Goal: Task Accomplishment & Management: Manage account settings

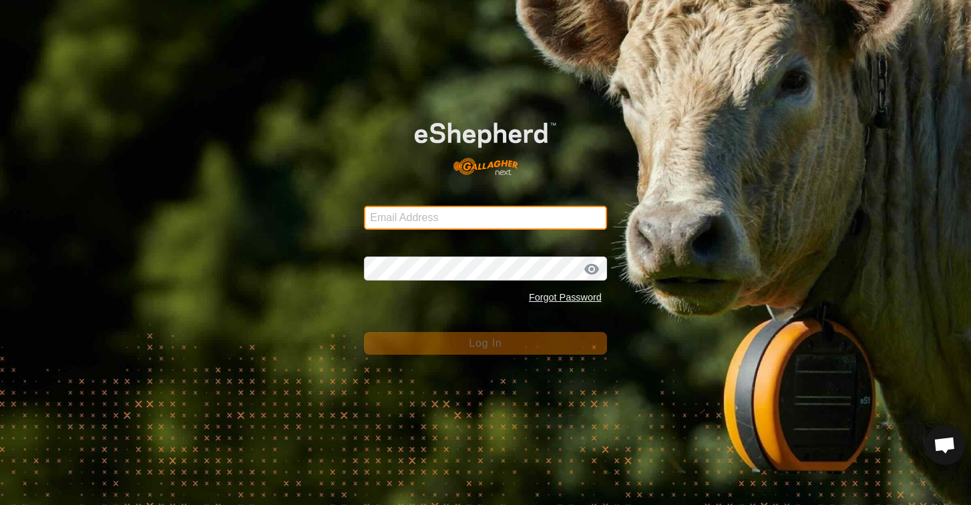
type input "[EMAIL_ADDRESS][DOMAIN_NAME]"
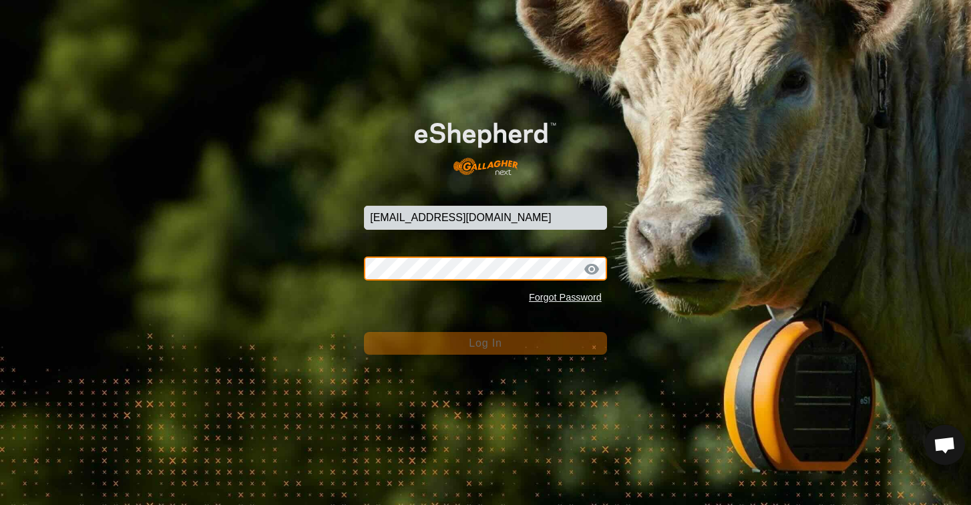
click at [486, 343] on button "Log In" at bounding box center [485, 343] width 243 height 23
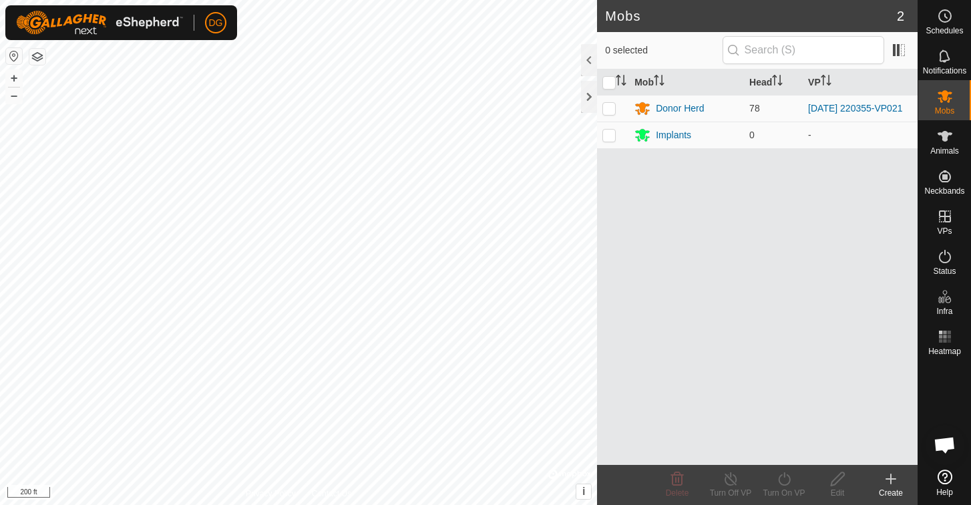
click at [416, 0] on html "DG Schedules Notifications Mobs Animals Neckbands VPs Status Infra Heatmap Help…" at bounding box center [485, 252] width 971 height 505
click at [35, 53] on button "button" at bounding box center [37, 57] width 16 height 16
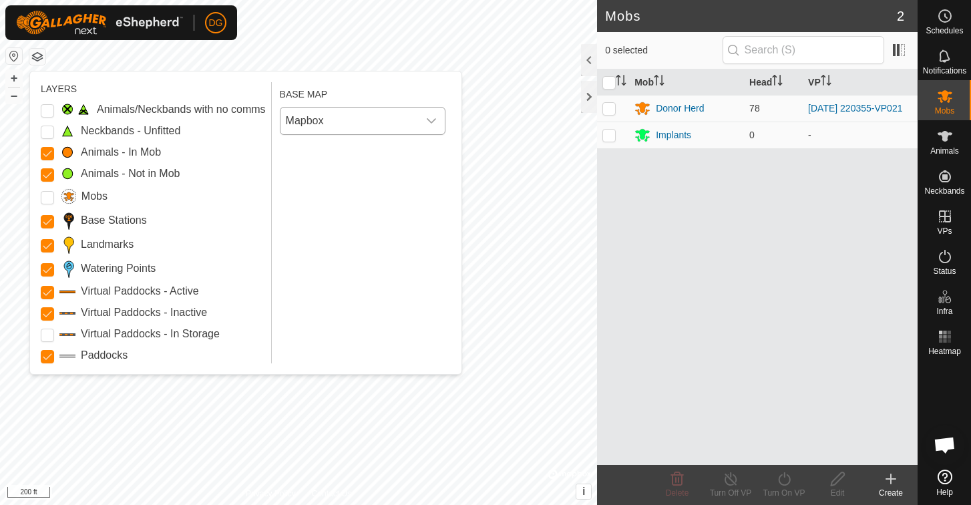
click at [315, 122] on span "Mapbox" at bounding box center [349, 121] width 138 height 27
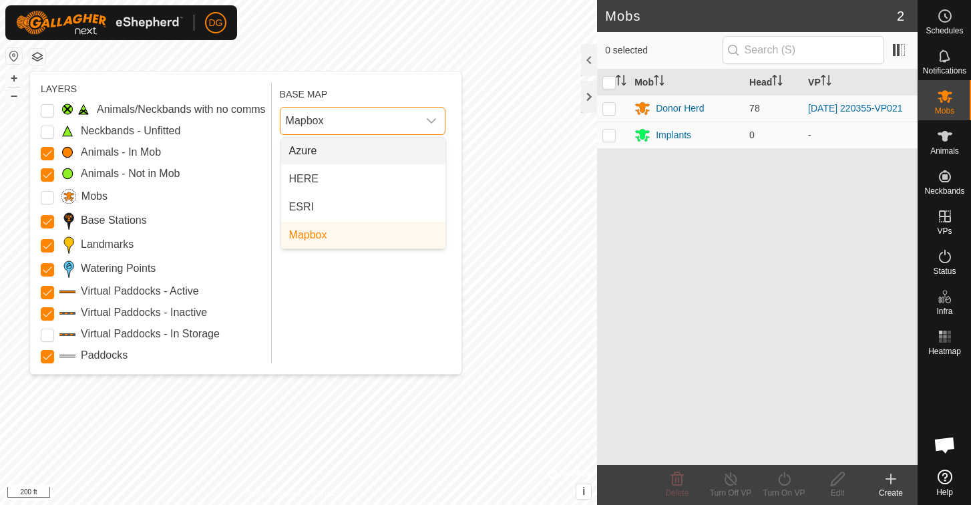
click at [311, 154] on li "Azure" at bounding box center [363, 151] width 164 height 27
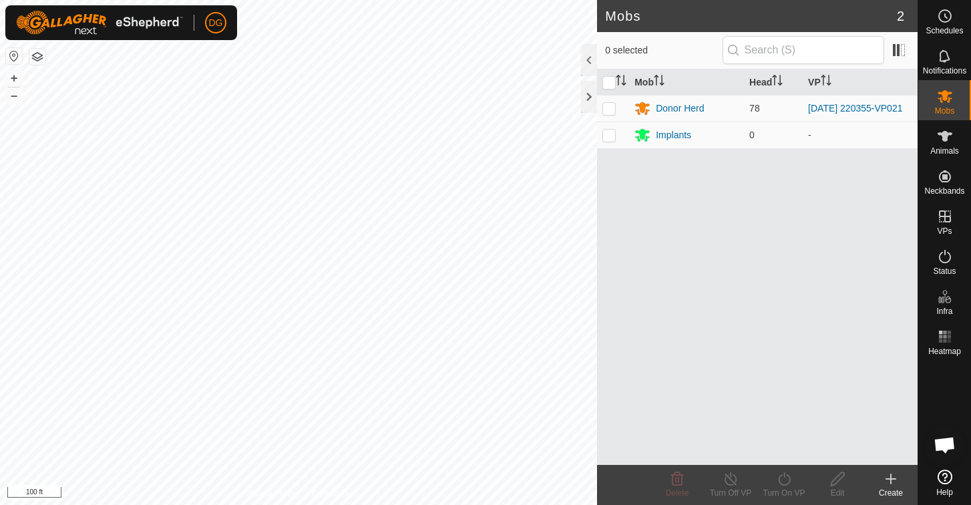
click at [889, 476] on icon at bounding box center [891, 479] width 16 height 16
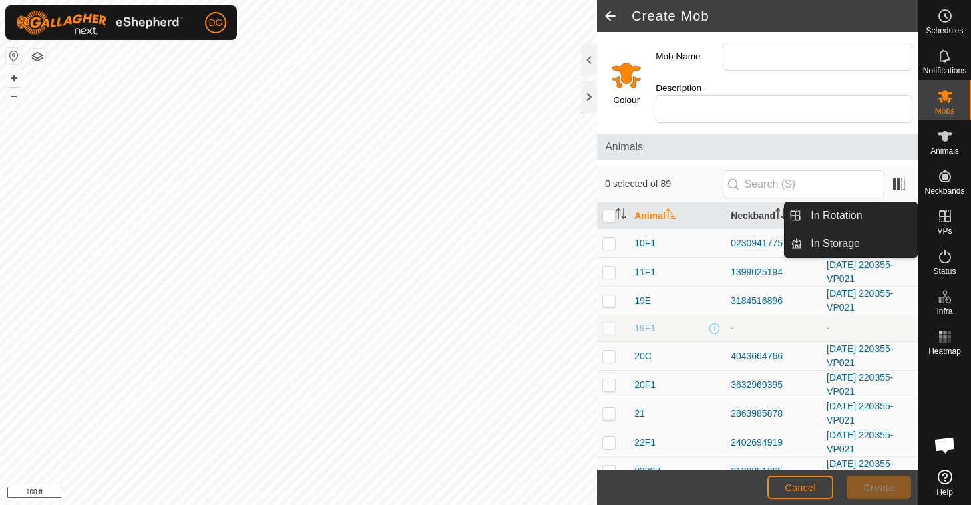
click at [943, 222] on icon at bounding box center [945, 216] width 12 height 12
click at [850, 208] on link "In Rotation" at bounding box center [860, 215] width 114 height 27
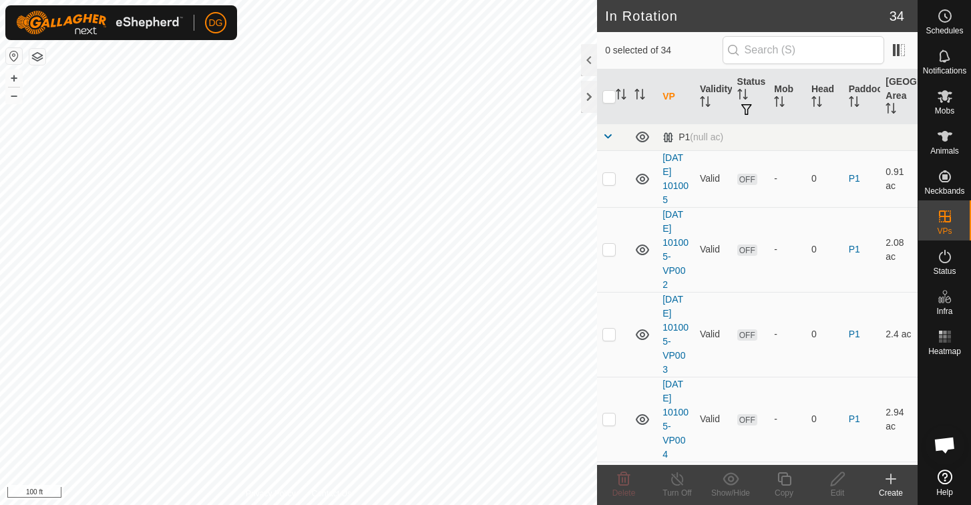
click at [891, 481] on icon at bounding box center [891, 478] width 0 height 9
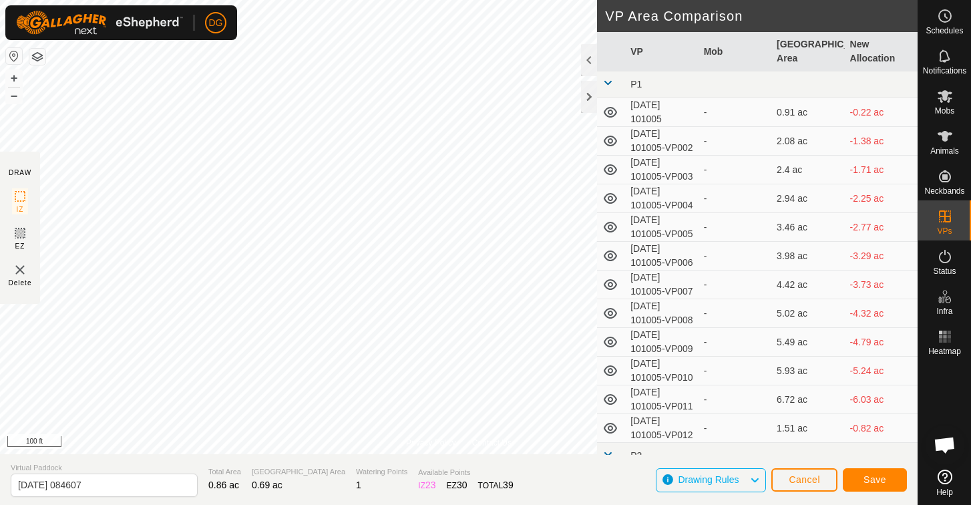
click at [864, 477] on span "Save" at bounding box center [875, 479] width 23 height 11
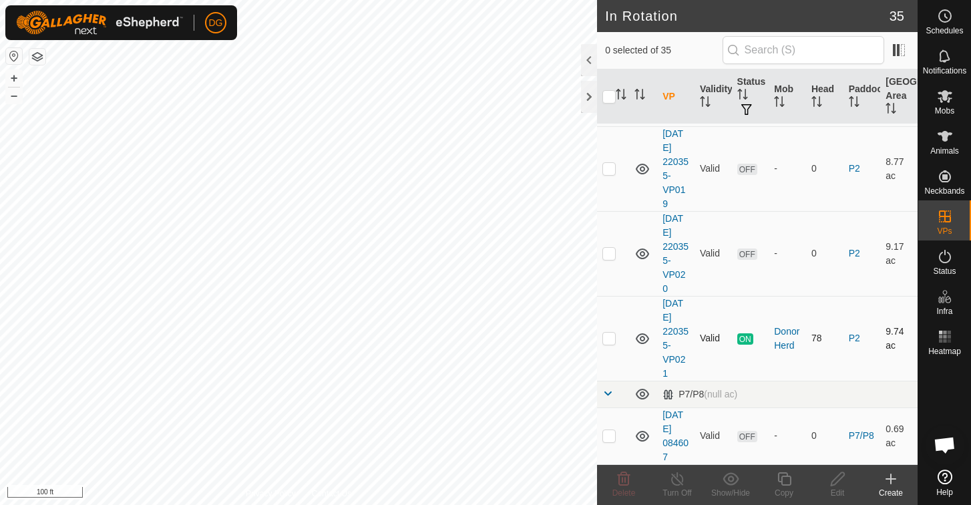
scroll to position [2625, 0]
click at [608, 436] on p-checkbox at bounding box center [608, 435] width 13 height 11
checkbox input "true"
click at [786, 478] on icon at bounding box center [784, 479] width 17 height 16
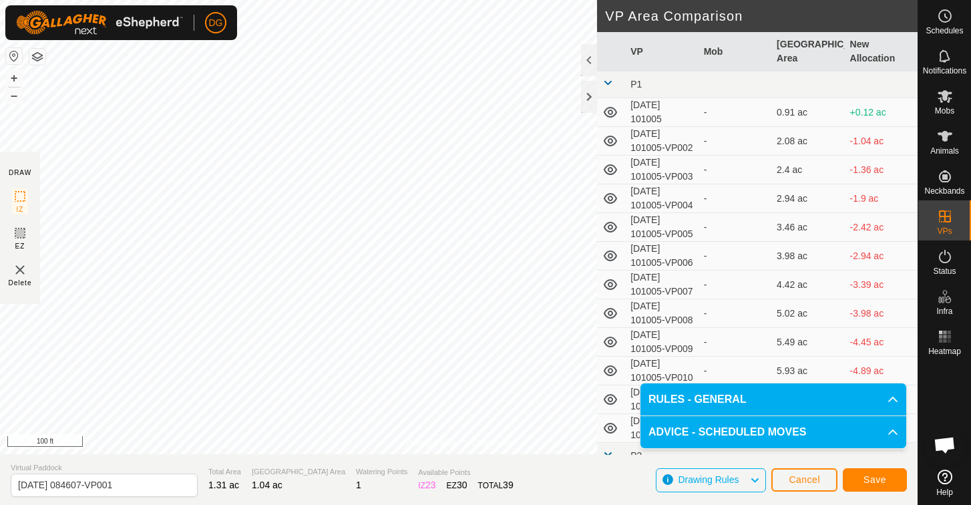
click at [879, 480] on span "Save" at bounding box center [875, 479] width 23 height 11
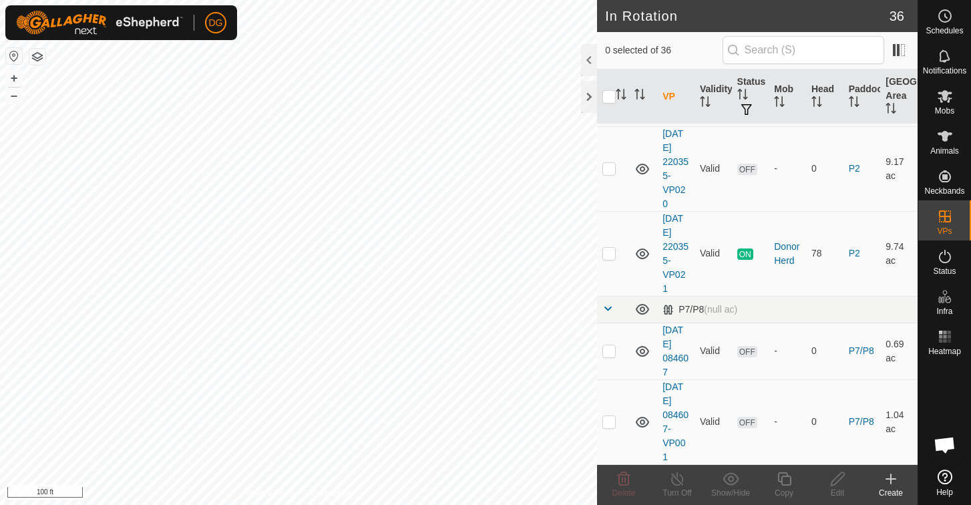
scroll to position [2709, 0]
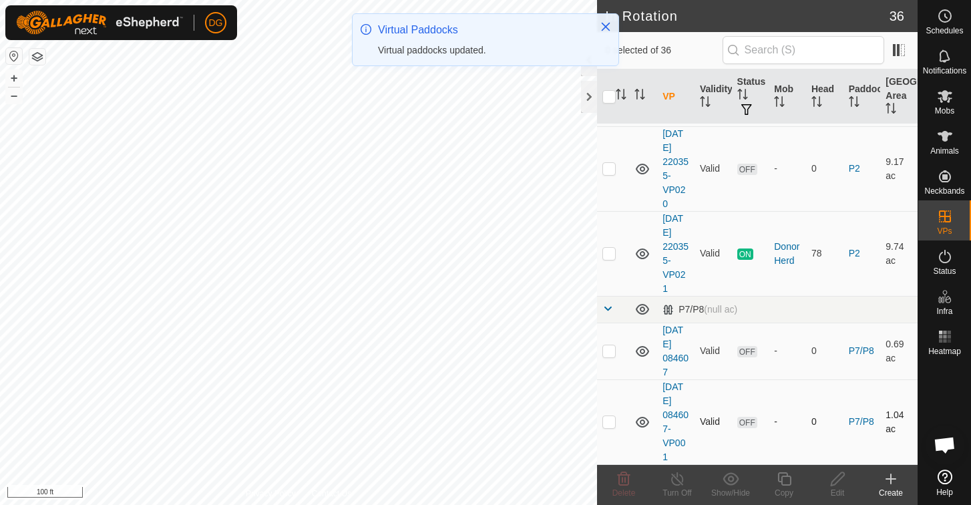
click at [610, 420] on p-checkbox at bounding box center [608, 421] width 13 height 11
checkbox input "true"
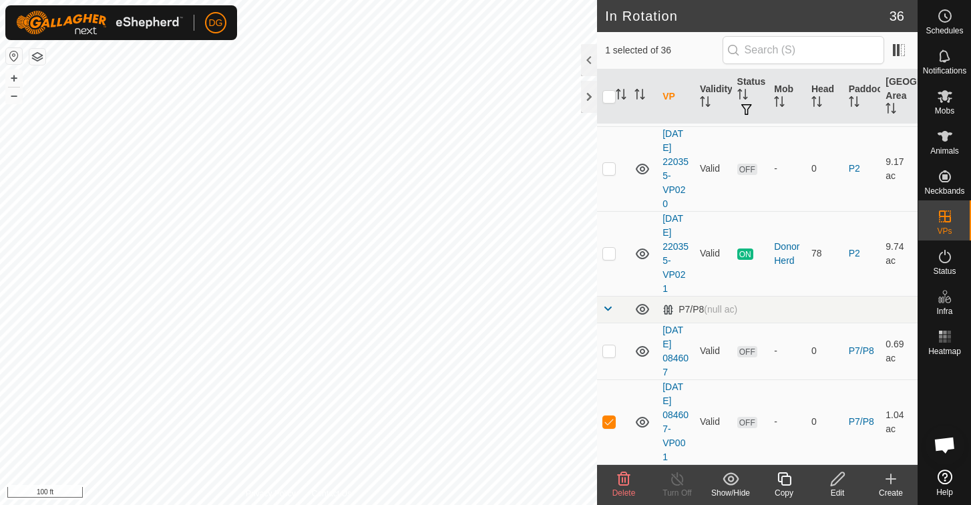
click at [788, 477] on icon at bounding box center [783, 478] width 13 height 13
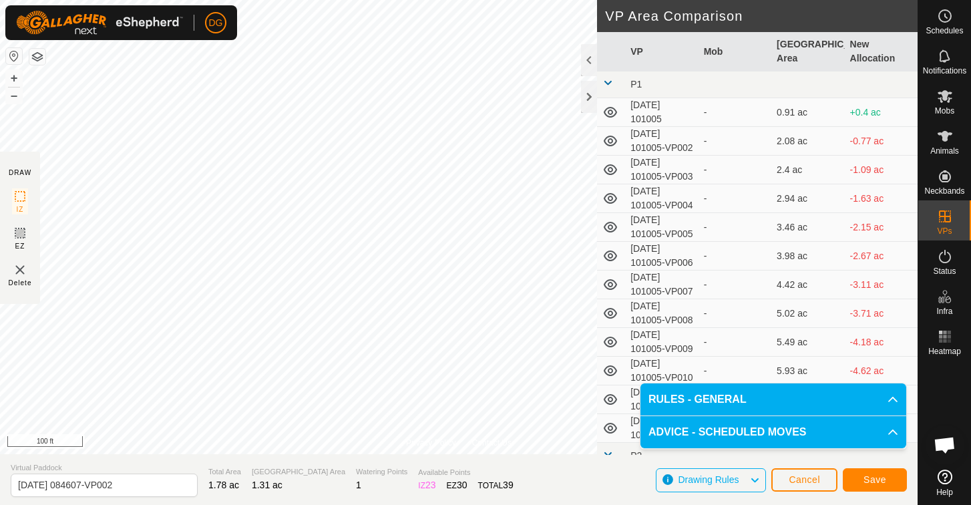
click at [870, 480] on span "Save" at bounding box center [875, 479] width 23 height 11
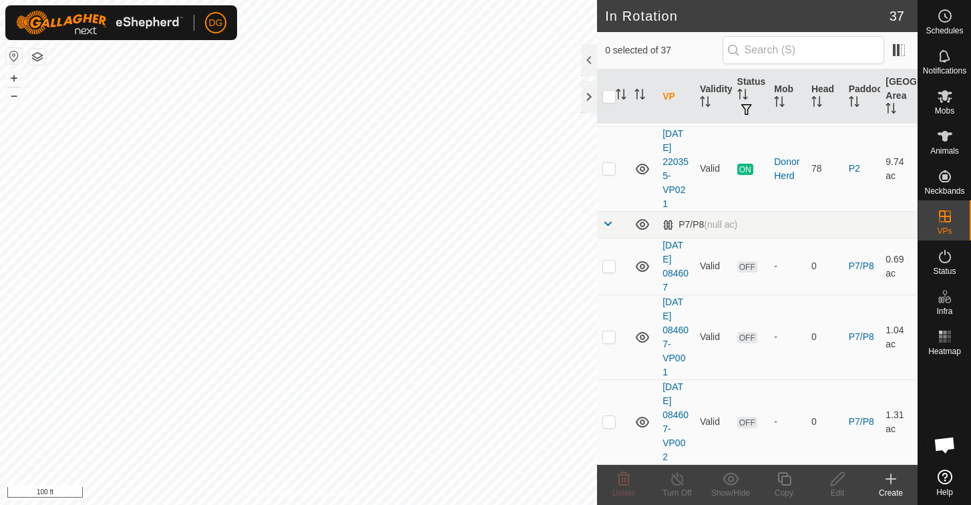
scroll to position [2794, 0]
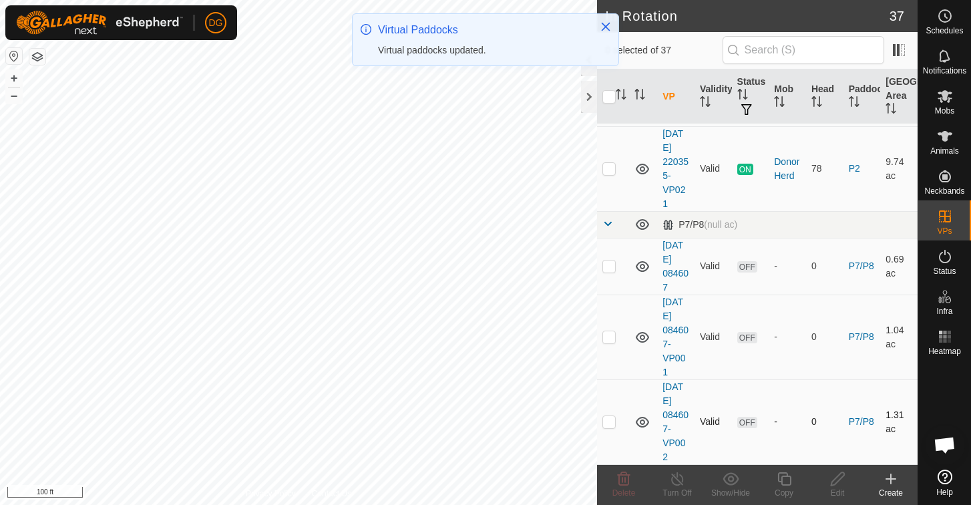
click at [611, 422] on p-checkbox at bounding box center [608, 421] width 13 height 11
checkbox input "true"
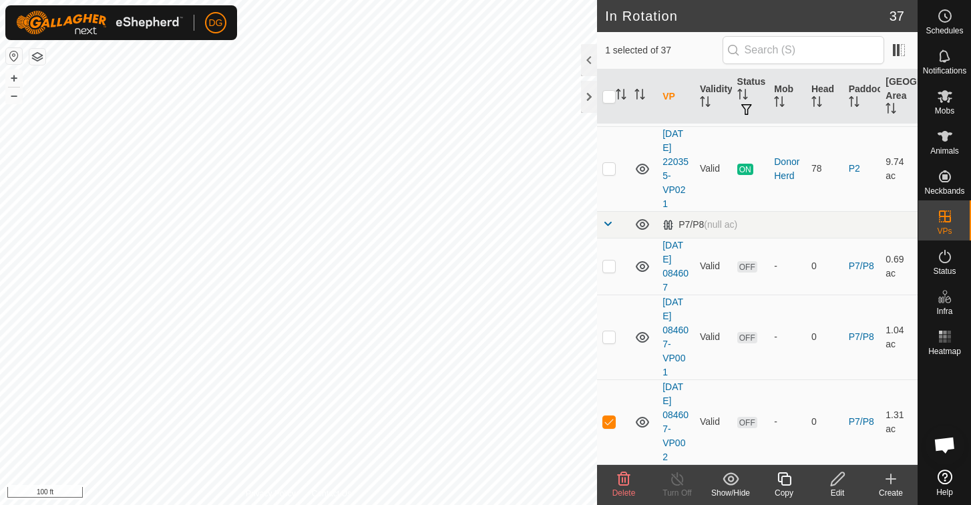
click at [785, 478] on icon at bounding box center [784, 479] width 17 height 16
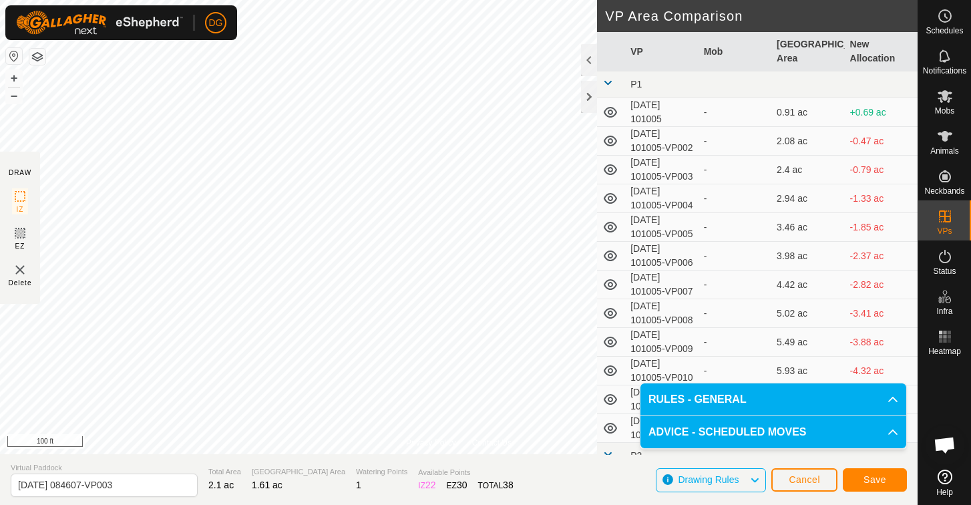
click at [877, 478] on span "Save" at bounding box center [875, 479] width 23 height 11
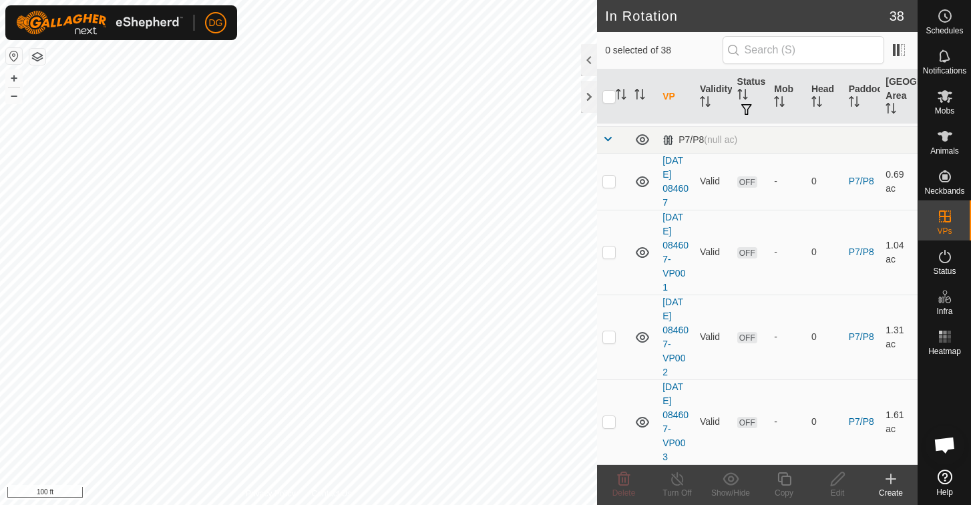
scroll to position [2879, 0]
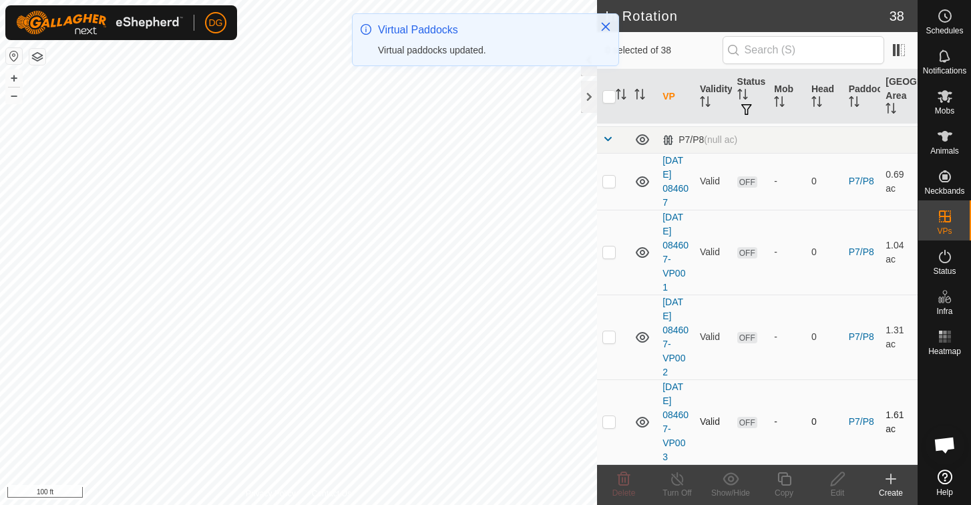
click at [611, 425] on p-checkbox at bounding box center [608, 421] width 13 height 11
checkbox input "true"
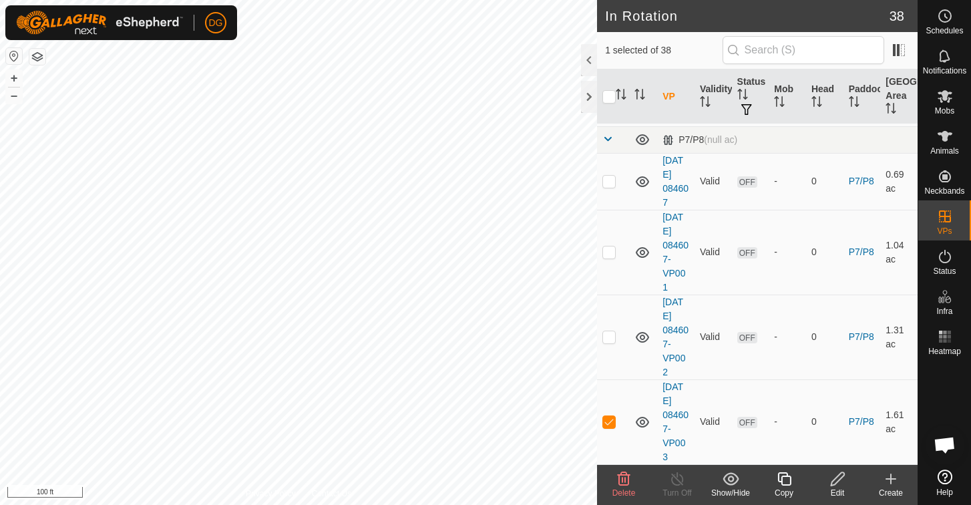
click at [785, 477] on icon at bounding box center [783, 478] width 13 height 13
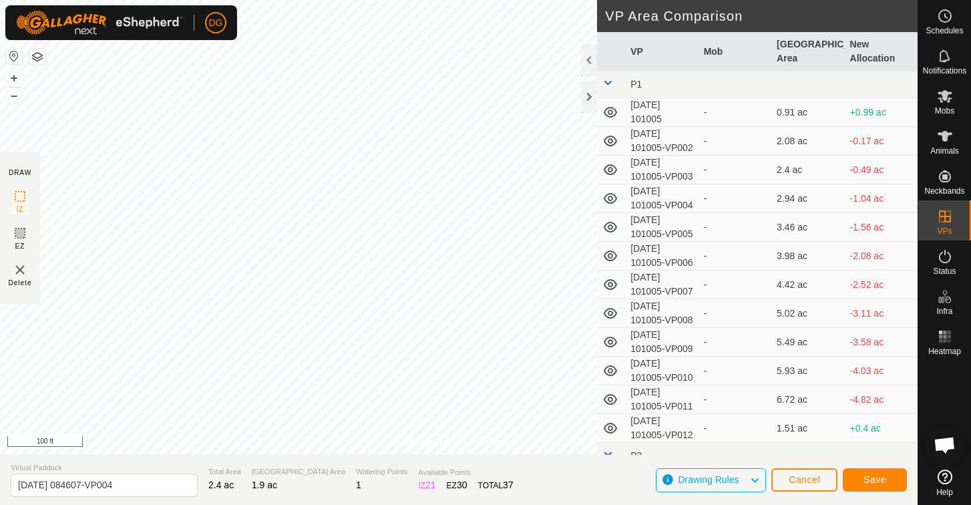
click at [875, 478] on span "Save" at bounding box center [875, 479] width 23 height 11
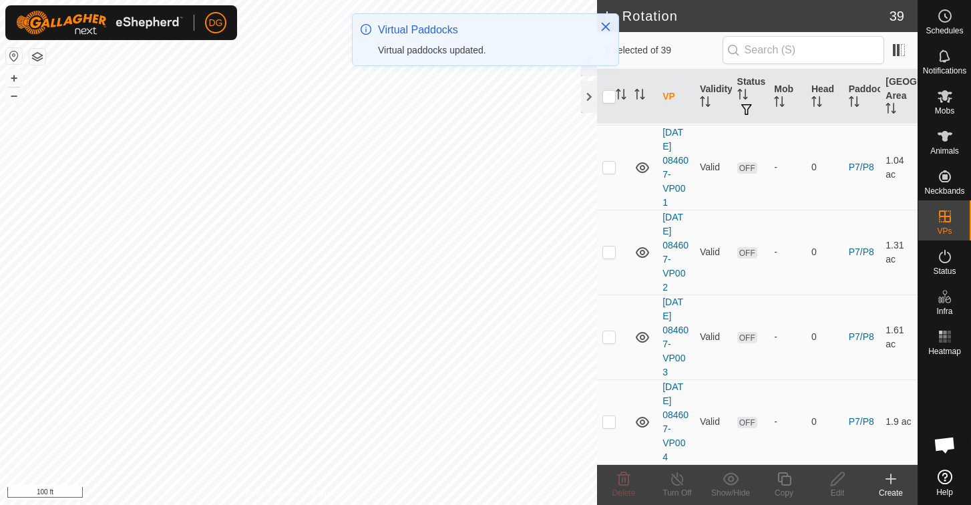
scroll to position [2964, 0]
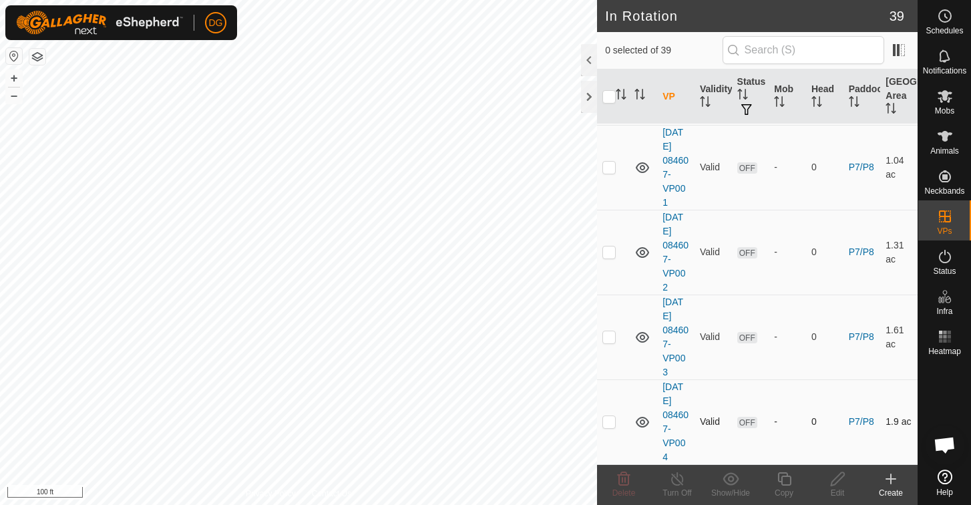
click at [610, 424] on p-checkbox at bounding box center [608, 421] width 13 height 11
checkbox input "true"
click at [783, 479] on icon at bounding box center [784, 479] width 17 height 16
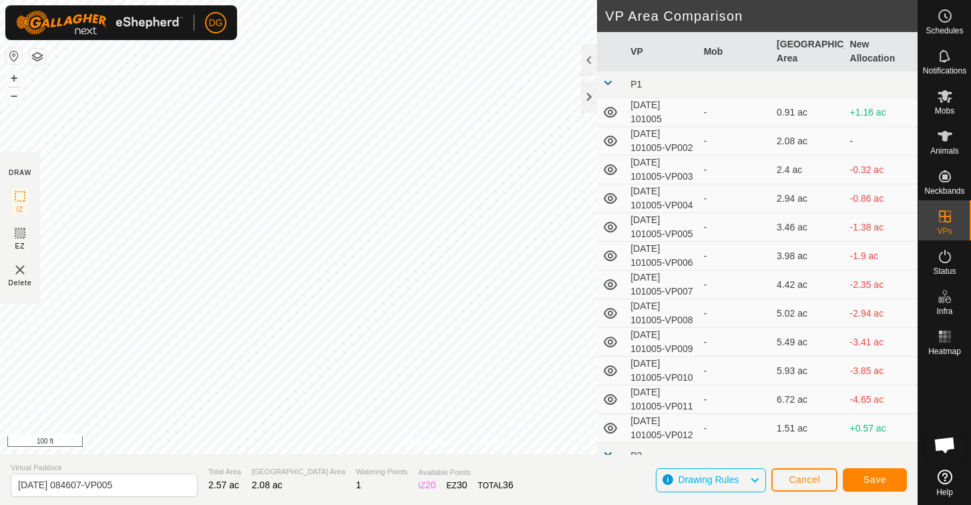
click at [877, 478] on span "Save" at bounding box center [875, 479] width 23 height 11
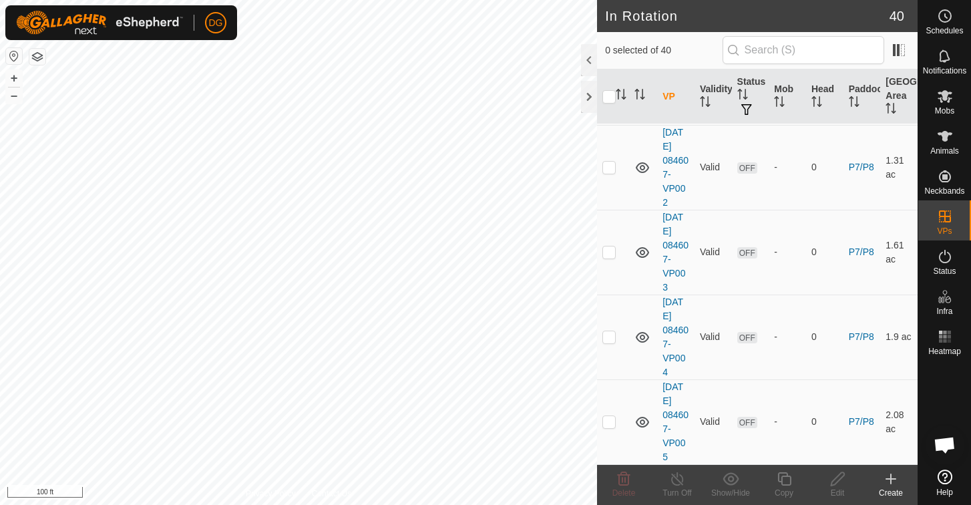
scroll to position [3049, 0]
click at [610, 424] on p-checkbox at bounding box center [608, 421] width 13 height 11
checkbox input "true"
click at [784, 480] on icon at bounding box center [784, 479] width 17 height 16
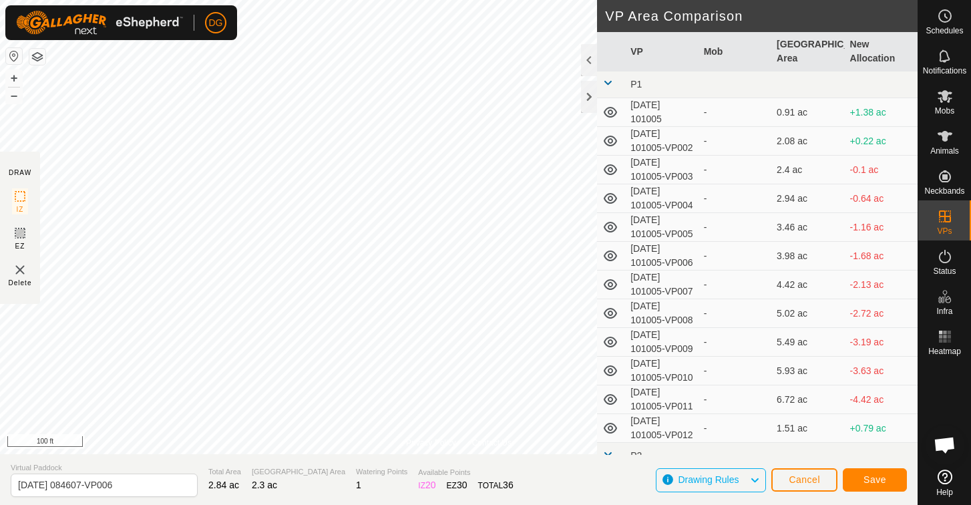
click at [876, 480] on span "Save" at bounding box center [875, 479] width 23 height 11
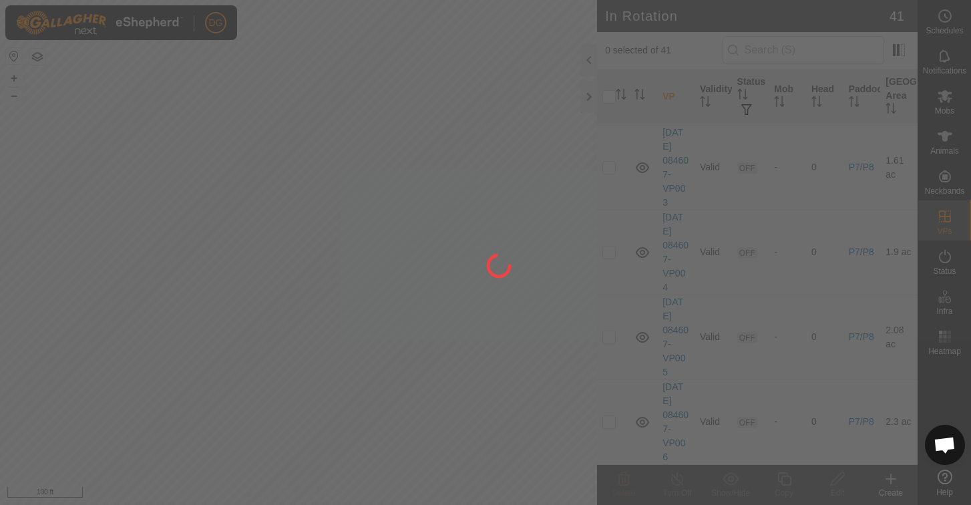
scroll to position [3134, 0]
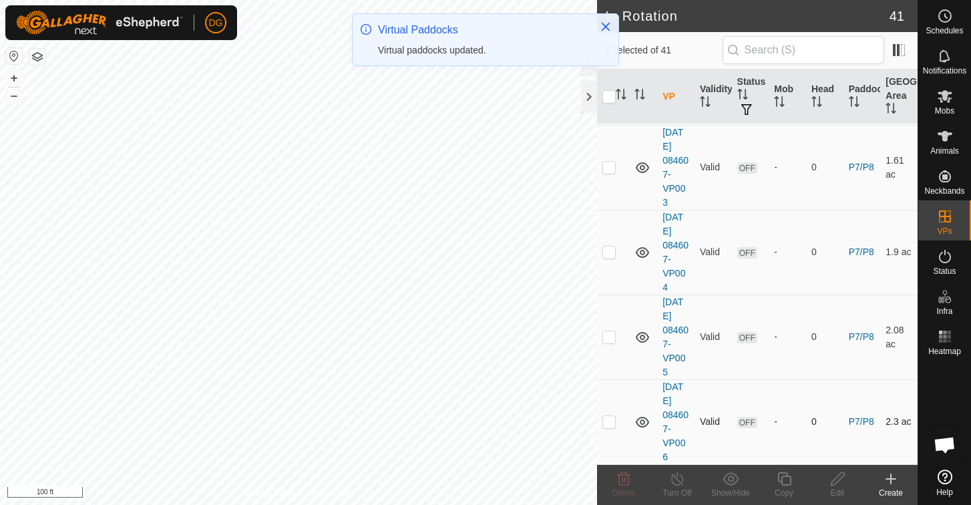
click at [610, 424] on p-checkbox at bounding box center [608, 421] width 13 height 11
checkbox input "true"
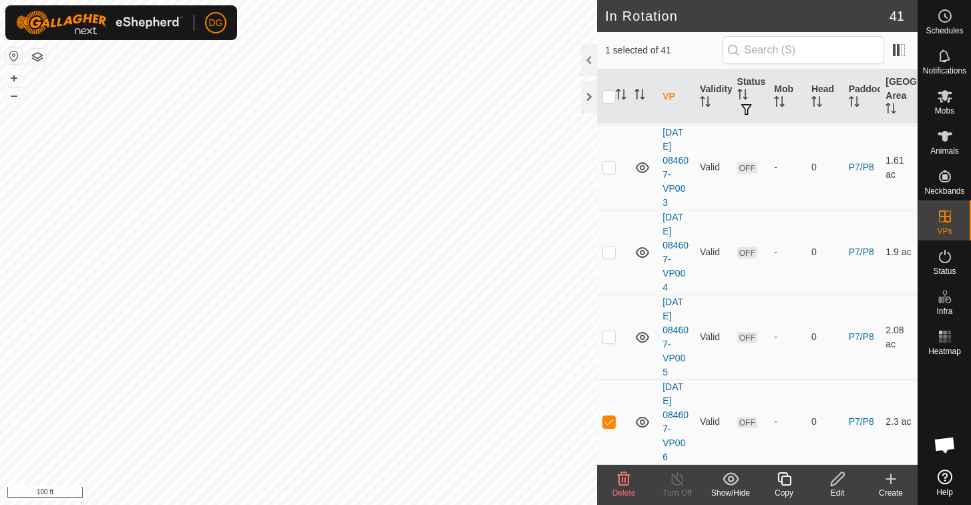
click at [785, 482] on icon at bounding box center [784, 479] width 17 height 16
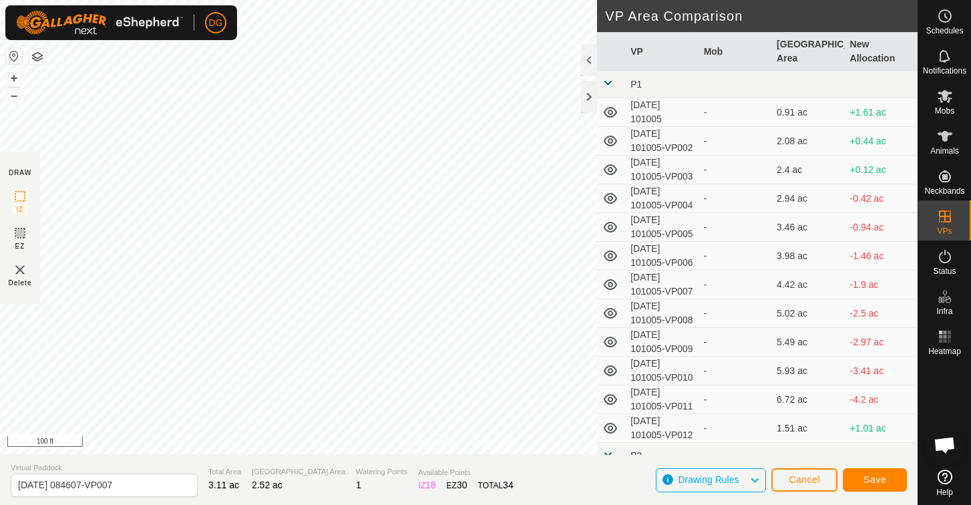
click at [869, 478] on span "Save" at bounding box center [875, 479] width 23 height 11
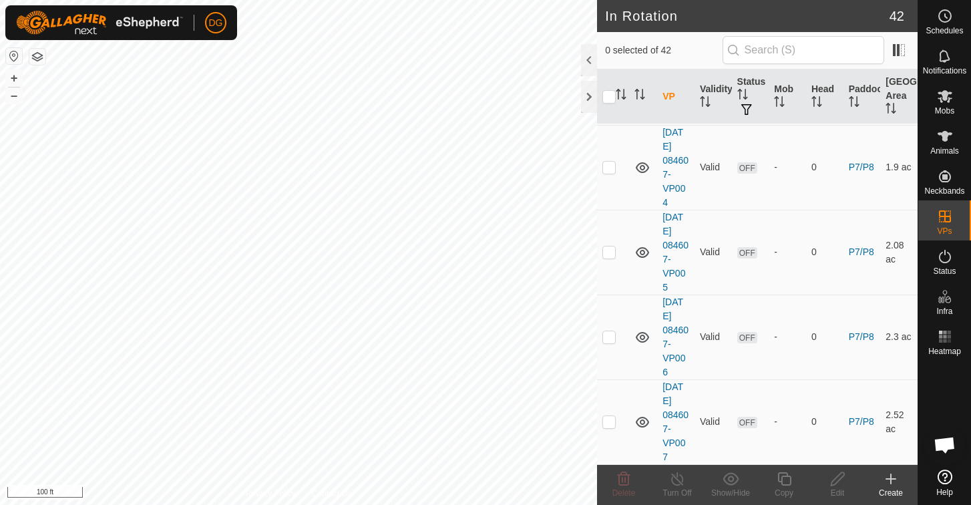
scroll to position [3218, 0]
click at [608, 423] on p-checkbox at bounding box center [608, 421] width 13 height 11
checkbox input "true"
click at [787, 478] on icon at bounding box center [784, 479] width 17 height 16
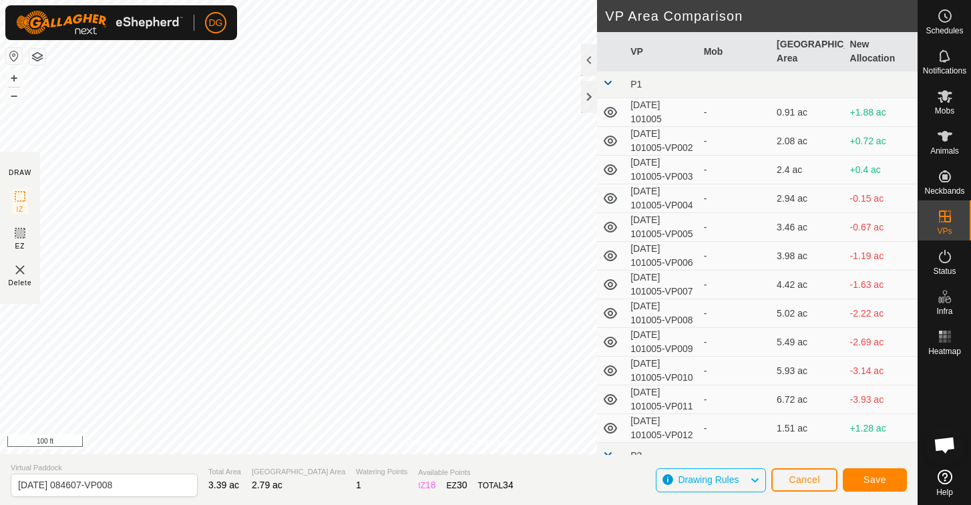
click at [881, 478] on span "Save" at bounding box center [875, 479] width 23 height 11
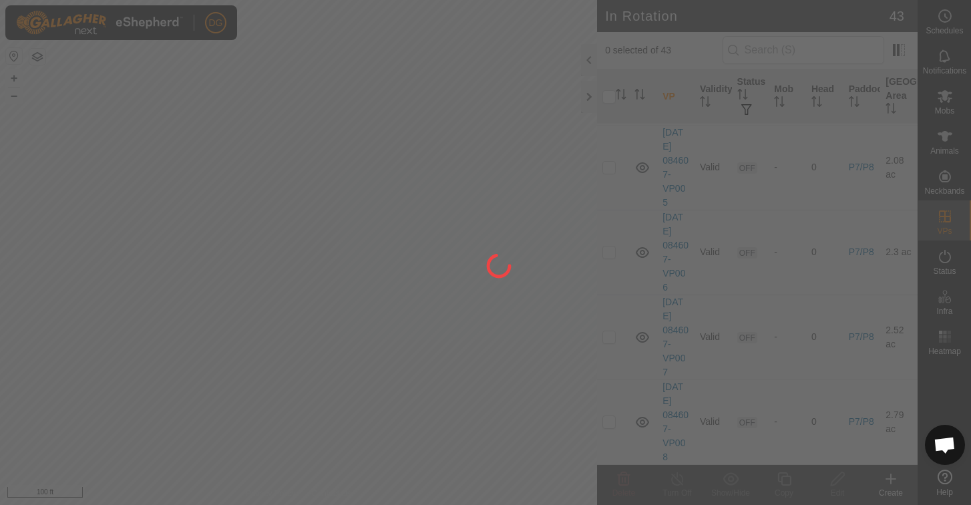
scroll to position [3303, 0]
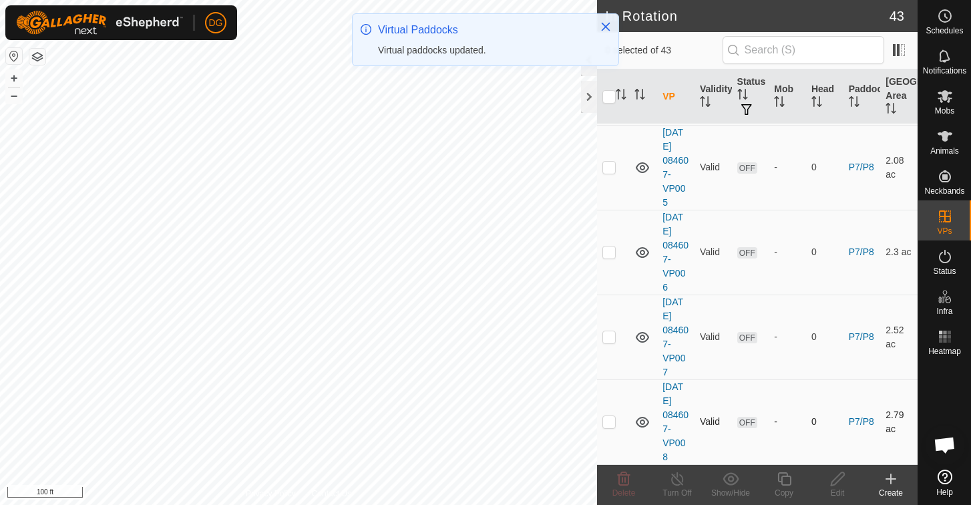
click at [610, 421] on p-checkbox at bounding box center [608, 421] width 13 height 11
checkbox input "true"
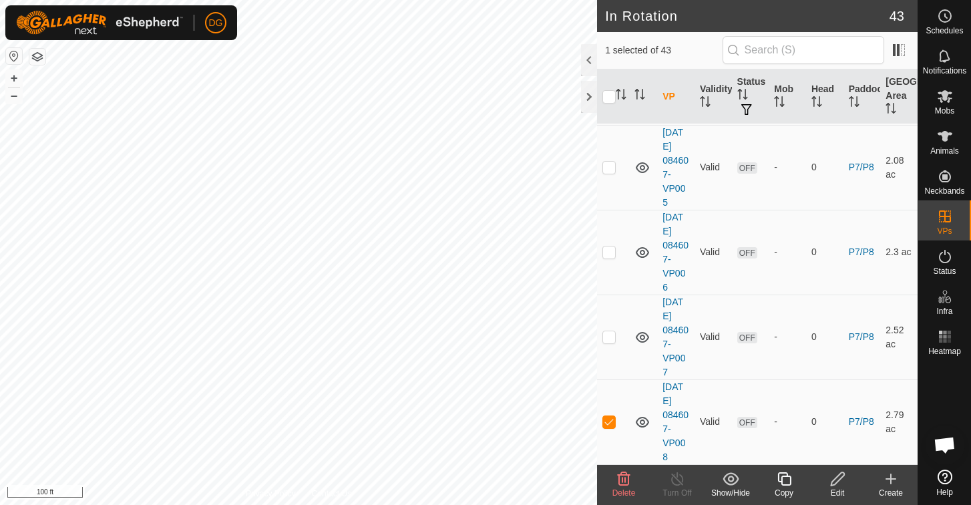
click at [785, 479] on icon at bounding box center [784, 479] width 17 height 16
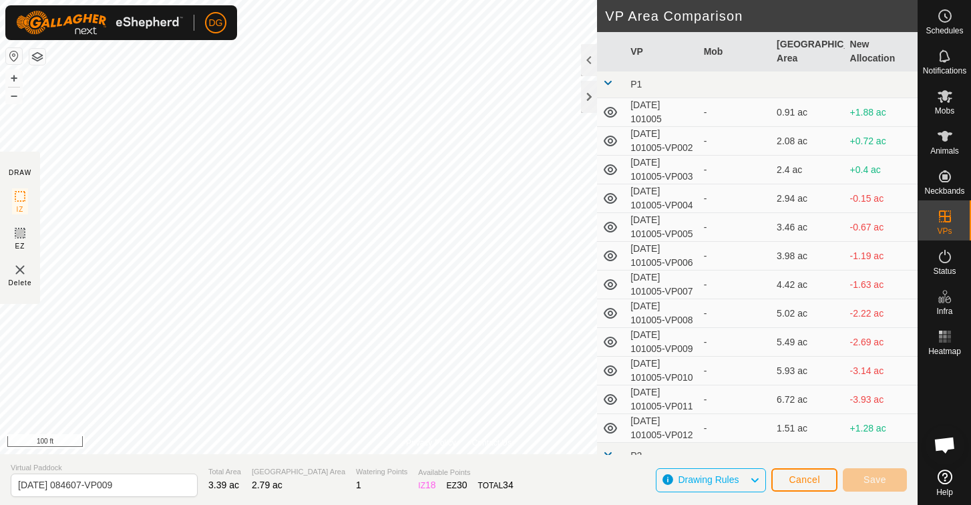
click at [380, 0] on html "DG Schedules Notifications Mobs Animals Neckbands VPs Status Infra Heatmap Help…" at bounding box center [485, 252] width 971 height 505
click at [875, 482] on span "Save" at bounding box center [875, 479] width 23 height 11
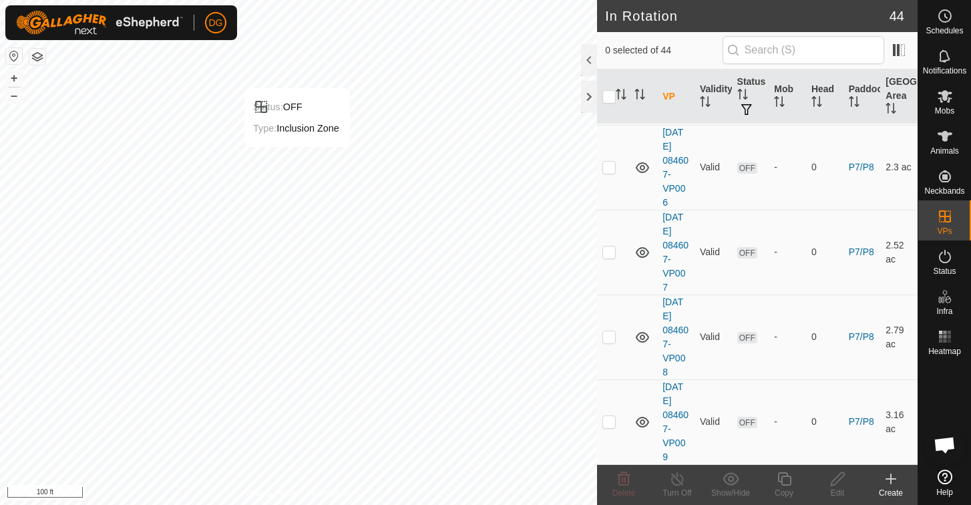
scroll to position [3388, 0]
click at [610, 423] on p-checkbox at bounding box center [608, 421] width 13 height 11
checkbox input "true"
click at [604, 429] on div "In Rotation 44 1 selected of 44 VP Validity Status Mob Head Paddock Grazing Are…" at bounding box center [459, 252] width 918 height 505
click at [783, 481] on icon at bounding box center [784, 479] width 17 height 16
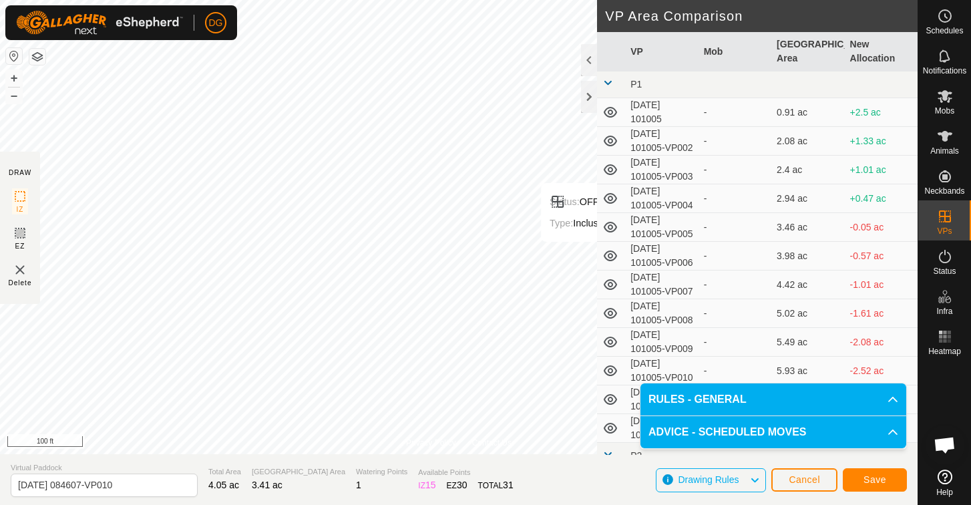
click at [880, 477] on span "Save" at bounding box center [875, 479] width 23 height 11
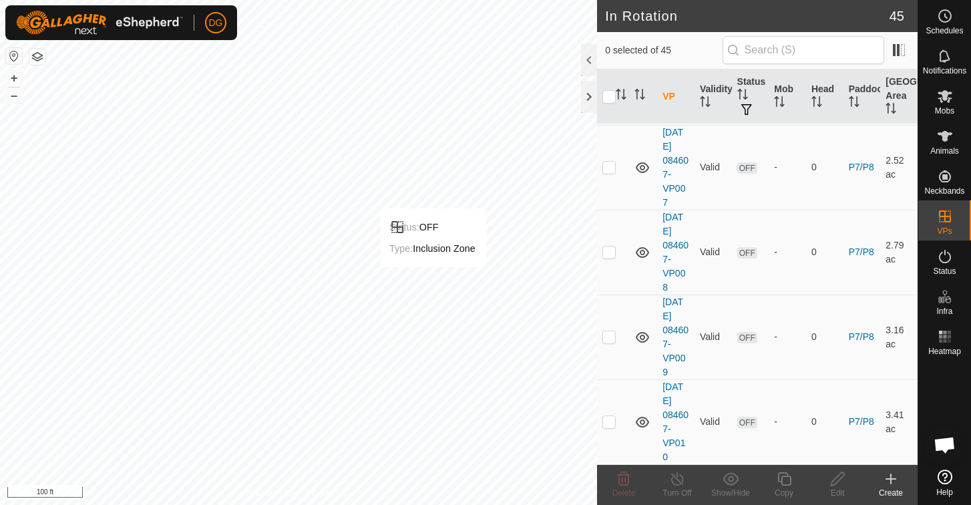
scroll to position [3473, 0]
click at [606, 424] on p-checkbox at bounding box center [608, 421] width 13 height 11
checkbox input "true"
click at [786, 480] on icon at bounding box center [784, 479] width 17 height 16
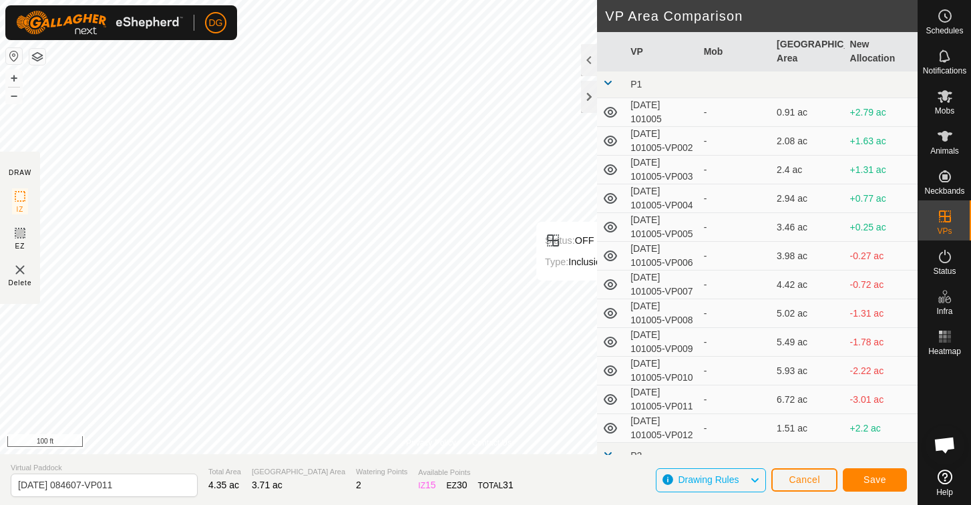
click at [880, 478] on span "Save" at bounding box center [875, 479] width 23 height 11
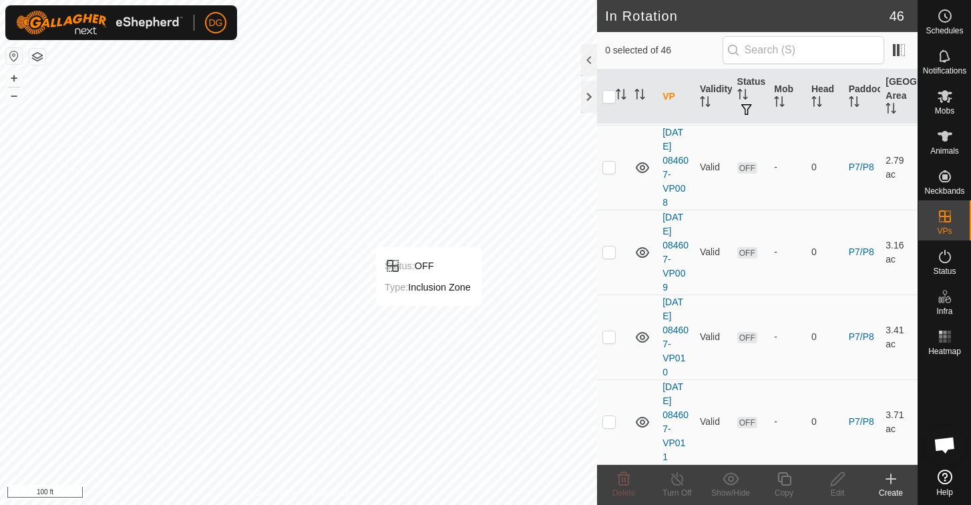
scroll to position [3558, 0]
click at [608, 427] on p-checkbox at bounding box center [608, 421] width 13 height 11
checkbox input "true"
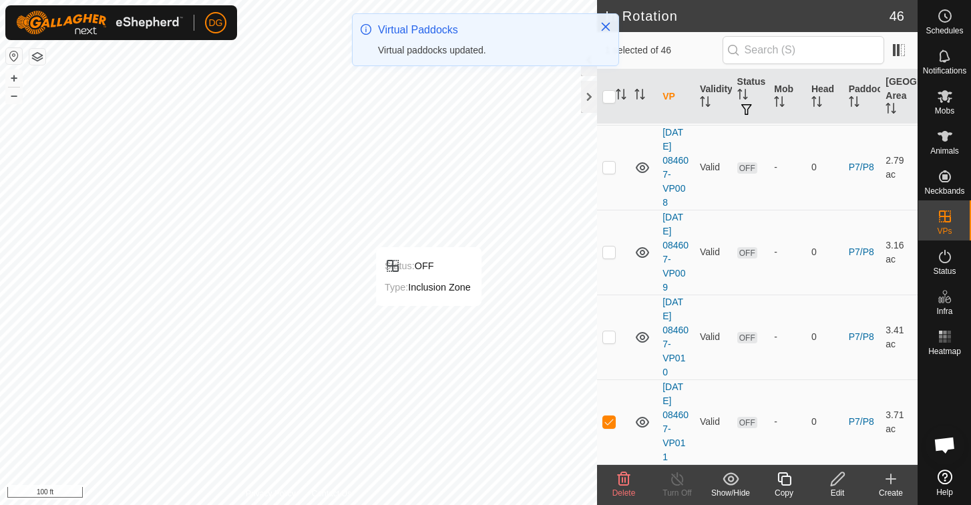
click at [785, 478] on icon at bounding box center [784, 479] width 17 height 16
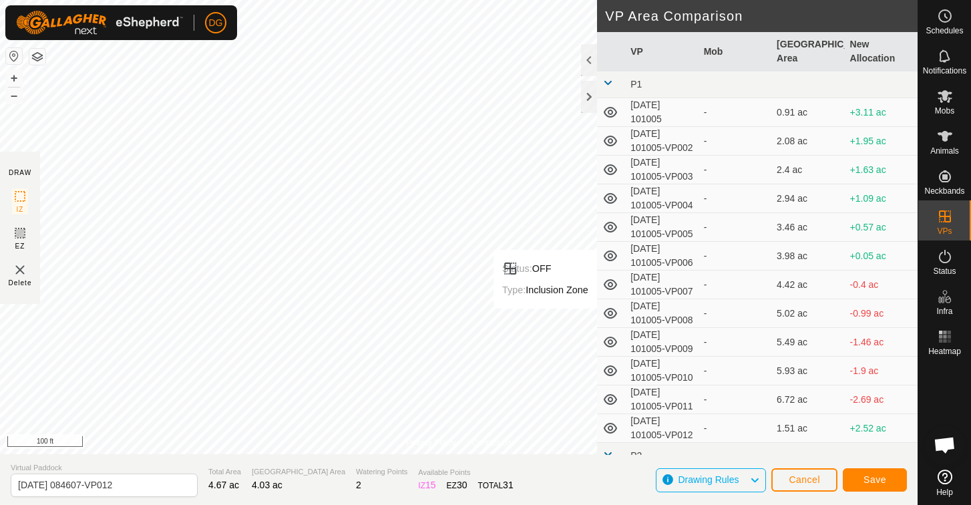
click at [870, 478] on span "Save" at bounding box center [875, 479] width 23 height 11
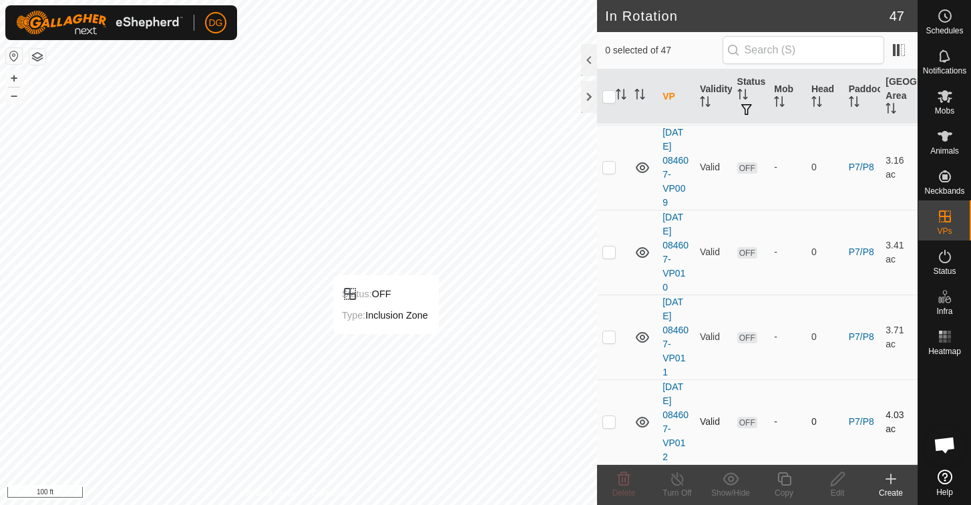
scroll to position [3642, 0]
click at [609, 420] on p-checkbox at bounding box center [608, 421] width 13 height 11
checkbox input "true"
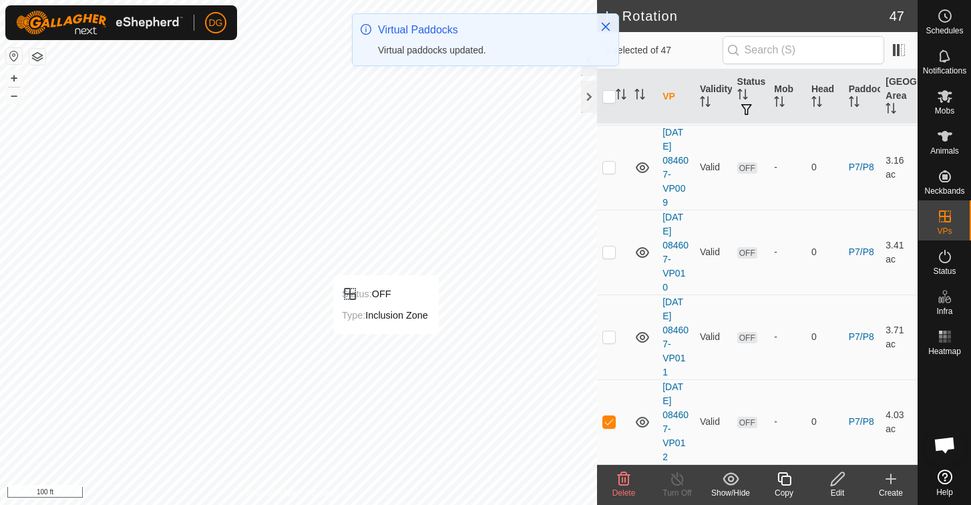
click at [785, 478] on icon at bounding box center [784, 479] width 17 height 16
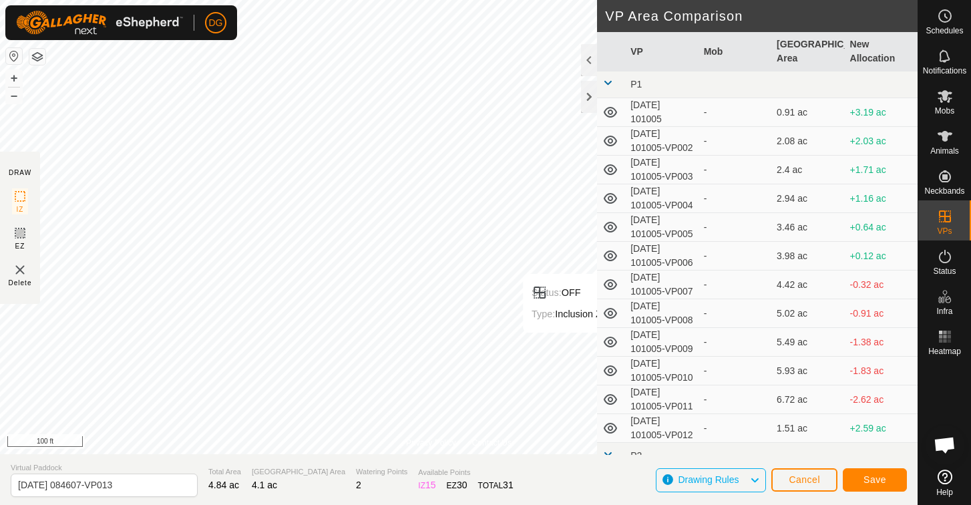
click at [880, 478] on span "Save" at bounding box center [875, 479] width 23 height 11
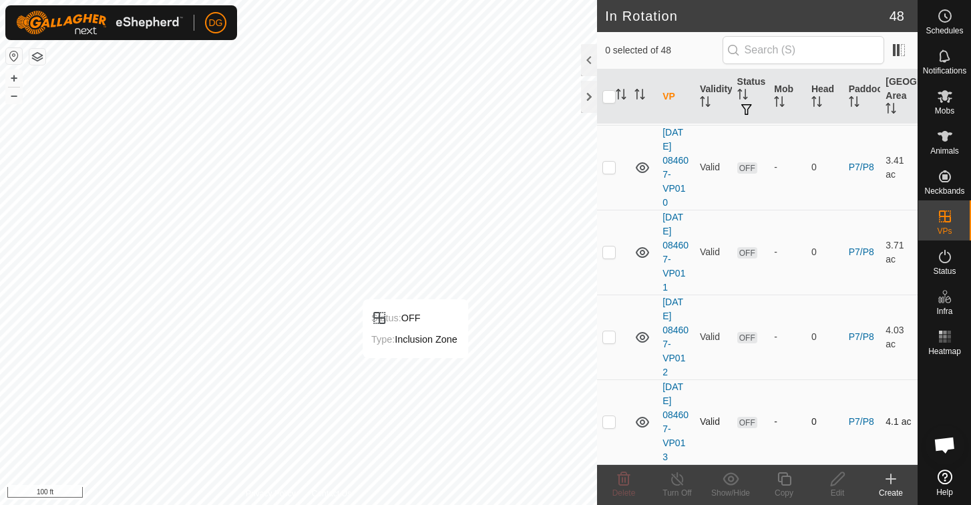
scroll to position [3727, 0]
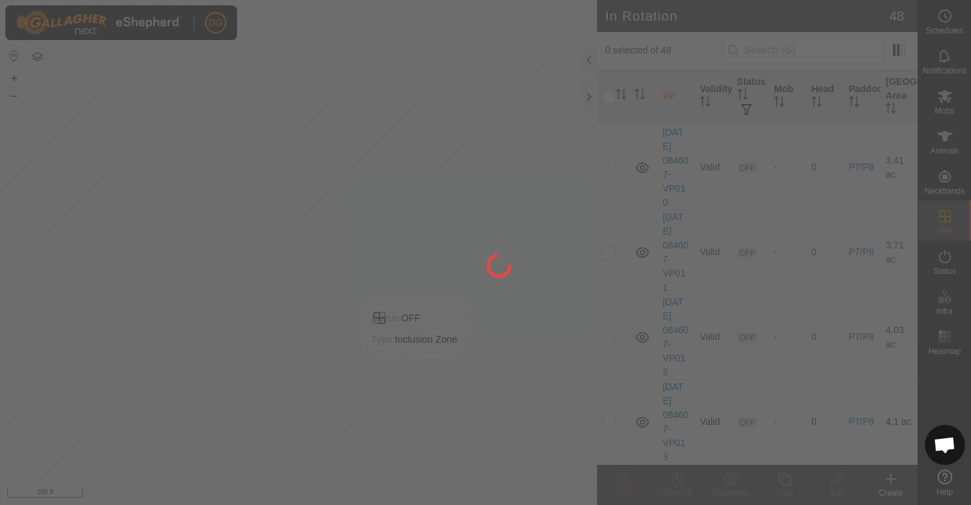
click at [608, 422] on div at bounding box center [485, 252] width 971 height 505
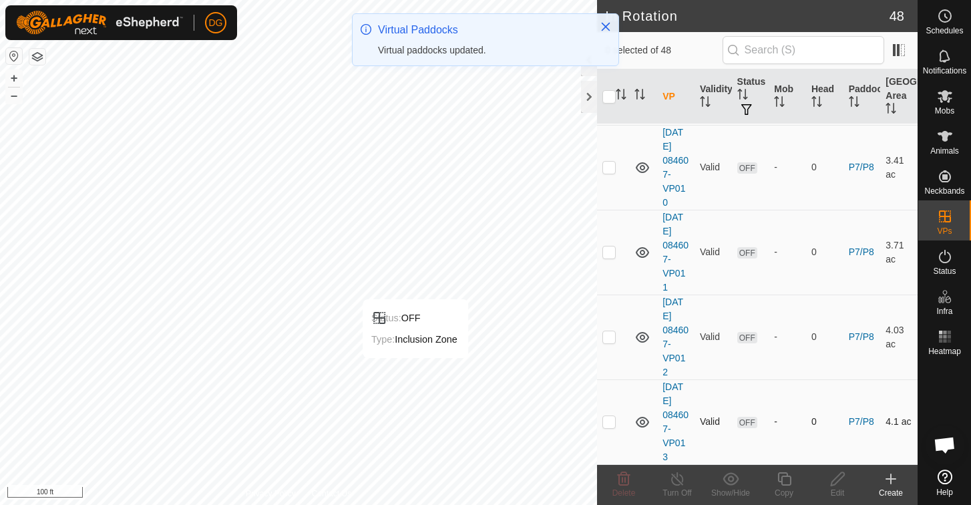
click at [608, 423] on p-checkbox at bounding box center [608, 421] width 13 height 11
checkbox input "true"
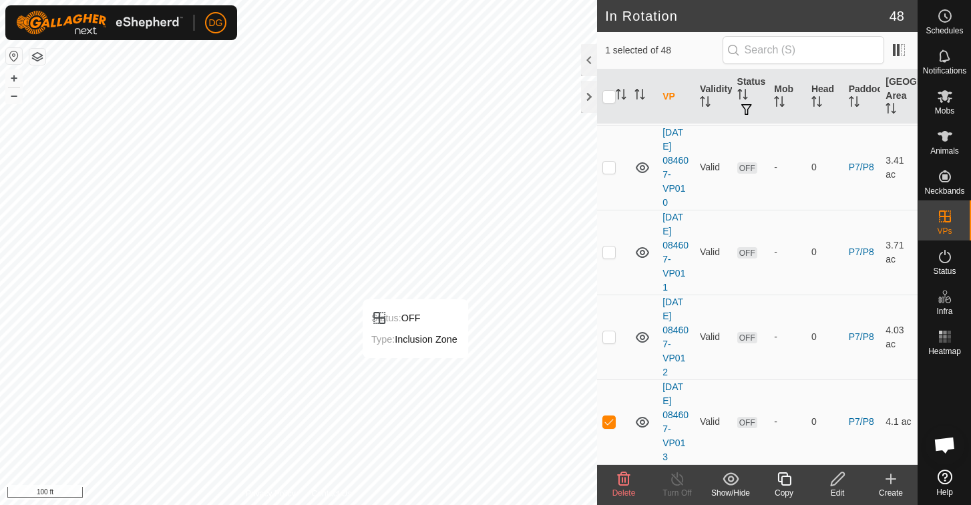
click at [783, 475] on icon at bounding box center [784, 479] width 17 height 16
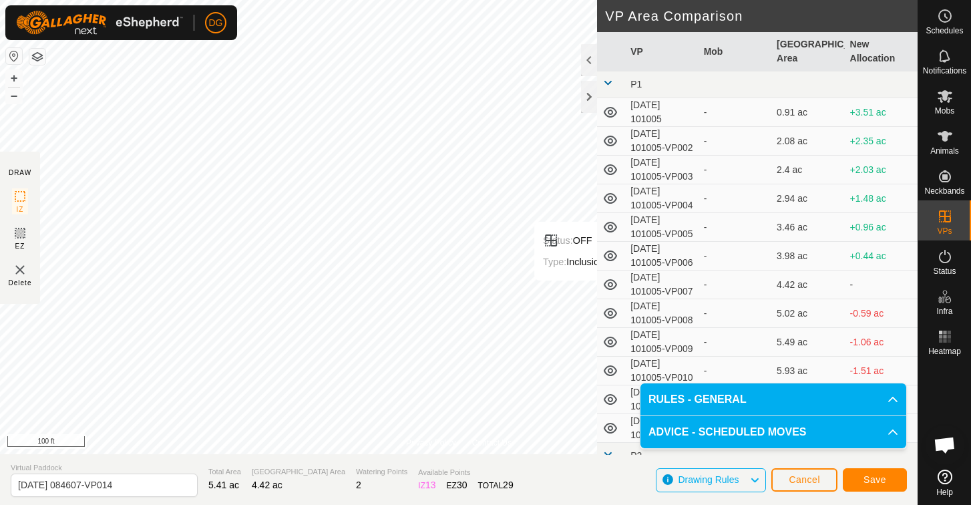
click at [881, 476] on span "Save" at bounding box center [875, 479] width 23 height 11
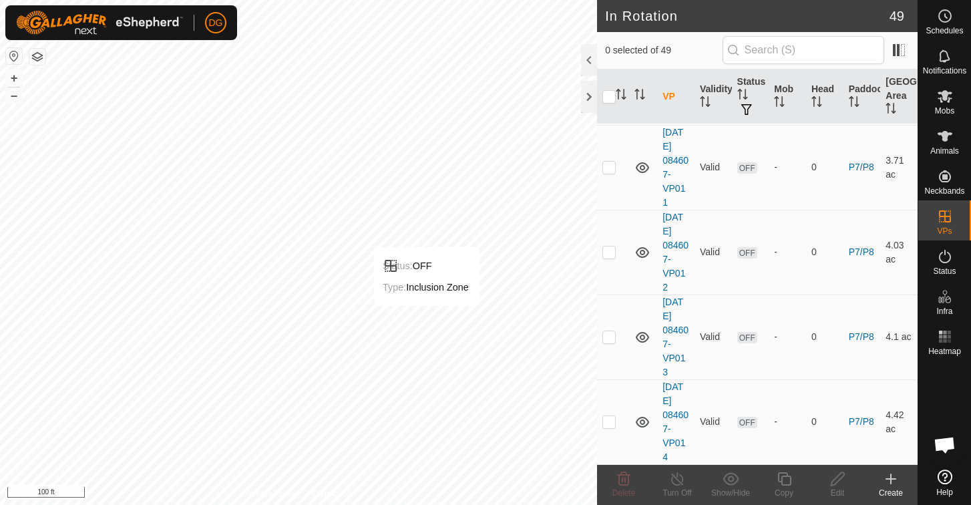
scroll to position [3812, 0]
click at [610, 421] on p-checkbox at bounding box center [608, 421] width 13 height 11
checkbox input "true"
click at [784, 474] on icon at bounding box center [784, 479] width 17 height 16
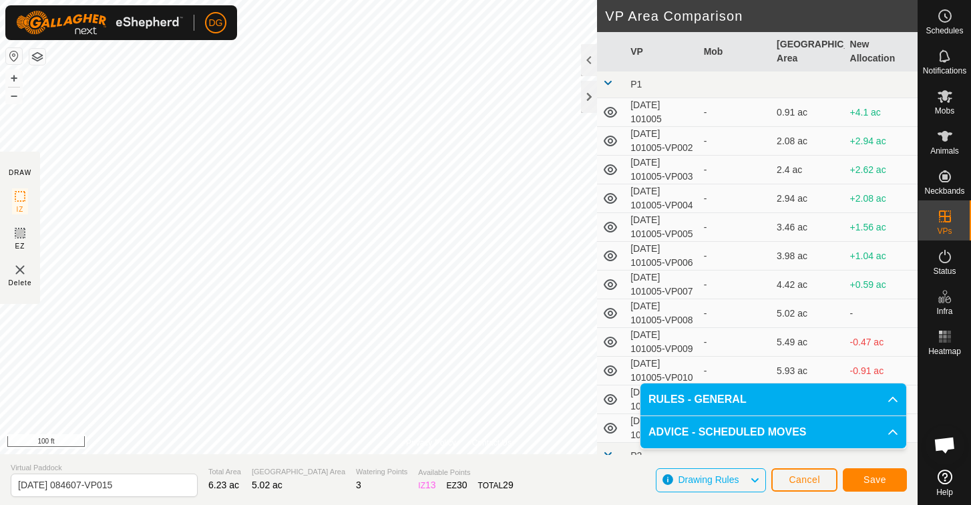
click at [895, 479] on button "Save" at bounding box center [875, 479] width 64 height 23
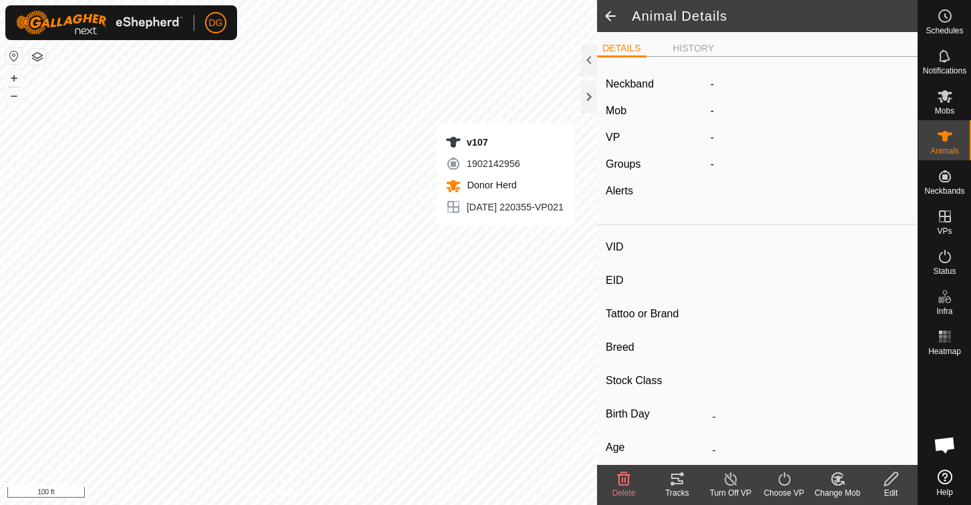
type input "v107"
type input "-"
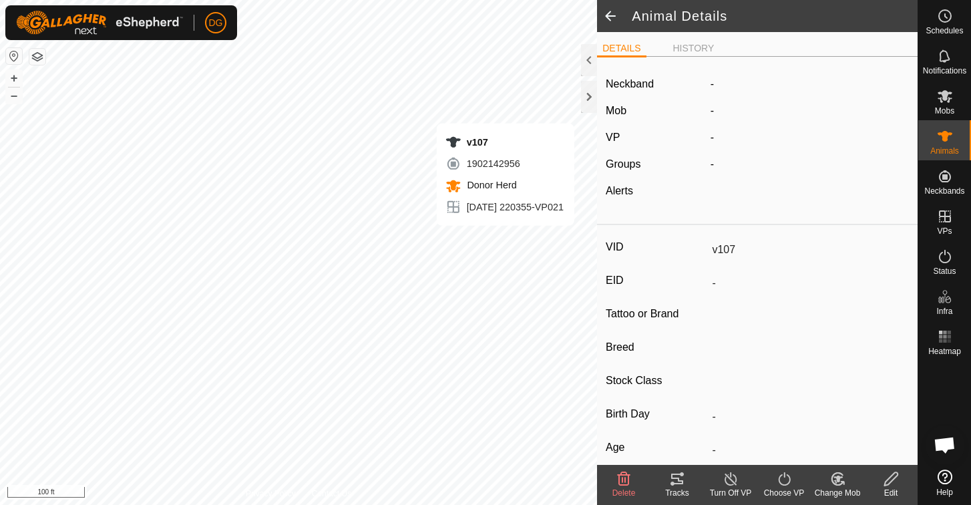
type input "0 kg"
type input "-"
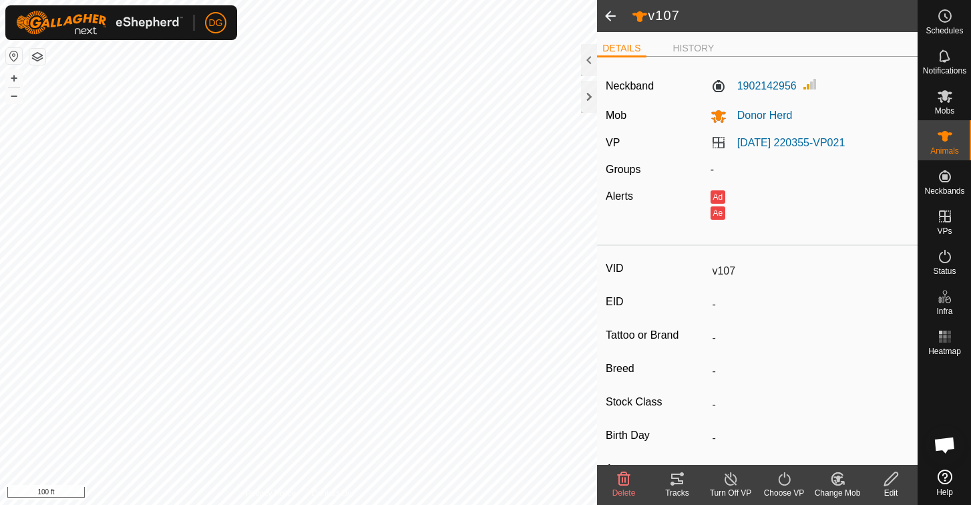
click at [890, 477] on icon at bounding box center [890, 478] width 13 height 13
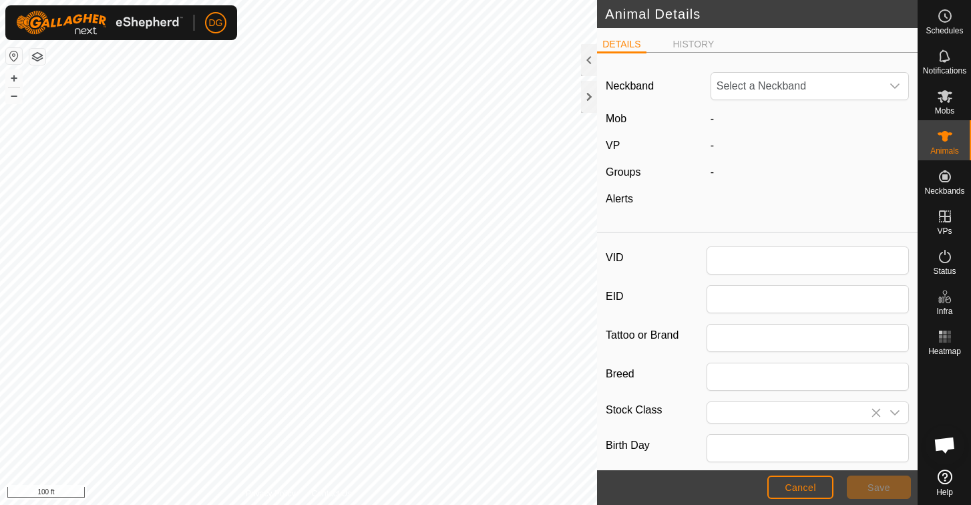
type input "v107"
type input "0"
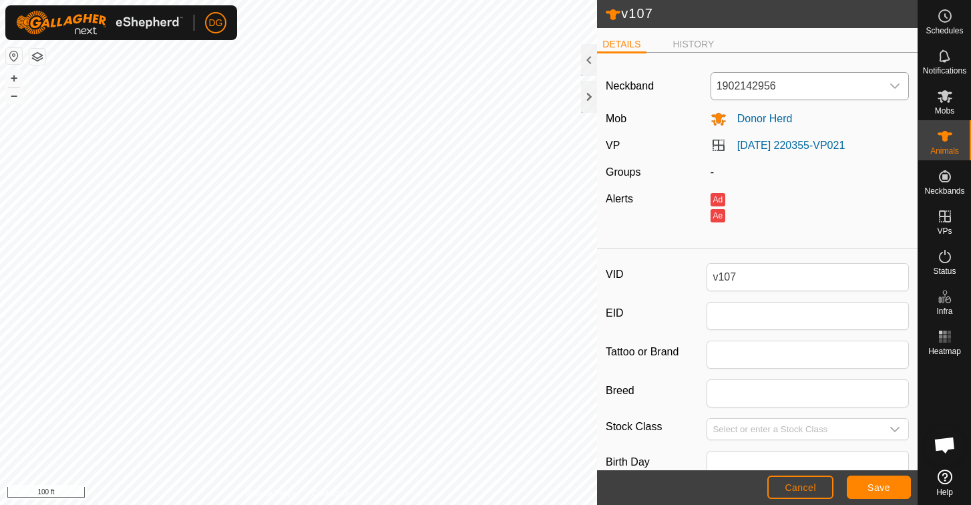
click at [866, 87] on span "1902142956" at bounding box center [796, 86] width 170 height 27
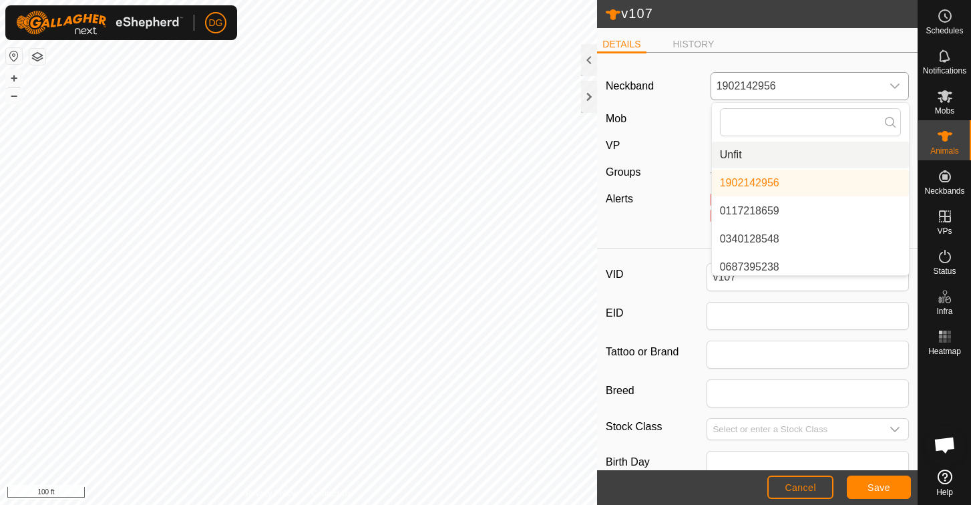
click at [774, 161] on li "Unfit" at bounding box center [810, 155] width 197 height 27
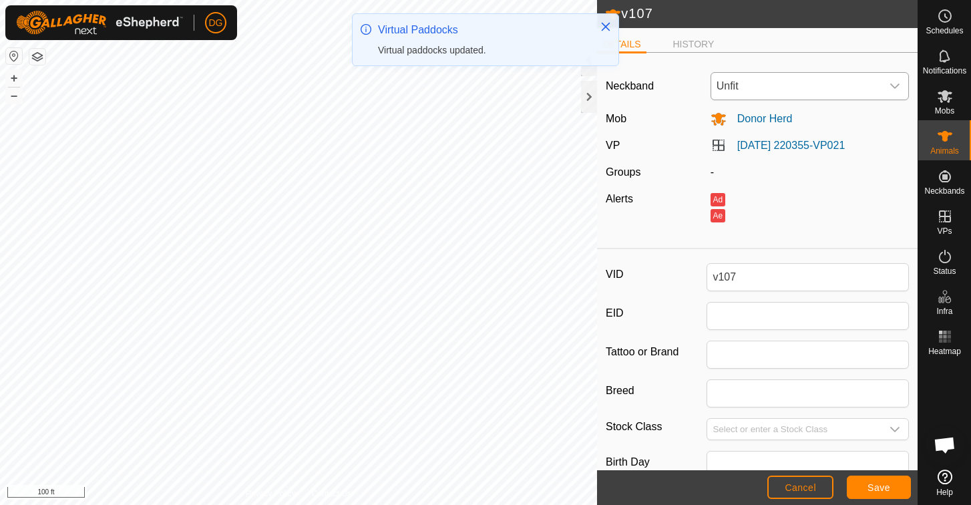
click at [879, 485] on span "Save" at bounding box center [879, 487] width 23 height 11
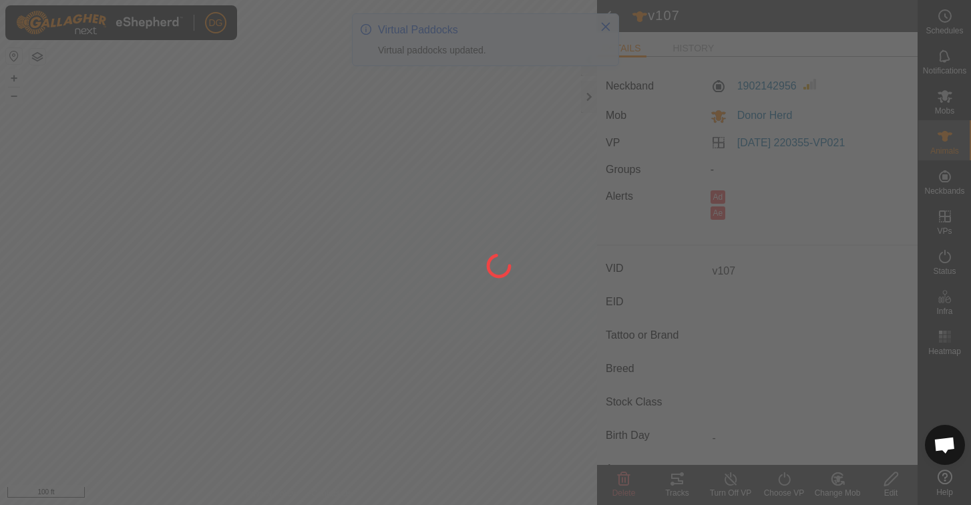
type input "-"
type input "0 kg"
type input "-"
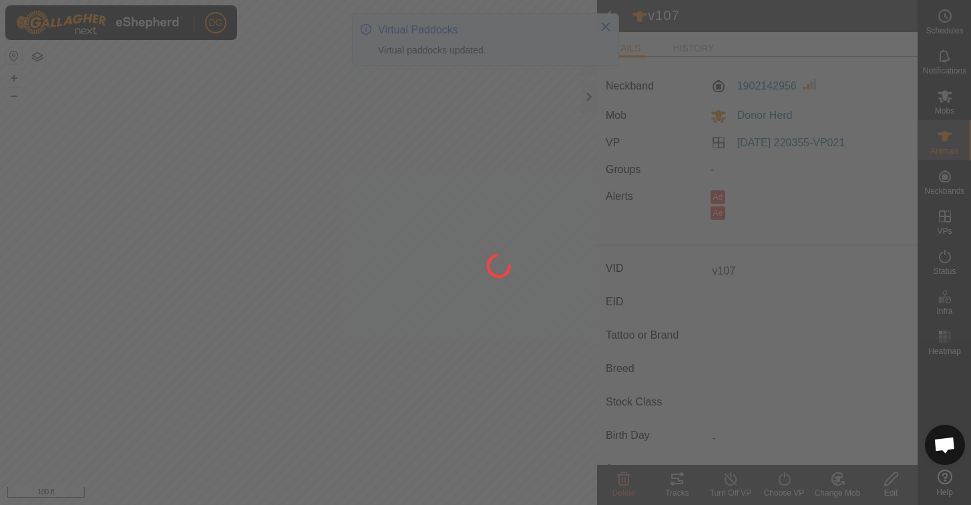
type input "-"
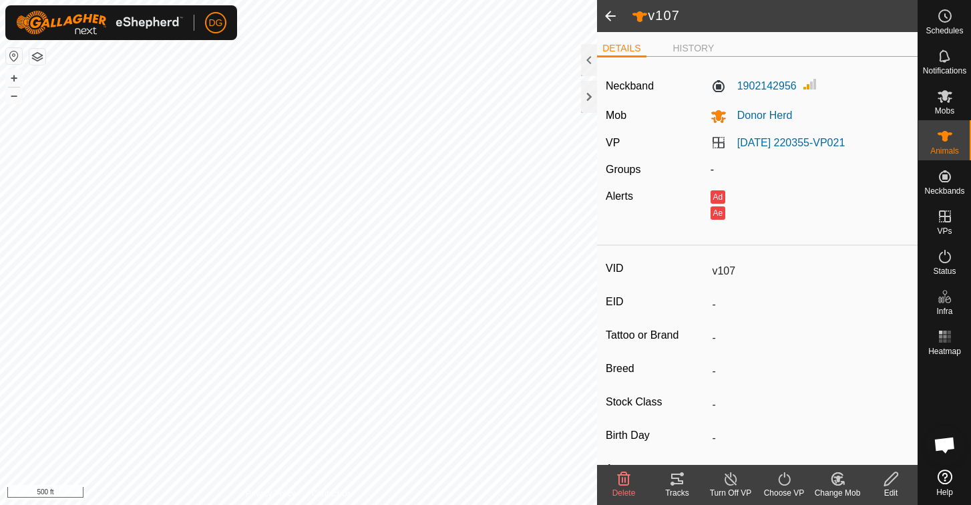
click at [39, 58] on button "button" at bounding box center [37, 57] width 16 height 16
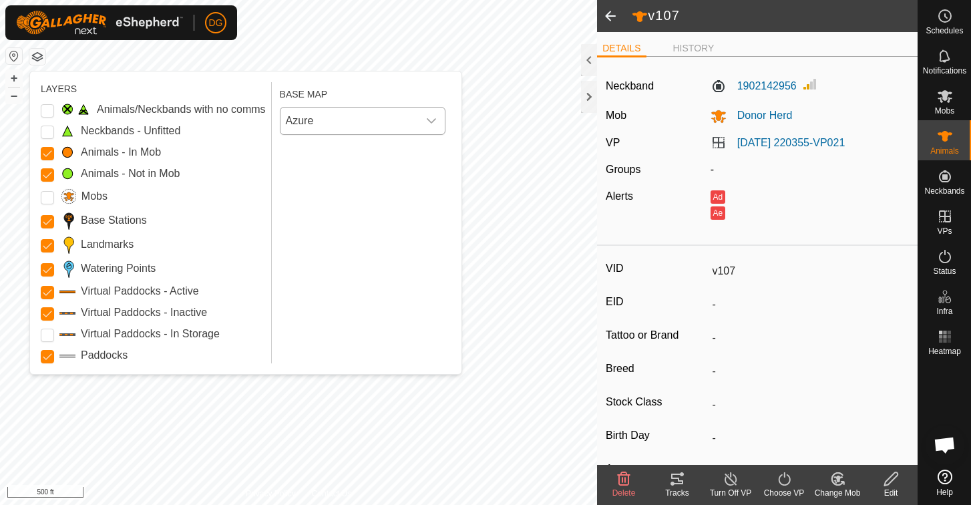
click at [349, 121] on span "Azure" at bounding box center [349, 121] width 138 height 27
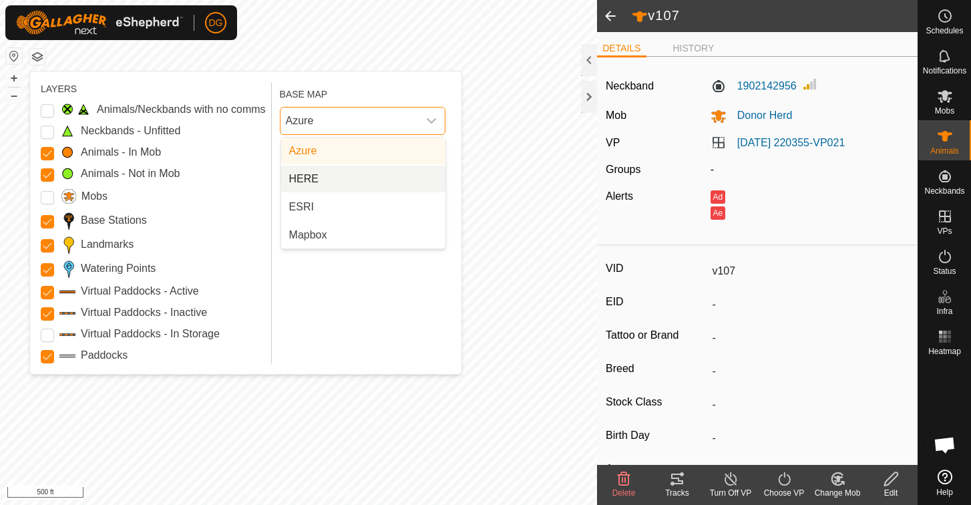
click at [339, 182] on li "HERE" at bounding box center [363, 179] width 164 height 27
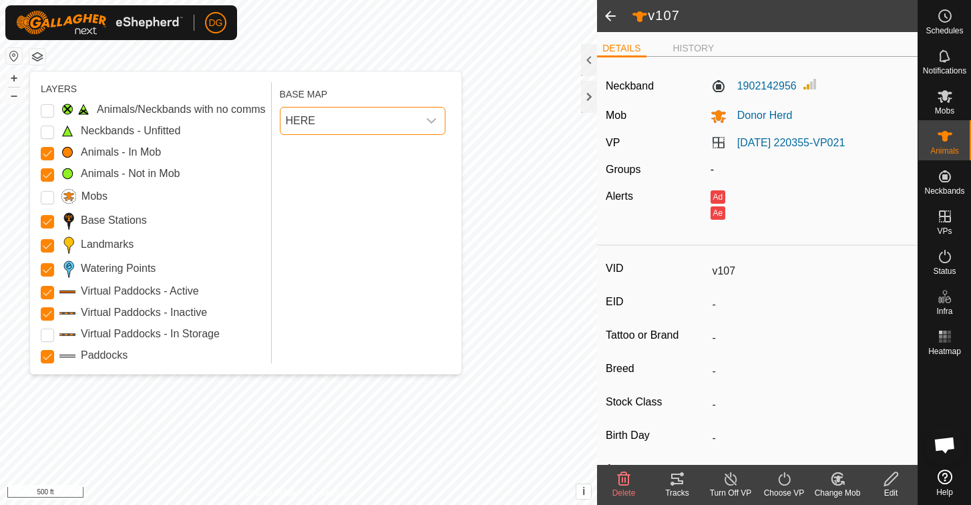
click at [351, 125] on span "HERE" at bounding box center [349, 121] width 138 height 27
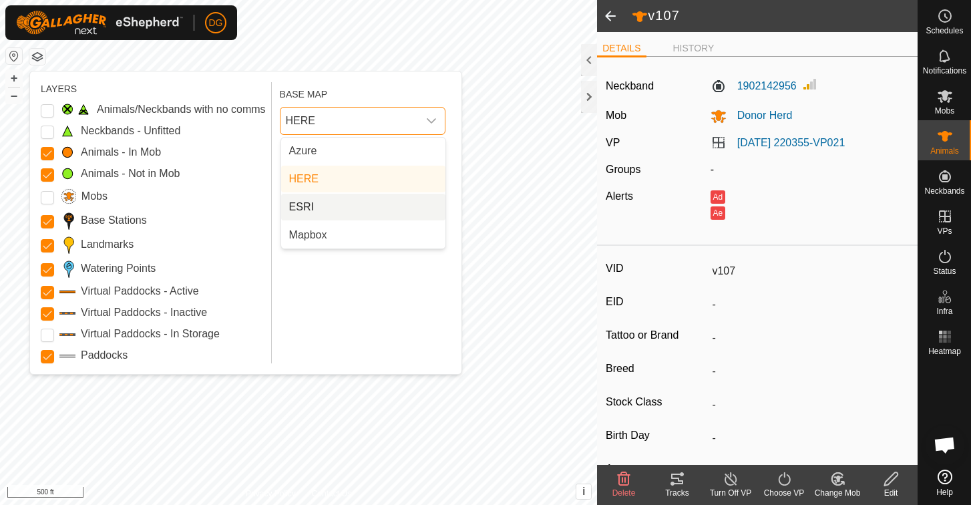
click at [323, 207] on li "ESRI" at bounding box center [363, 207] width 164 height 27
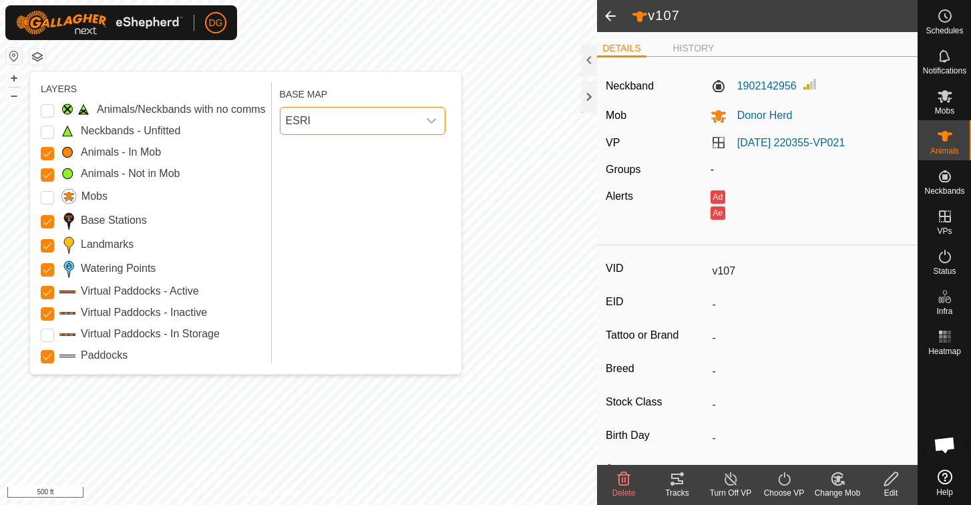
click at [351, 120] on span "ESRI" at bounding box center [349, 121] width 138 height 27
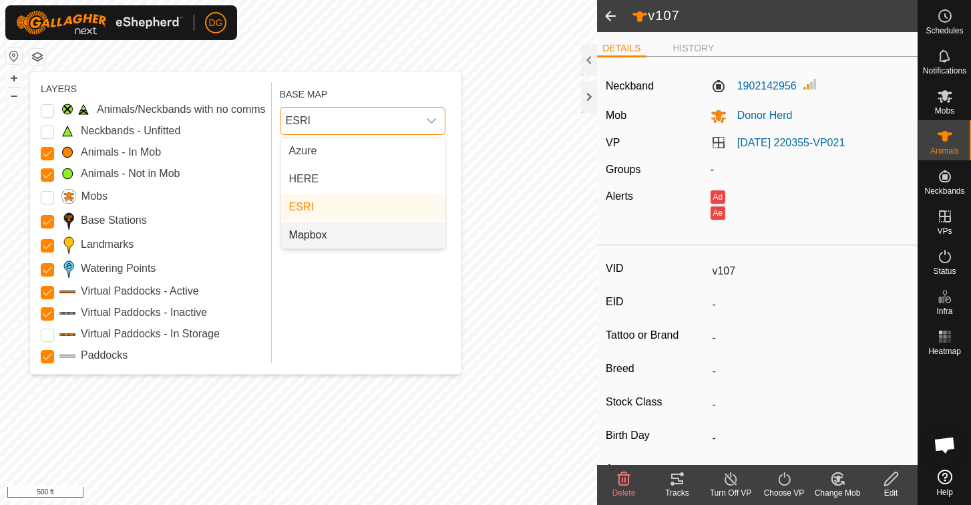
click at [319, 231] on li "Mapbox" at bounding box center [363, 235] width 164 height 27
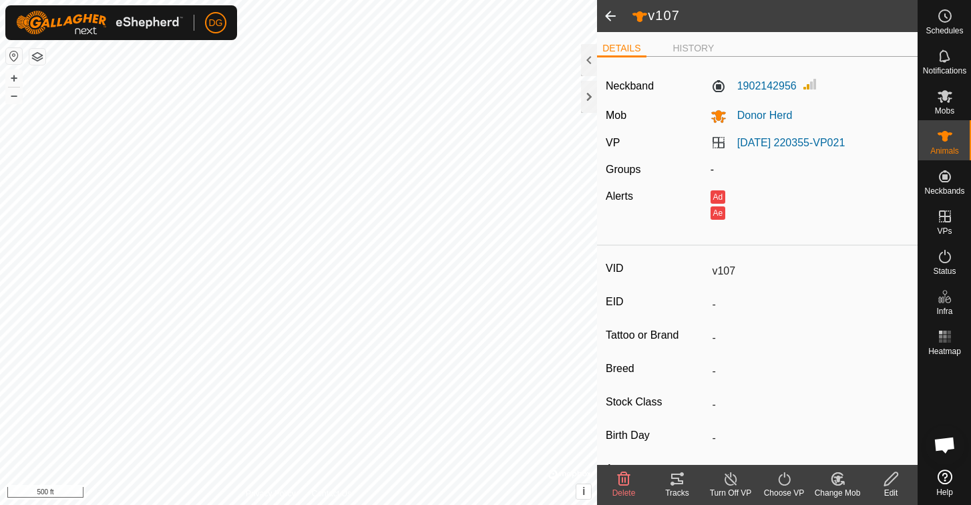
click at [38, 58] on button "button" at bounding box center [37, 57] width 16 height 16
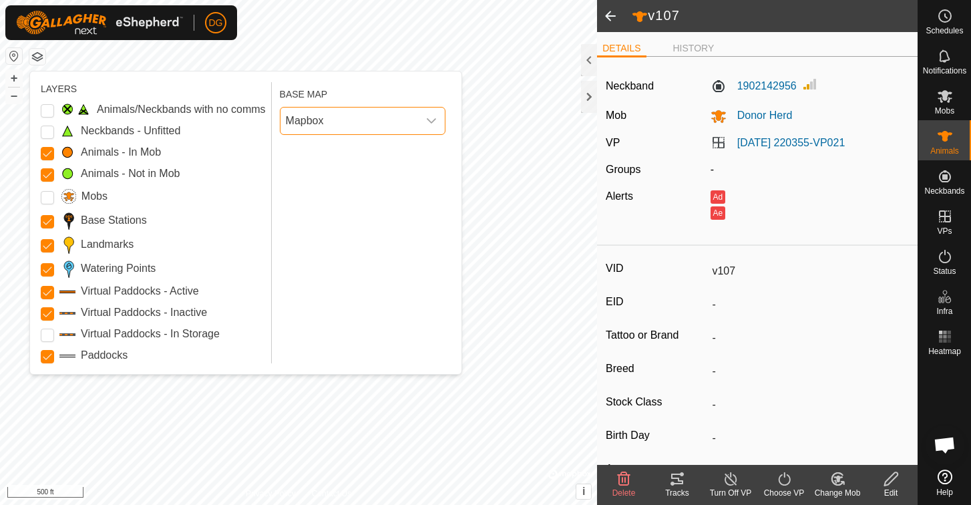
click at [320, 116] on span "Mapbox" at bounding box center [349, 121] width 138 height 27
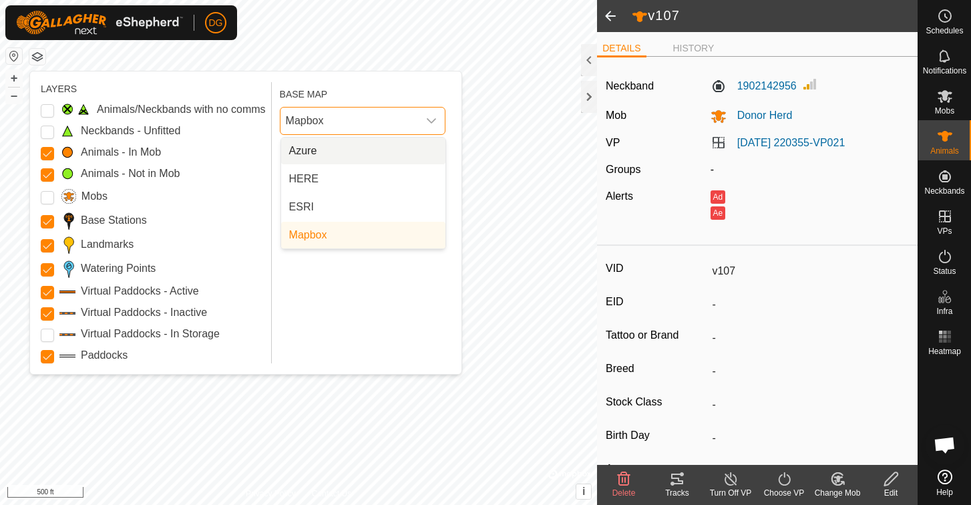
click at [320, 149] on li "Azure" at bounding box center [363, 151] width 164 height 27
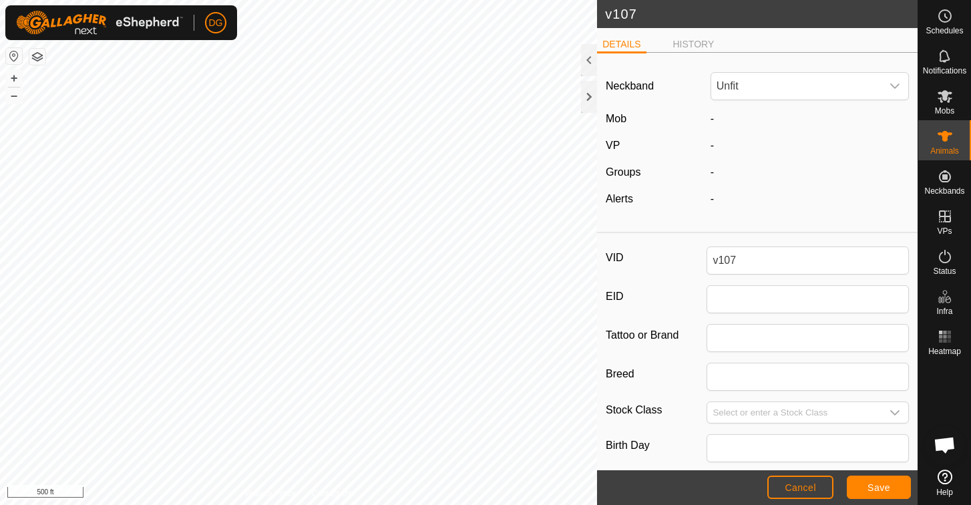
click at [876, 486] on span "Save" at bounding box center [879, 487] width 23 height 11
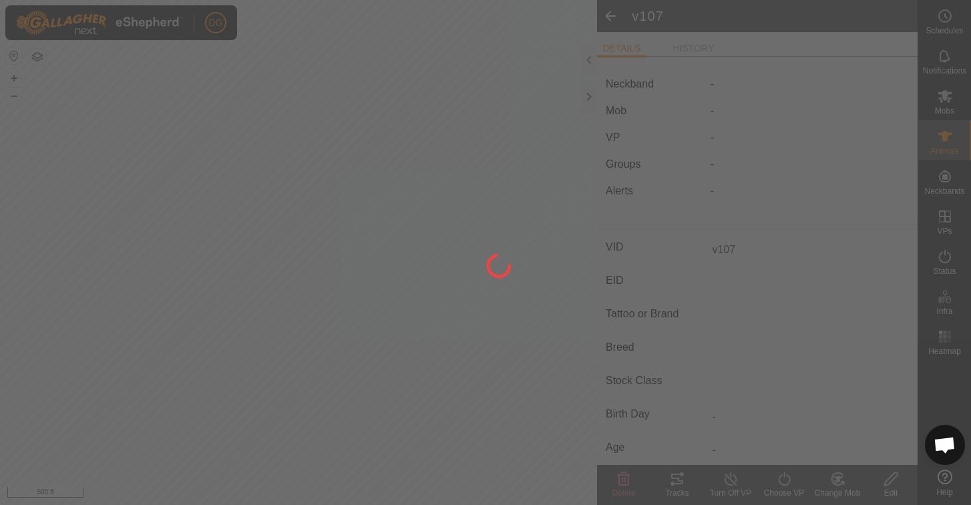
type input "-"
type input "0 kg"
type input "-"
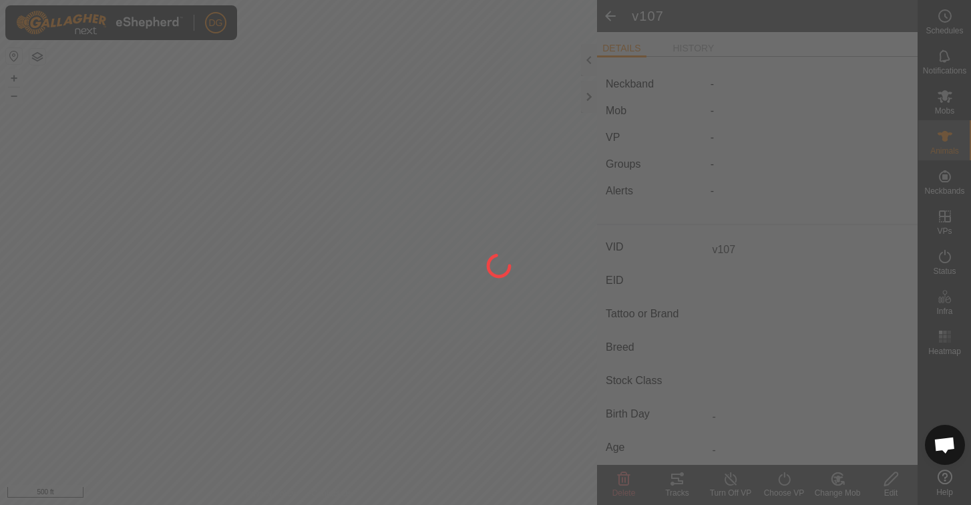
type input "-"
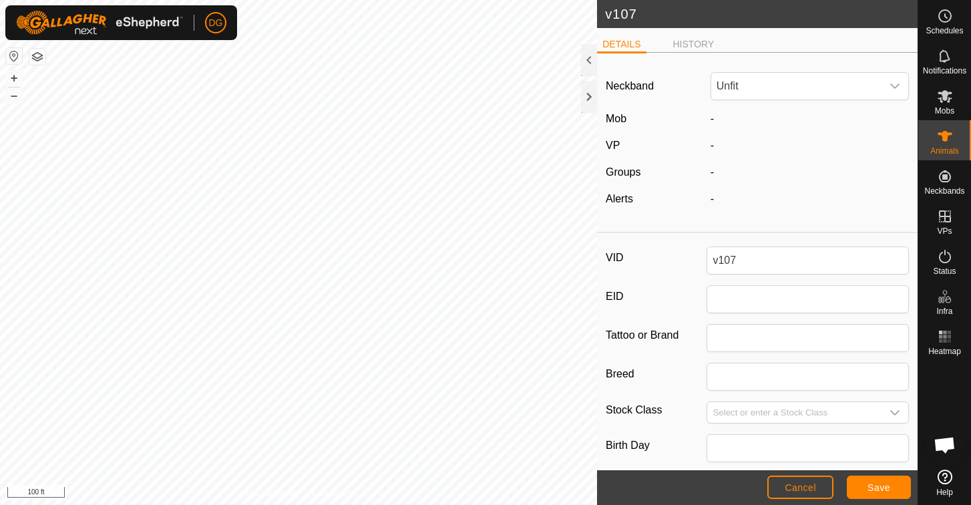
click at [793, 488] on span "Cancel" at bounding box center [800, 487] width 31 height 11
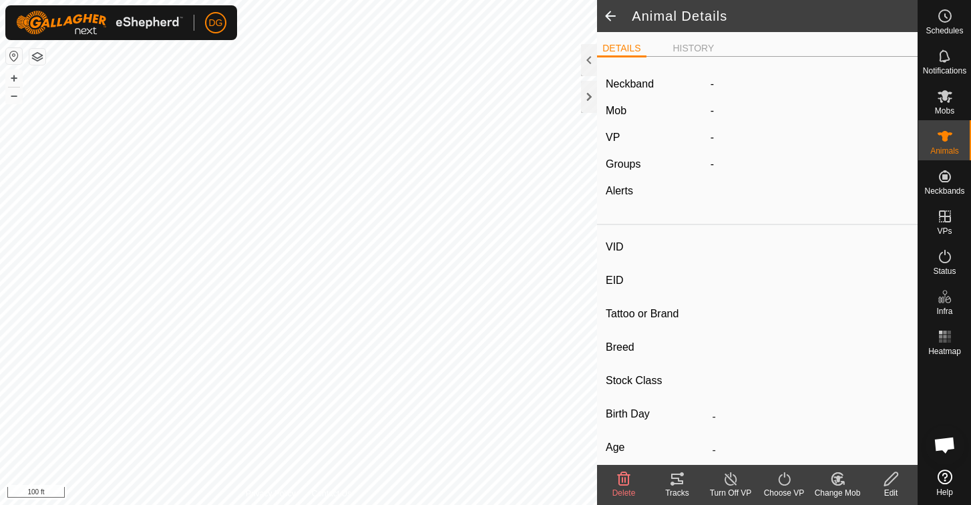
type input "v107"
type input "-"
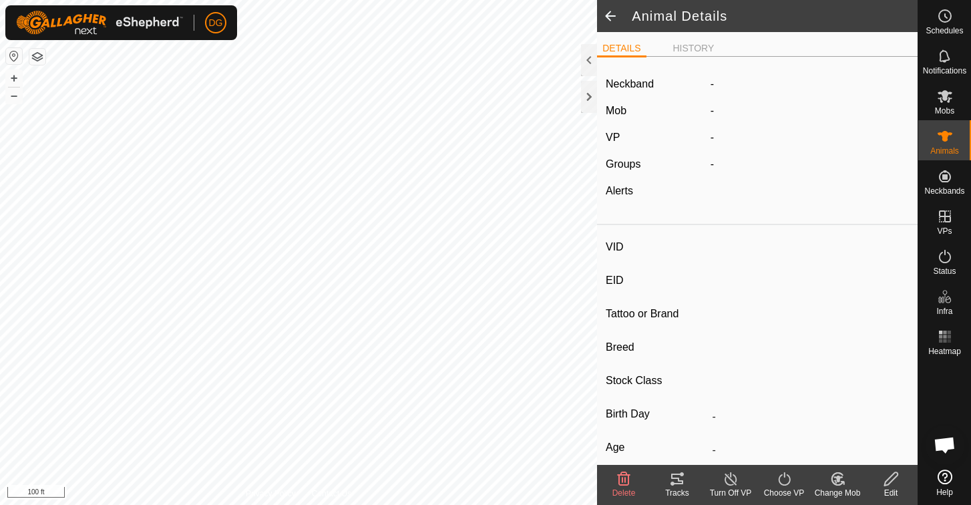
type input "0 kg"
type input "-"
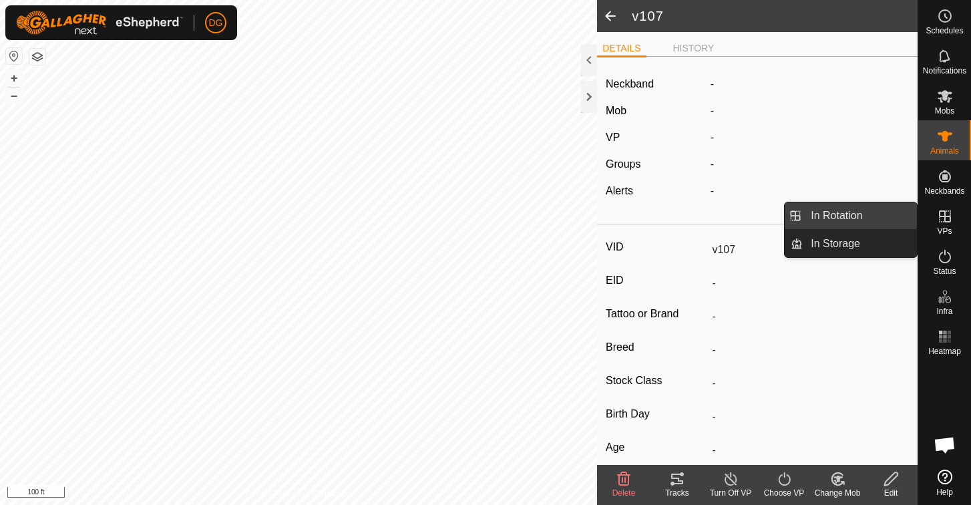
click at [843, 216] on link "In Rotation" at bounding box center [860, 215] width 114 height 27
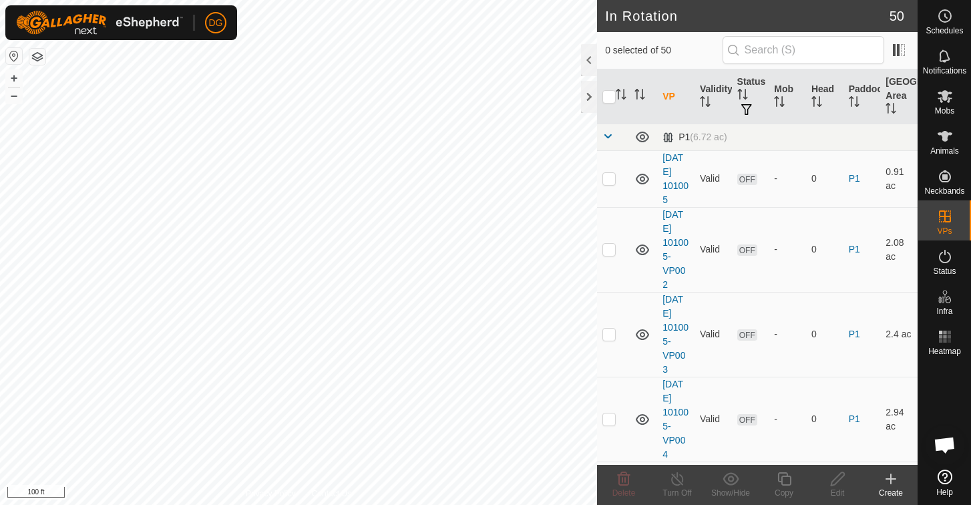
click at [891, 478] on icon at bounding box center [891, 478] width 0 height 9
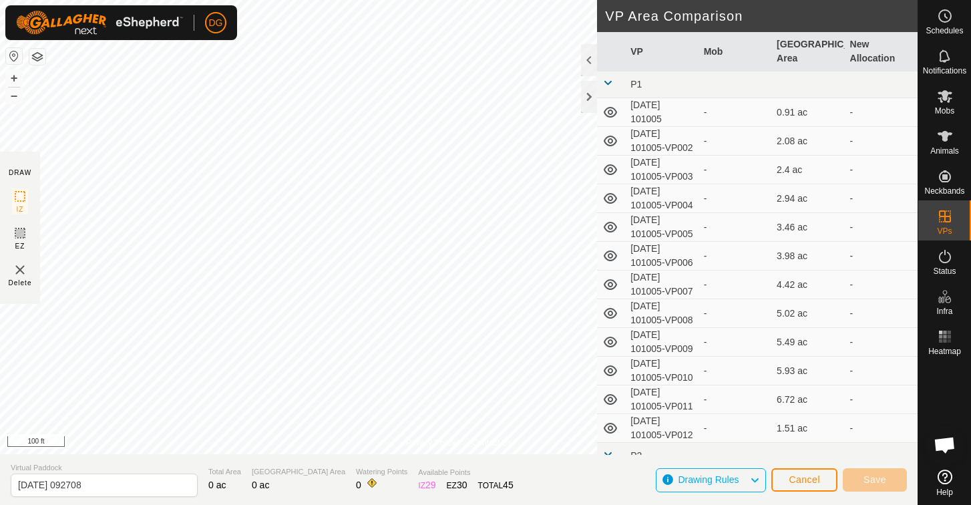
click at [795, 482] on span "Cancel" at bounding box center [804, 479] width 31 height 11
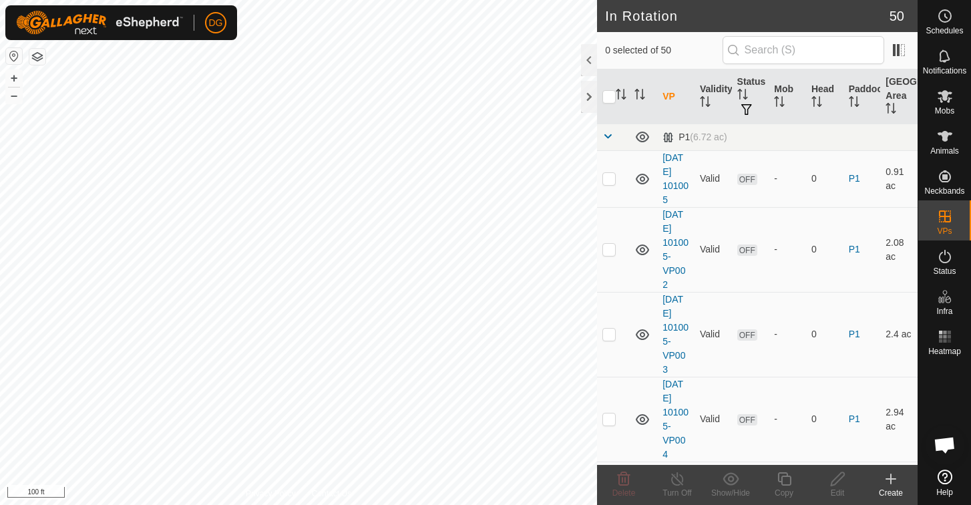
click at [894, 474] on icon at bounding box center [891, 479] width 16 height 16
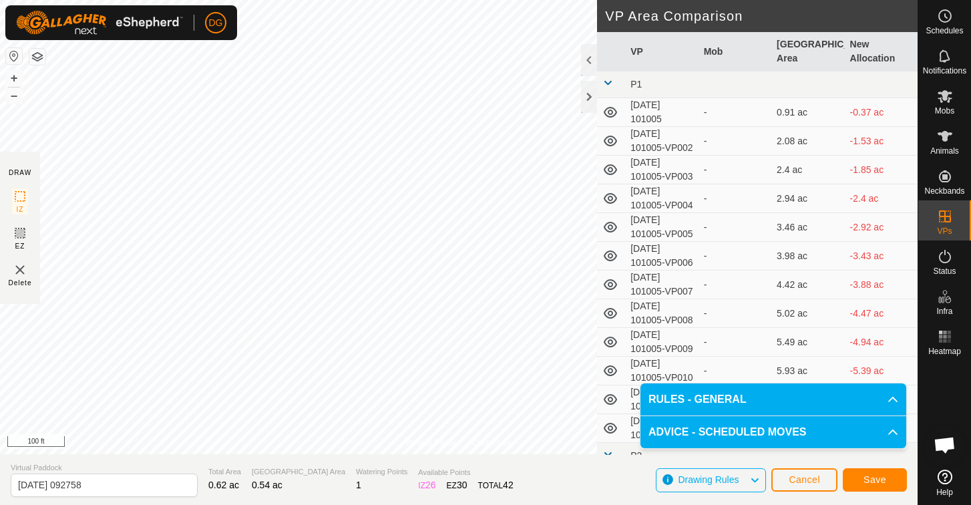
click at [884, 479] on span "Save" at bounding box center [875, 479] width 23 height 11
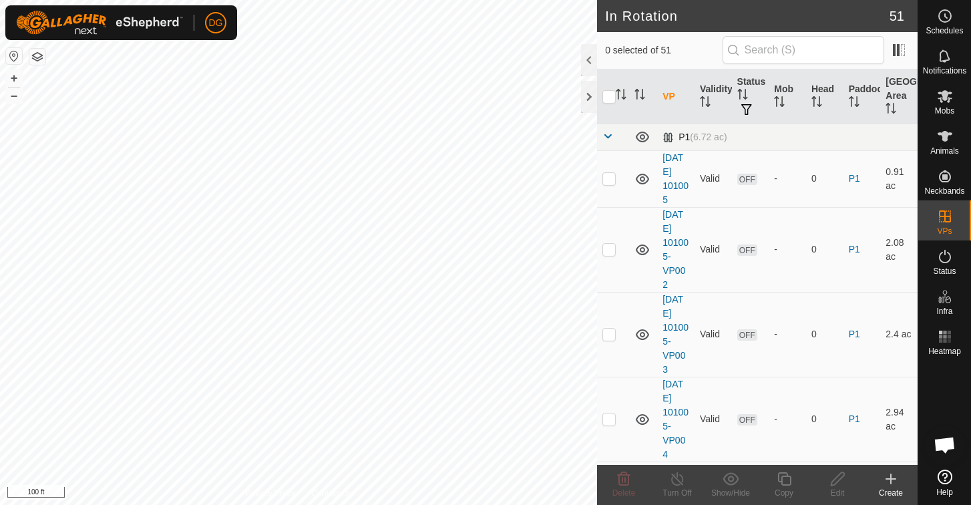
click at [608, 136] on span at bounding box center [607, 136] width 11 height 11
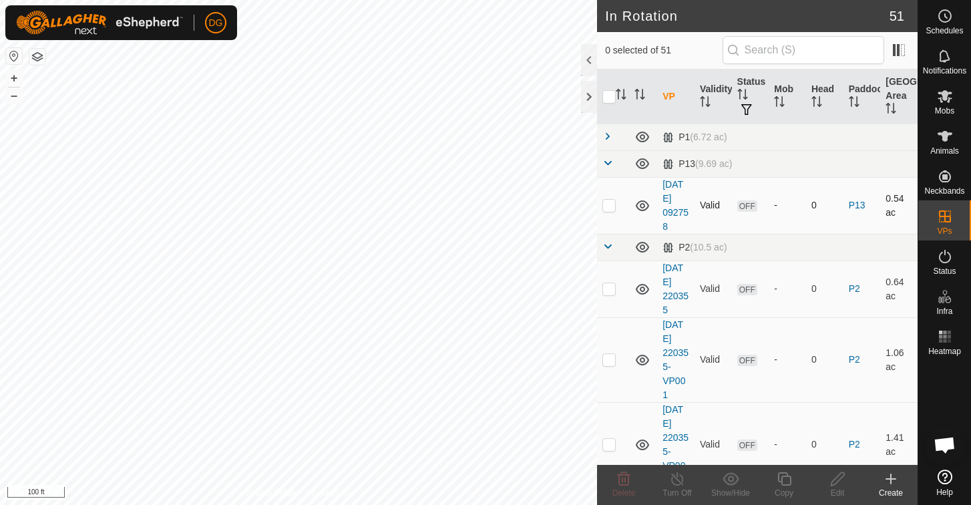
click at [608, 206] on p-checkbox at bounding box center [608, 205] width 13 height 11
checkbox input "true"
click at [785, 480] on icon at bounding box center [784, 479] width 17 height 16
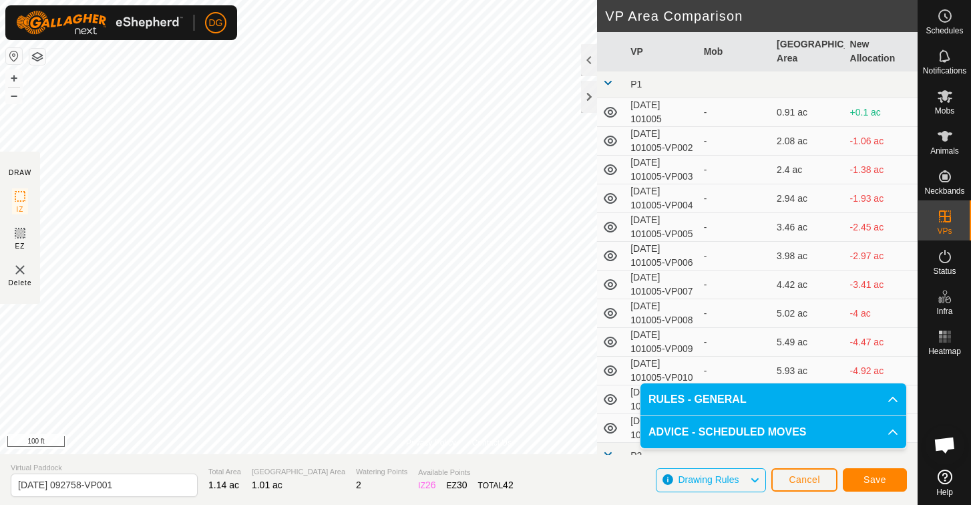
click at [875, 476] on span "Save" at bounding box center [875, 479] width 23 height 11
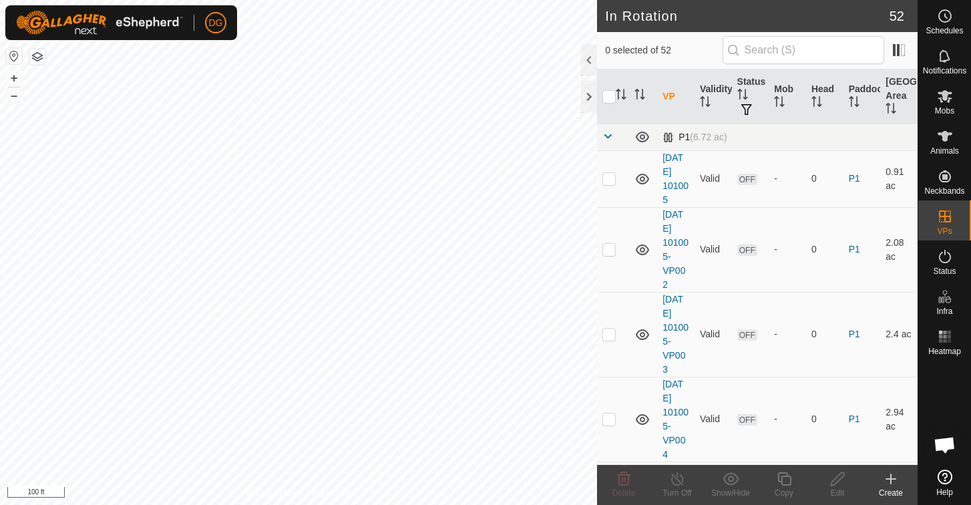
click at [606, 135] on span at bounding box center [607, 136] width 11 height 11
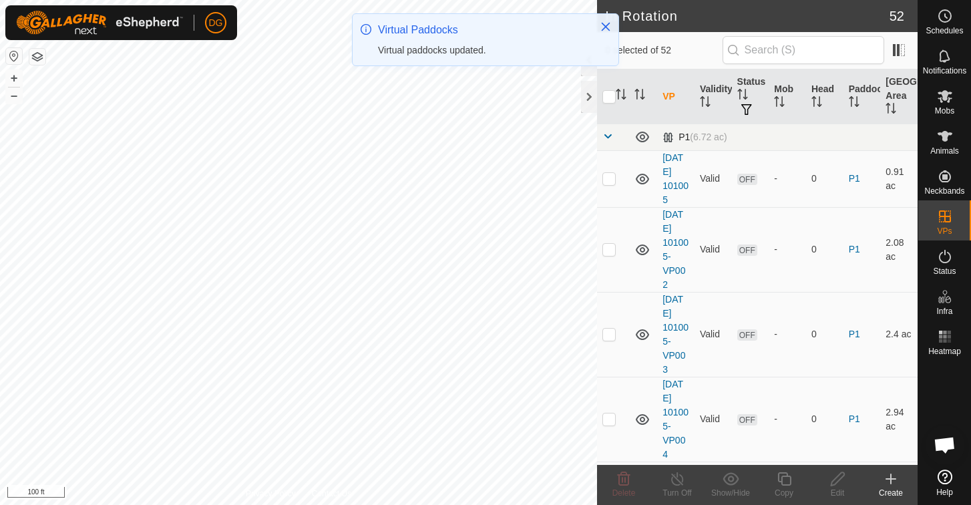
click at [606, 140] on span at bounding box center [607, 136] width 11 height 11
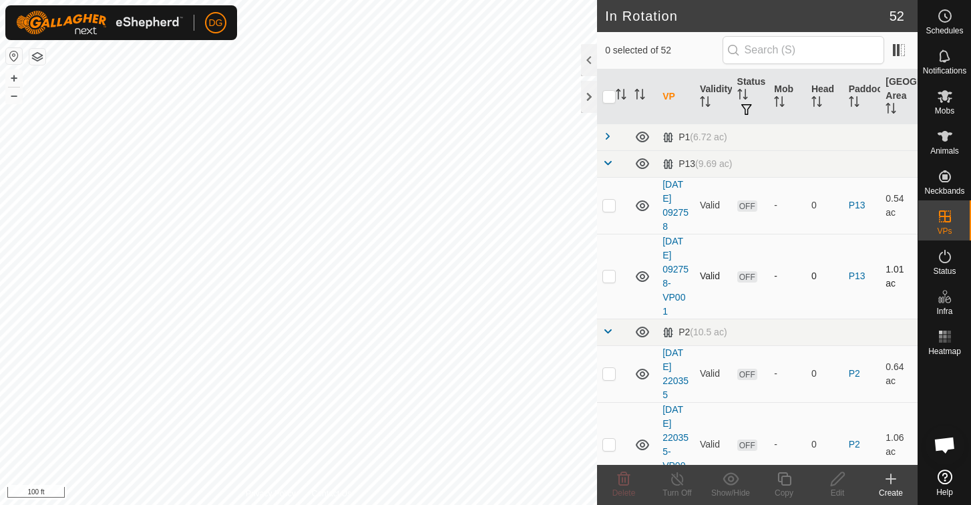
click at [610, 276] on p-checkbox at bounding box center [608, 275] width 13 height 11
checkbox input "true"
click at [784, 480] on icon at bounding box center [784, 479] width 17 height 16
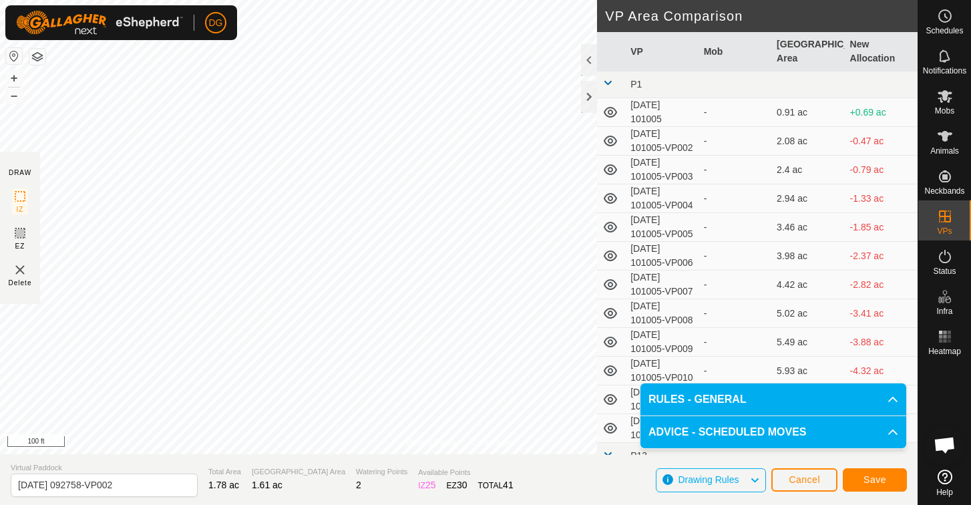
click at [875, 482] on span "Save" at bounding box center [875, 479] width 23 height 11
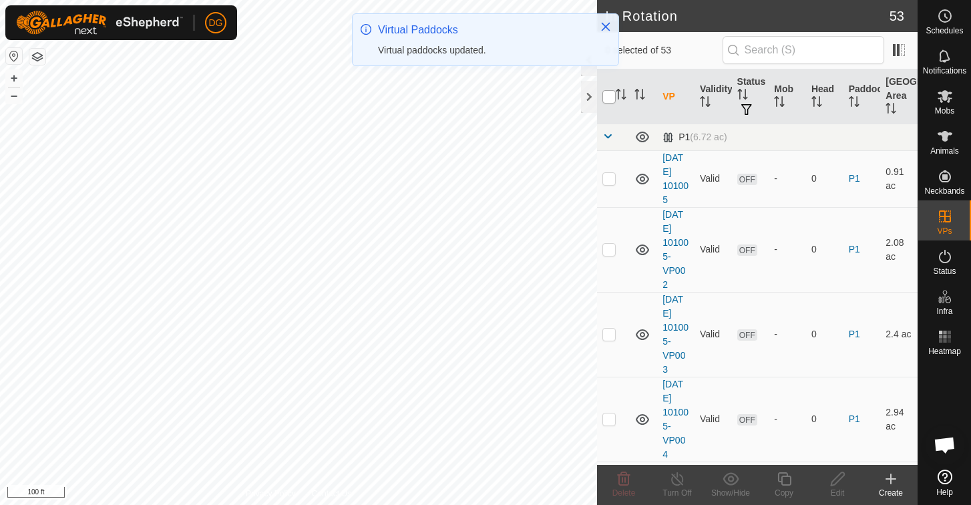
click at [610, 96] on input "checkbox" at bounding box center [608, 96] width 13 height 13
checkbox input "true"
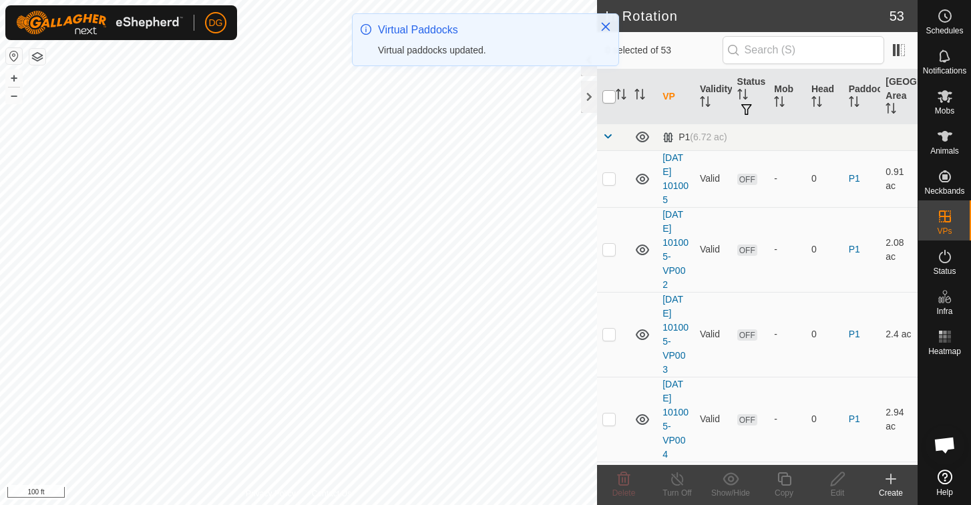
checkbox input "true"
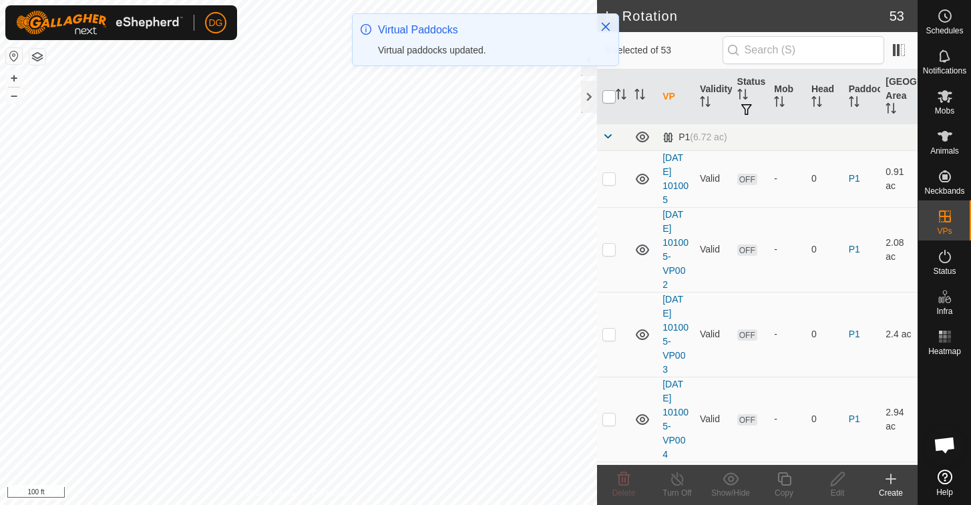
checkbox input "true"
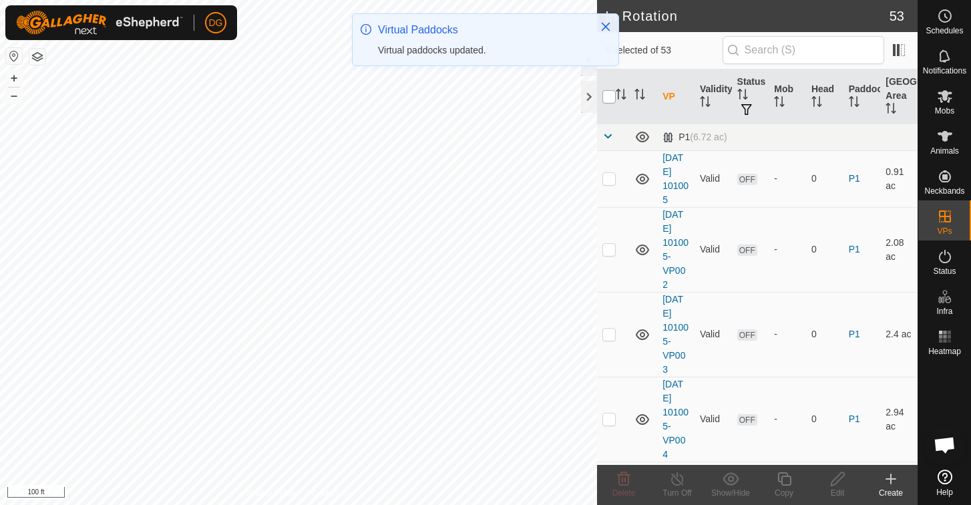
checkbox input "true"
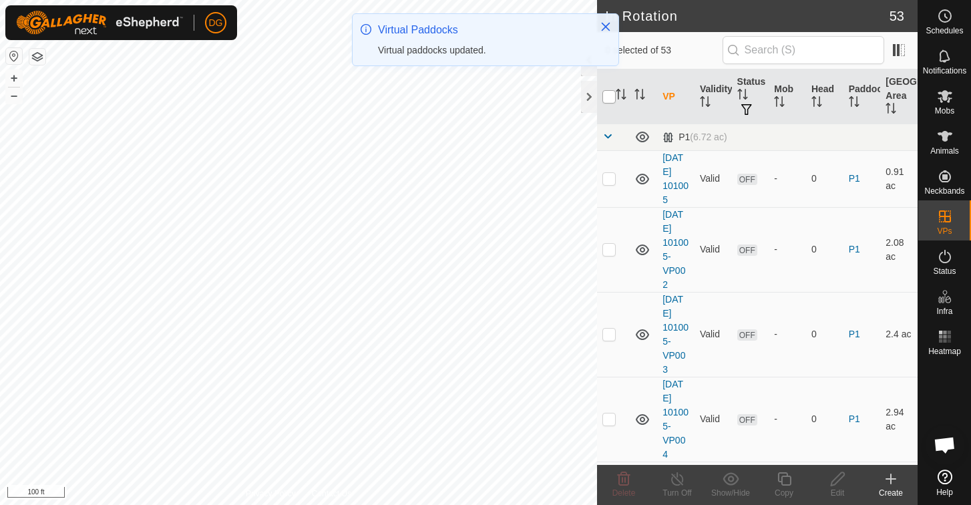
checkbox input "true"
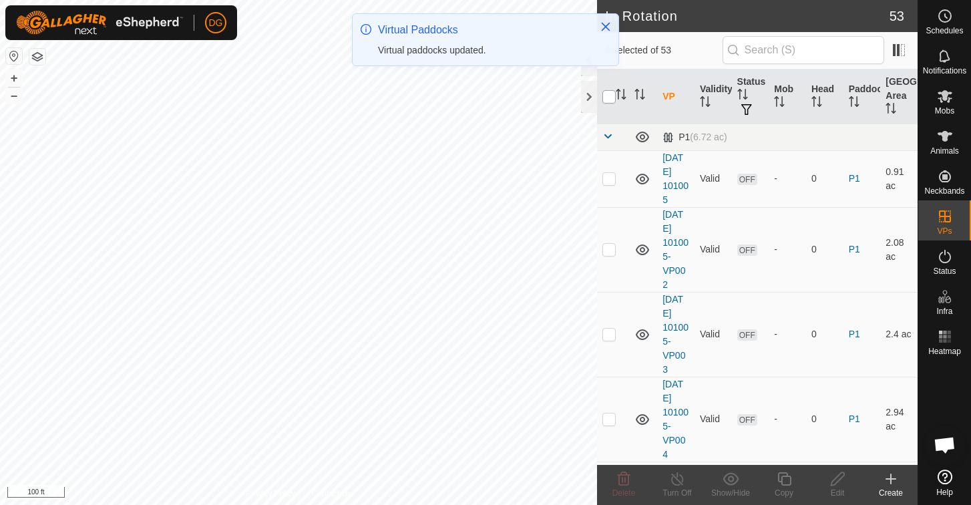
checkbox input "true"
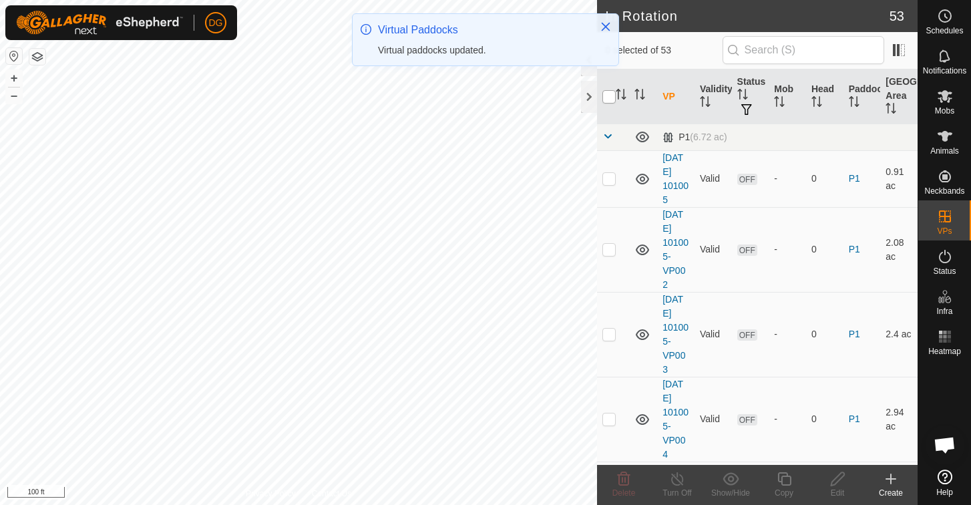
checkbox input "true"
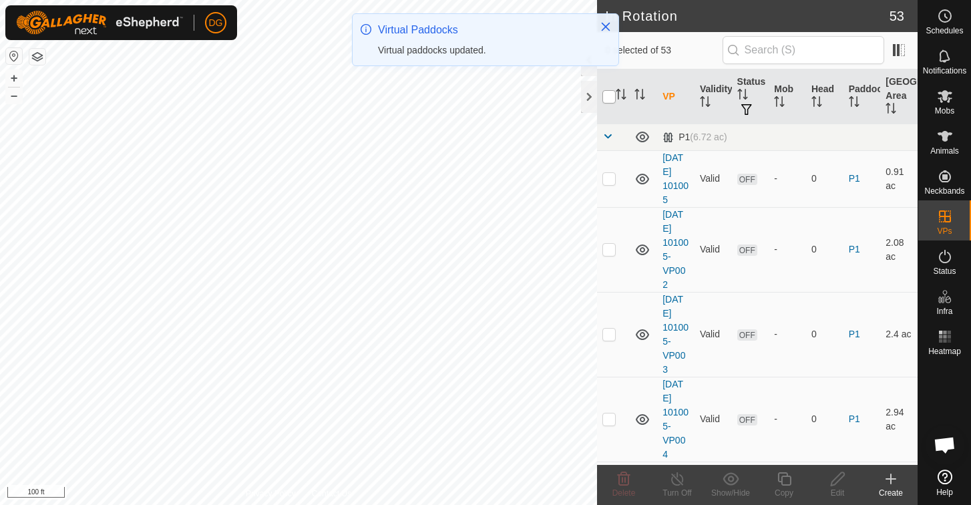
checkbox input "true"
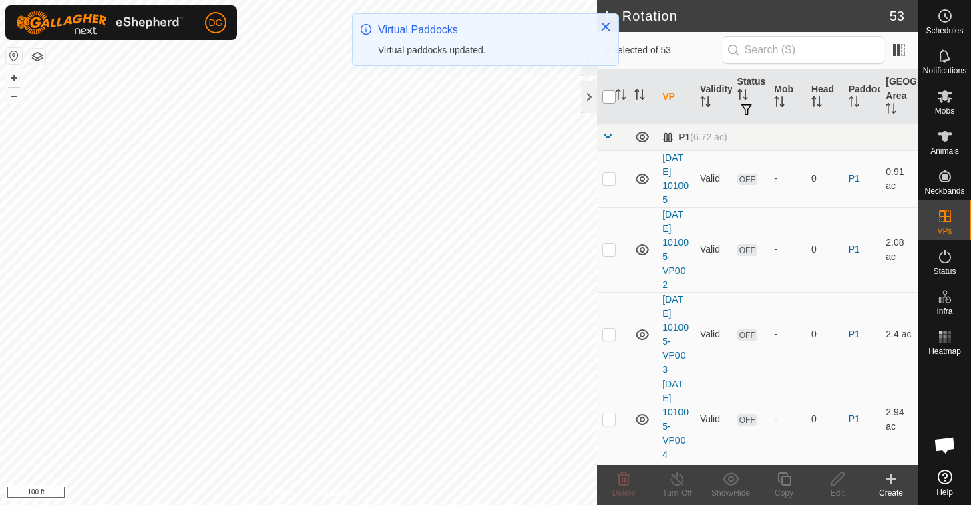
checkbox input "true"
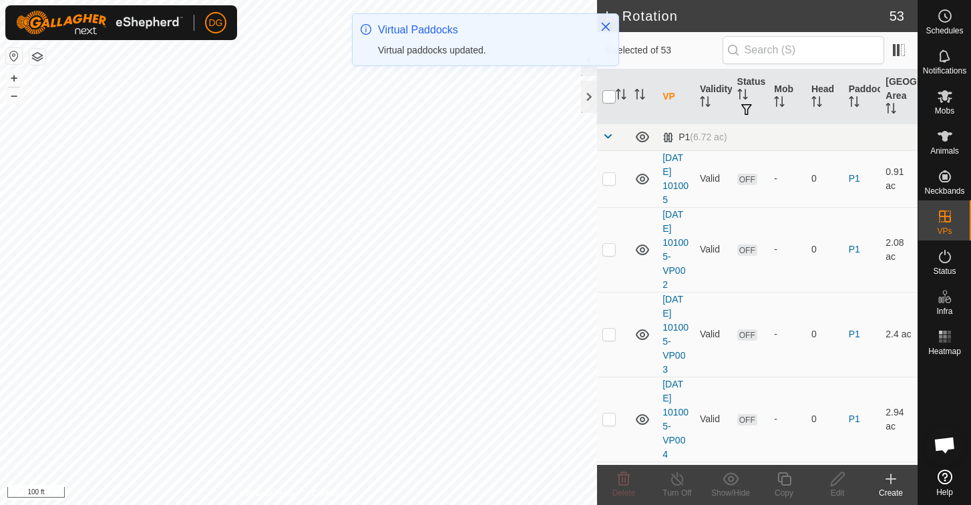
checkbox input "true"
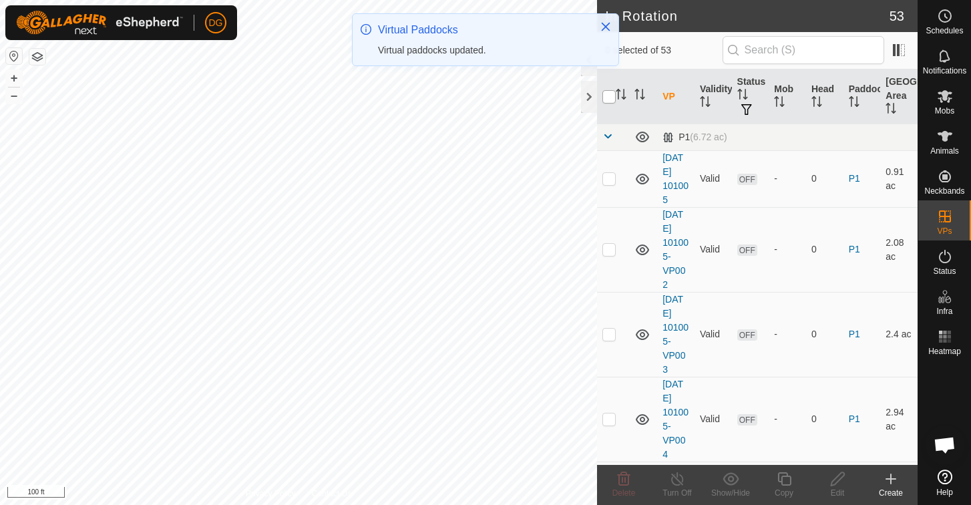
checkbox input "true"
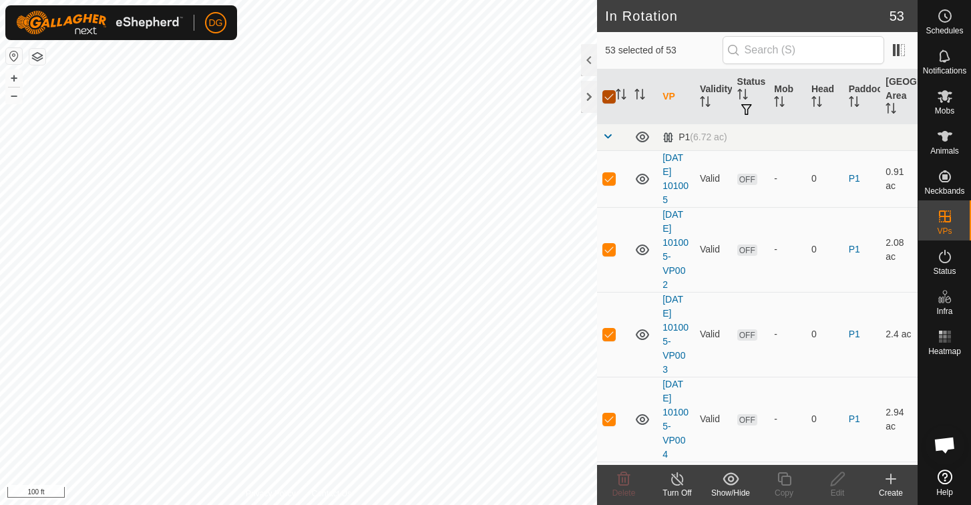
scroll to position [572, 0]
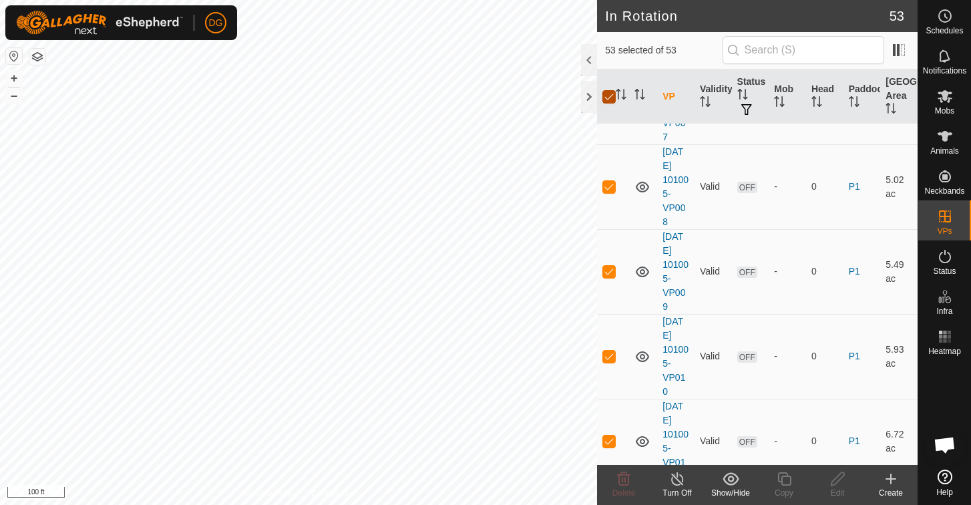
click at [609, 102] on input "checkbox" at bounding box center [608, 96] width 13 height 13
checkbox input "false"
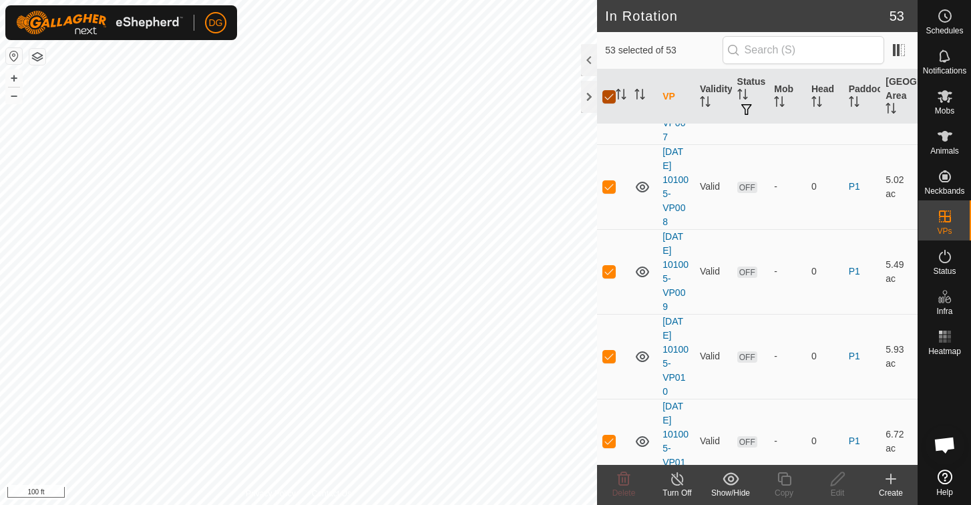
checkbox input "false"
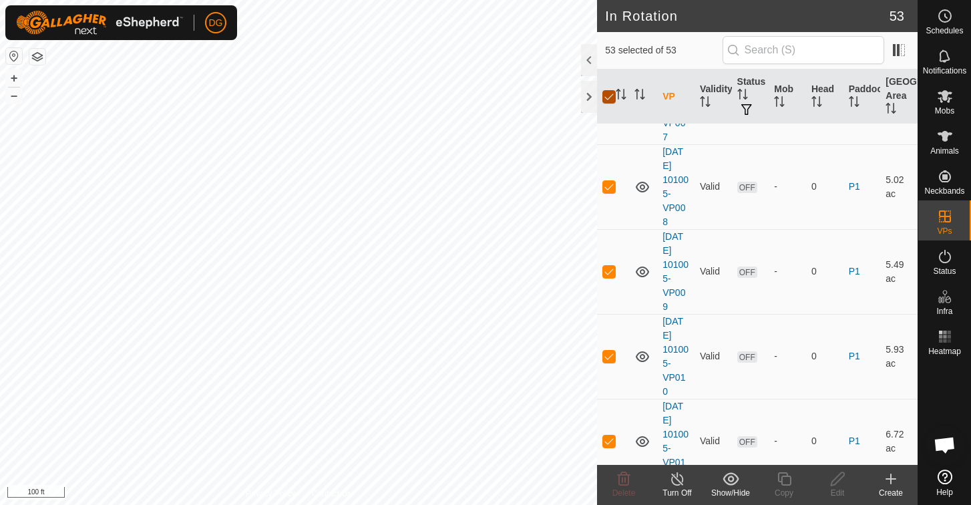
checkbox input "false"
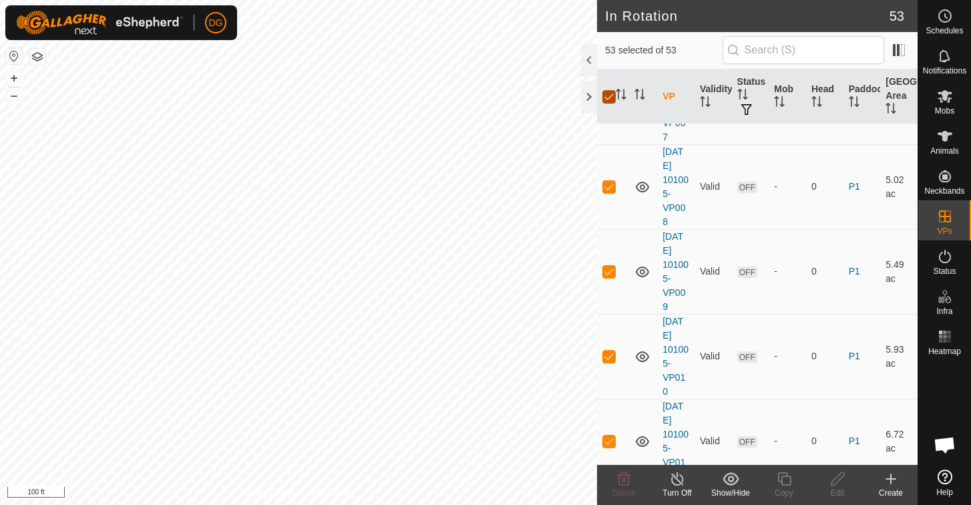
checkbox input "false"
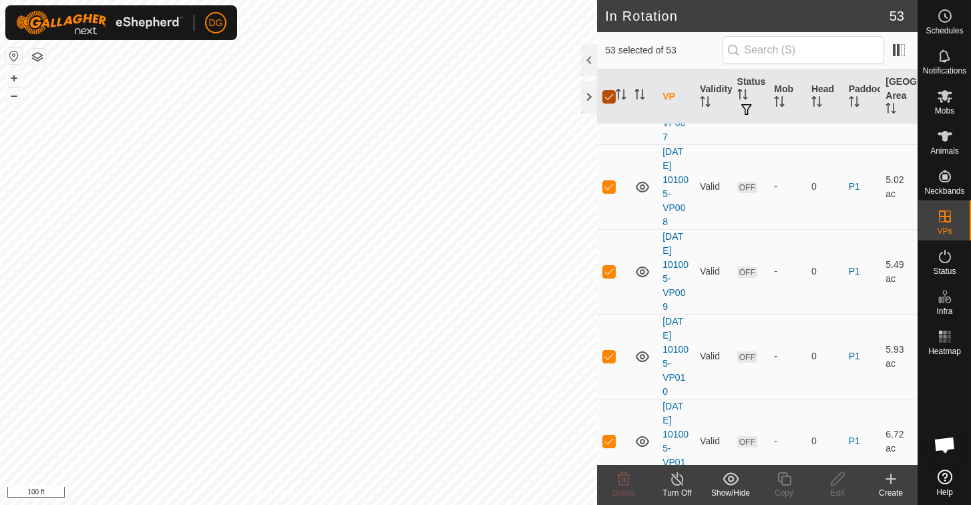
checkbox input "false"
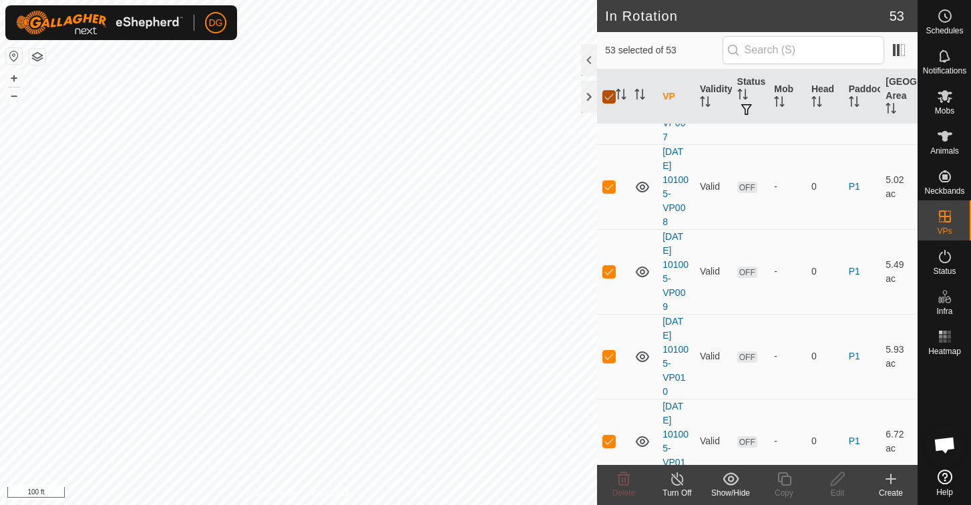
checkbox input "false"
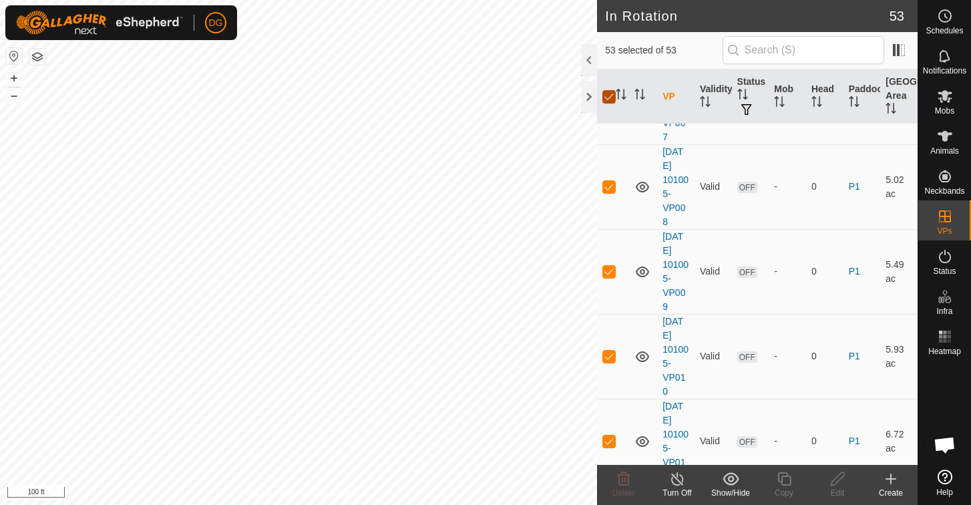
checkbox input "false"
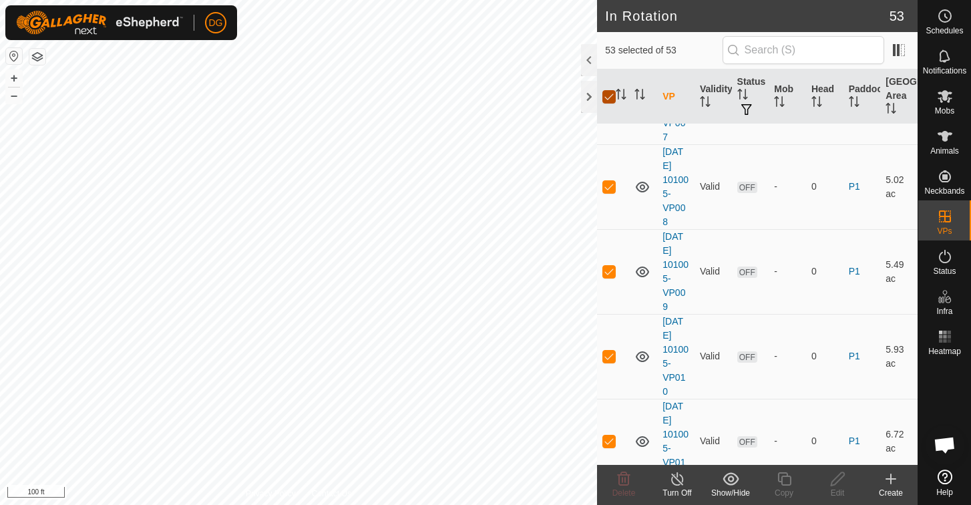
checkbox input "false"
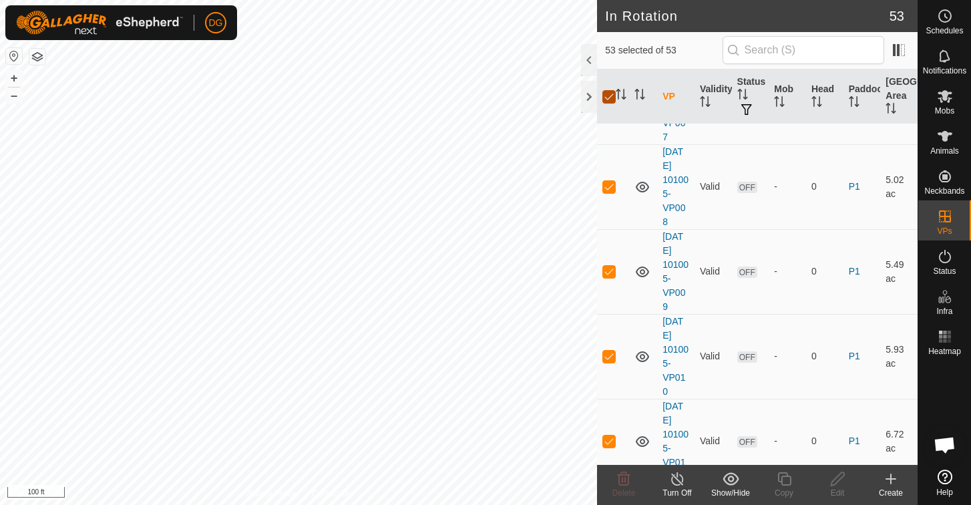
checkbox input "false"
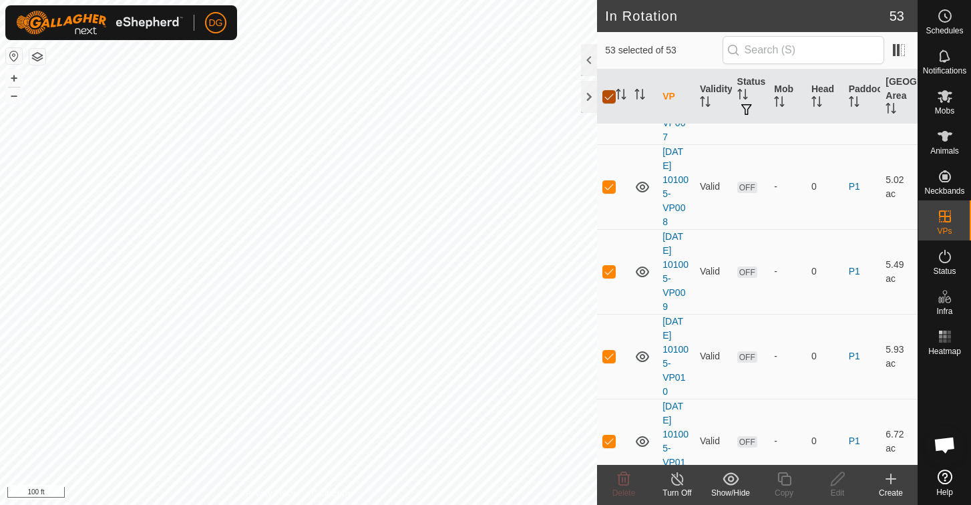
checkbox input "false"
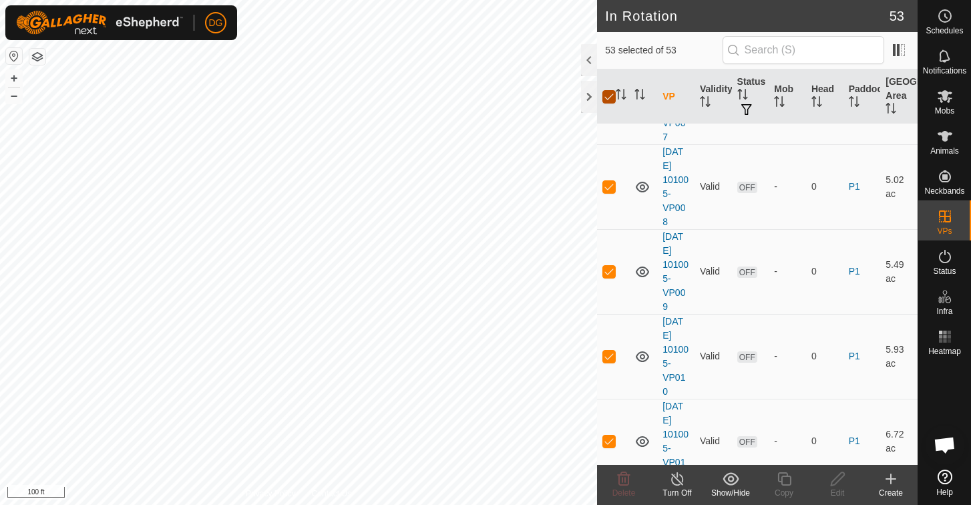
checkbox input "false"
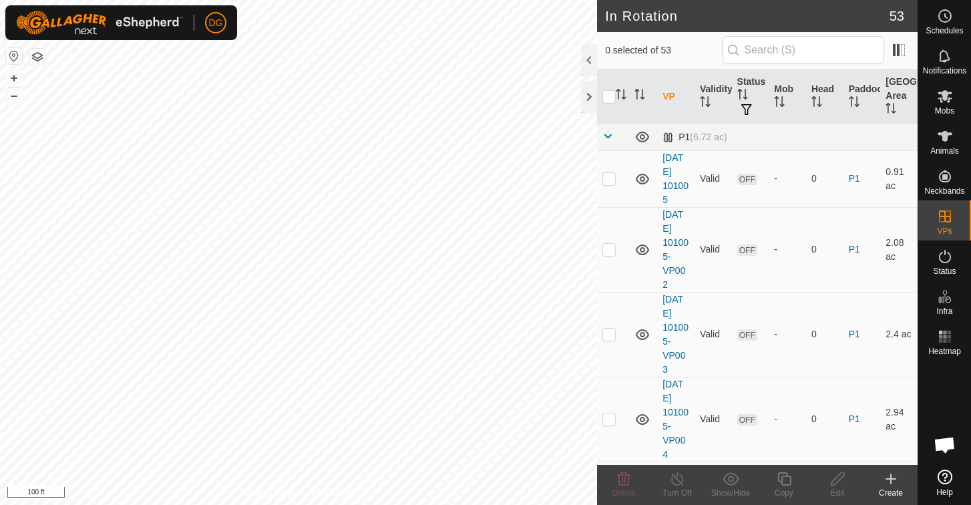
scroll to position [0, 0]
click at [610, 136] on span at bounding box center [607, 136] width 11 height 11
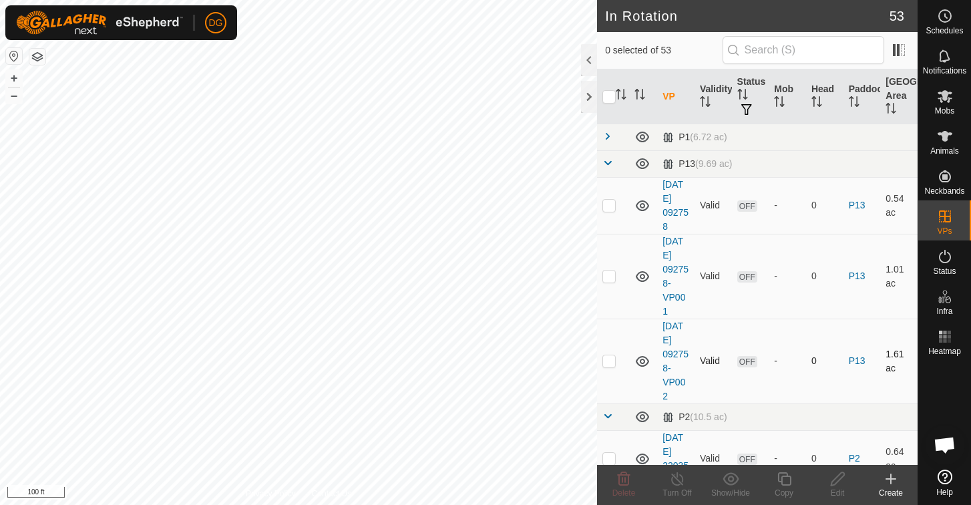
click at [614, 361] on p-checkbox at bounding box center [608, 360] width 13 height 11
checkbox input "true"
click at [785, 479] on icon at bounding box center [784, 479] width 17 height 16
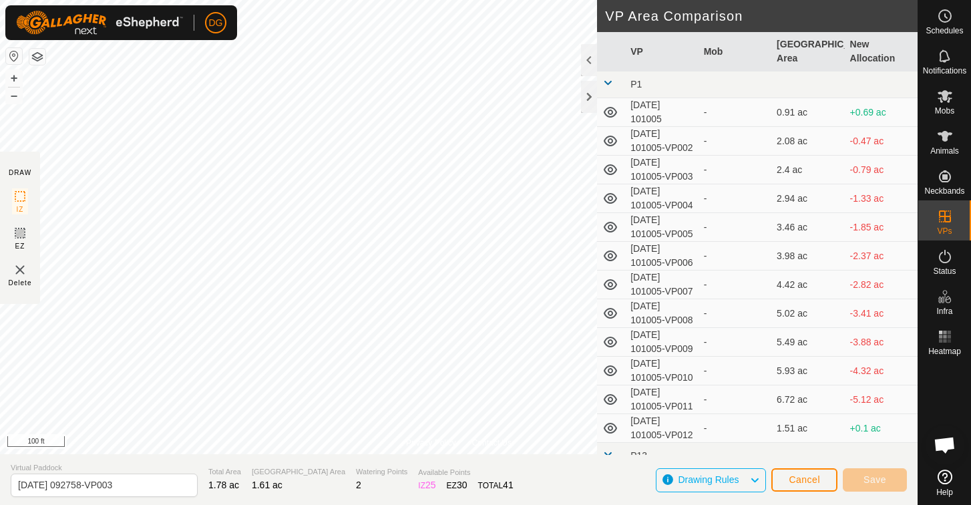
click at [801, 474] on button "Cancel" at bounding box center [804, 479] width 66 height 23
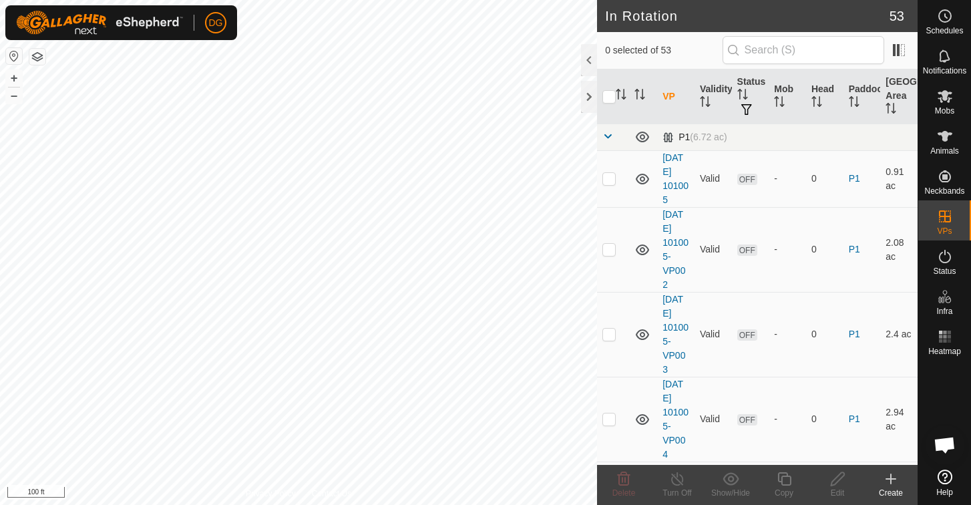
click at [607, 136] on span at bounding box center [607, 136] width 11 height 11
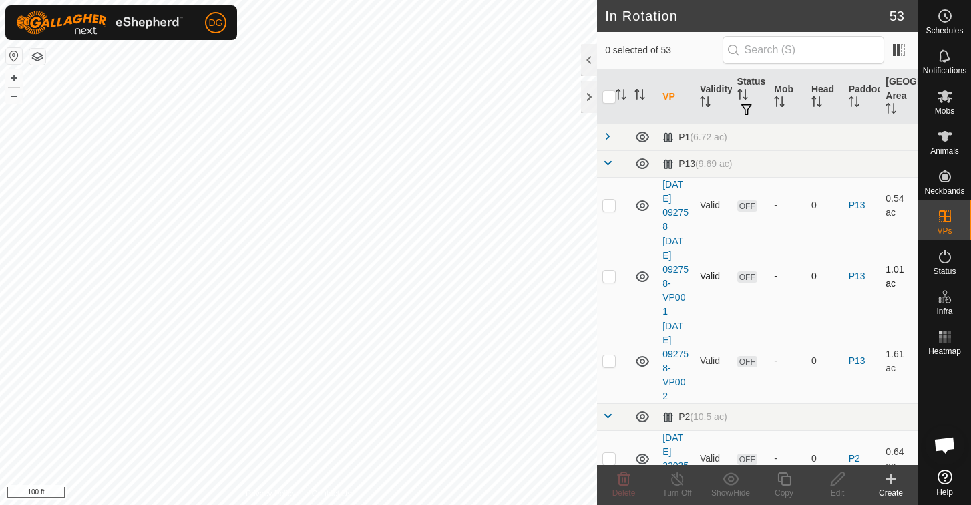
click at [612, 274] on p-checkbox at bounding box center [608, 275] width 13 height 11
checkbox input "true"
click at [608, 366] on p-checkbox at bounding box center [608, 360] width 13 height 11
checkbox input "true"
click at [626, 479] on icon at bounding box center [624, 479] width 16 height 16
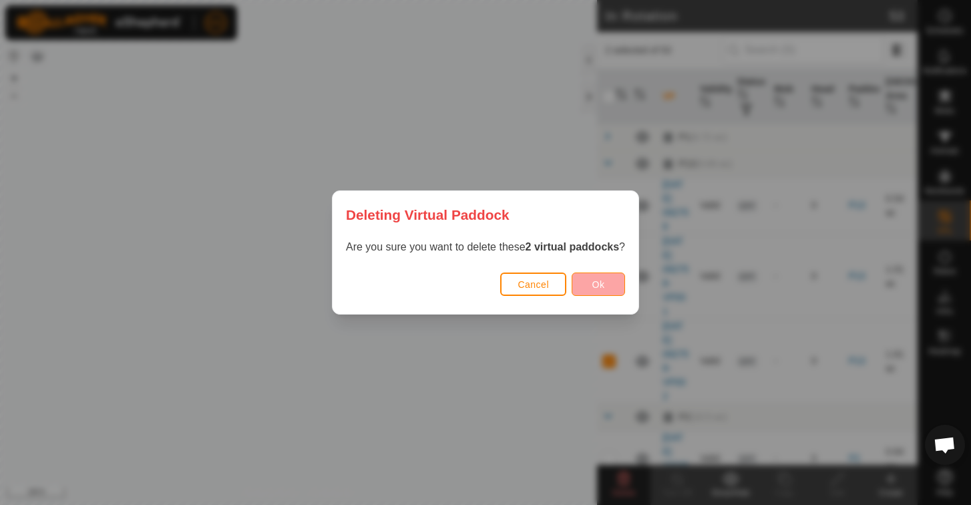
click at [606, 283] on button "Ok" at bounding box center [598, 283] width 53 height 23
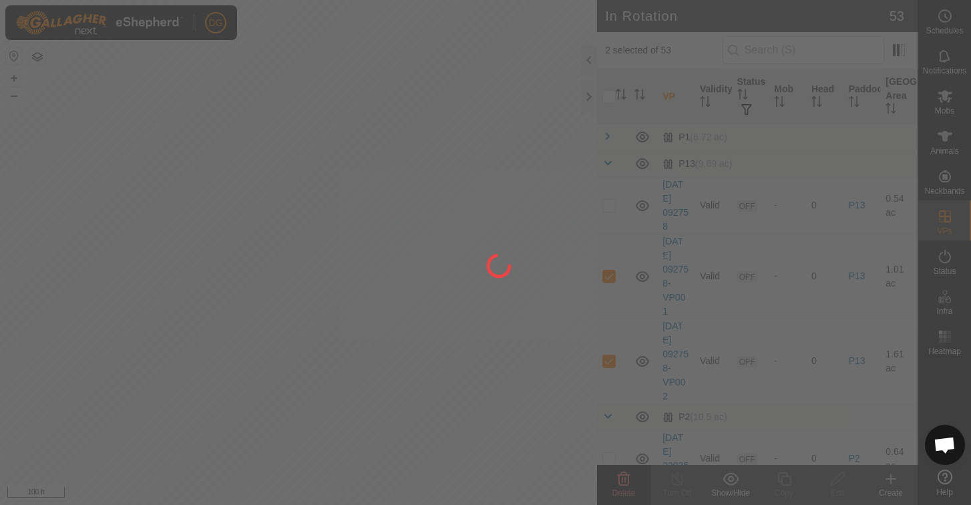
checkbox input "false"
click at [460, 321] on div "DG Schedules Notifications Mobs Animals Neckbands VPs Status Infra Heatmap Help…" at bounding box center [485, 252] width 971 height 505
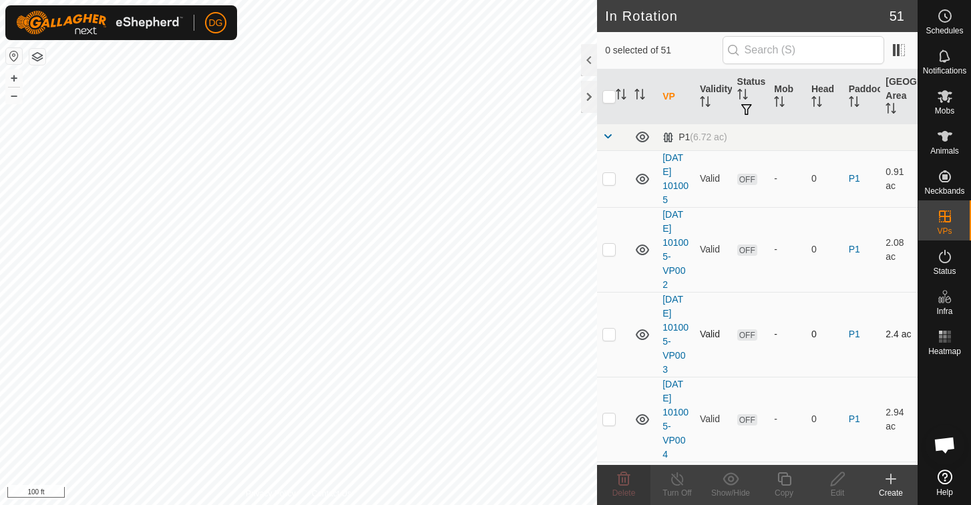
checkbox input "true"
click at [837, 486] on icon at bounding box center [837, 479] width 17 height 16
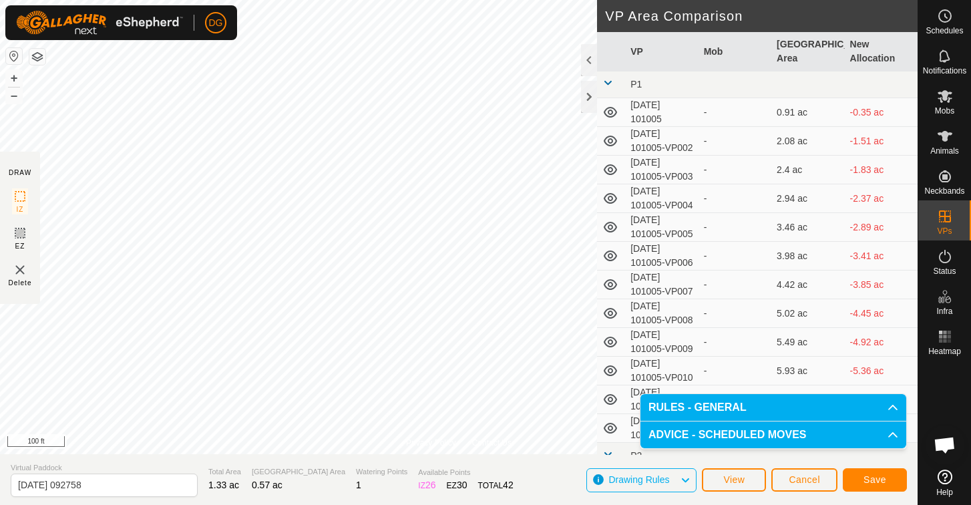
click at [879, 482] on span "Save" at bounding box center [875, 479] width 23 height 11
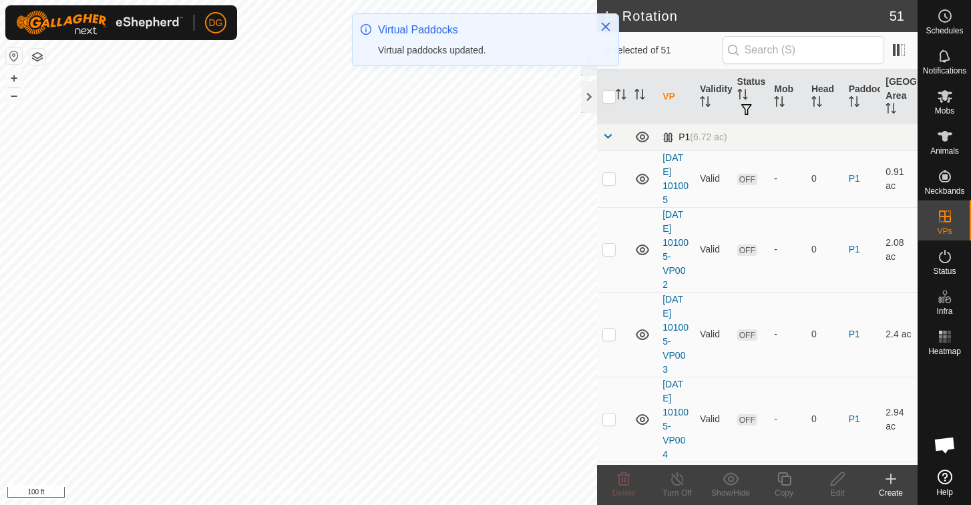
click at [608, 138] on span at bounding box center [607, 136] width 11 height 11
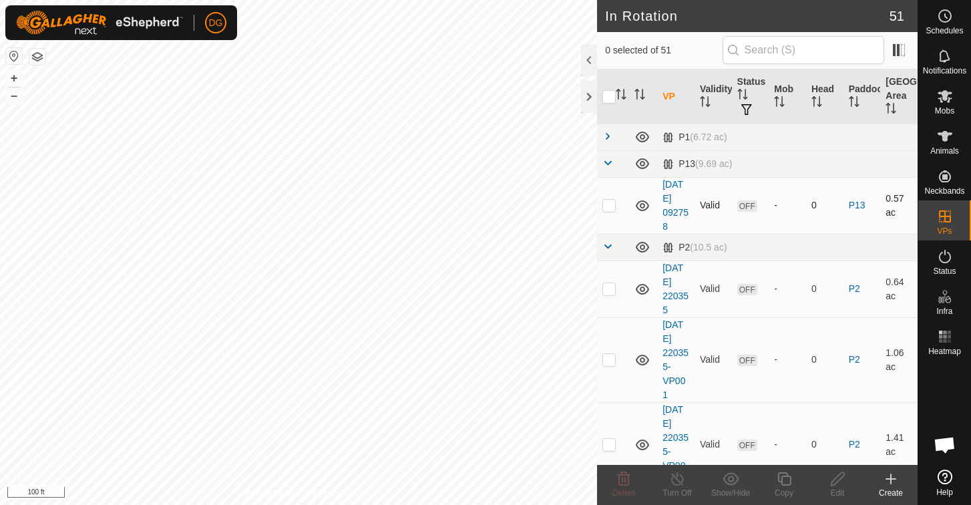
click at [610, 209] on p-checkbox at bounding box center [608, 205] width 13 height 11
checkbox input "true"
click at [783, 483] on icon at bounding box center [784, 479] width 17 height 16
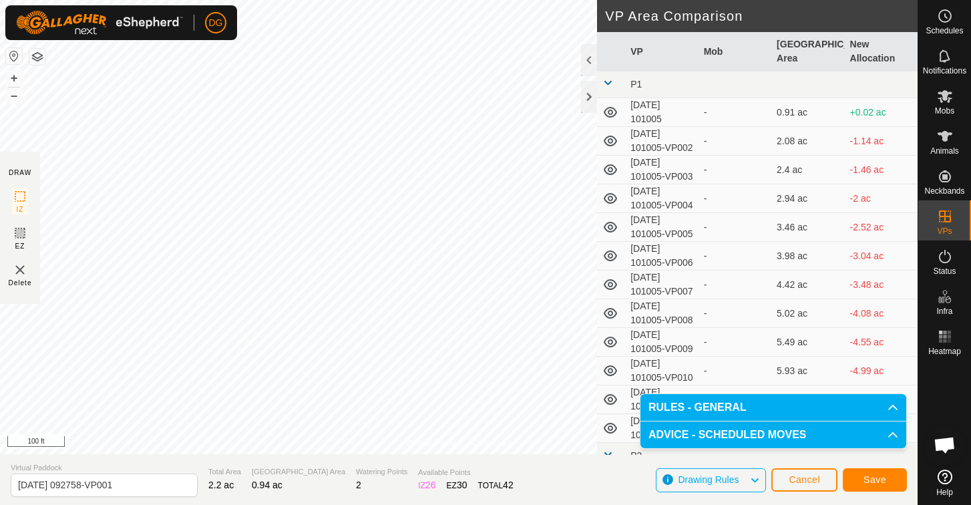
click at [868, 482] on span "Save" at bounding box center [875, 479] width 23 height 11
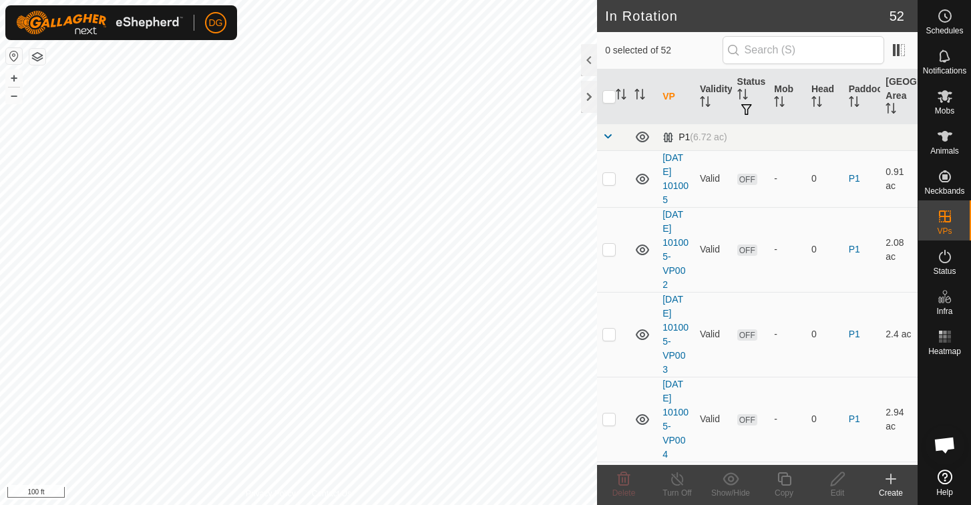
click at [608, 137] on span at bounding box center [607, 136] width 11 height 11
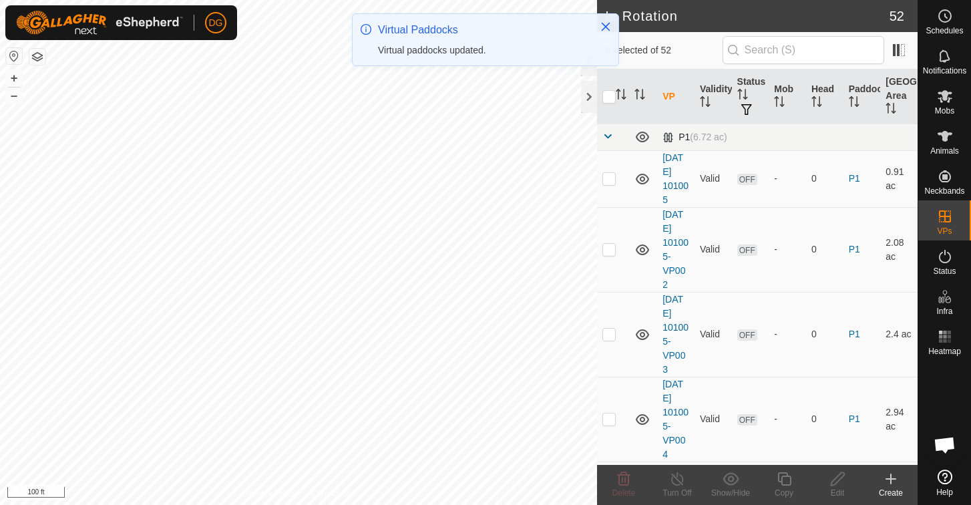
click at [606, 136] on span at bounding box center [607, 136] width 11 height 11
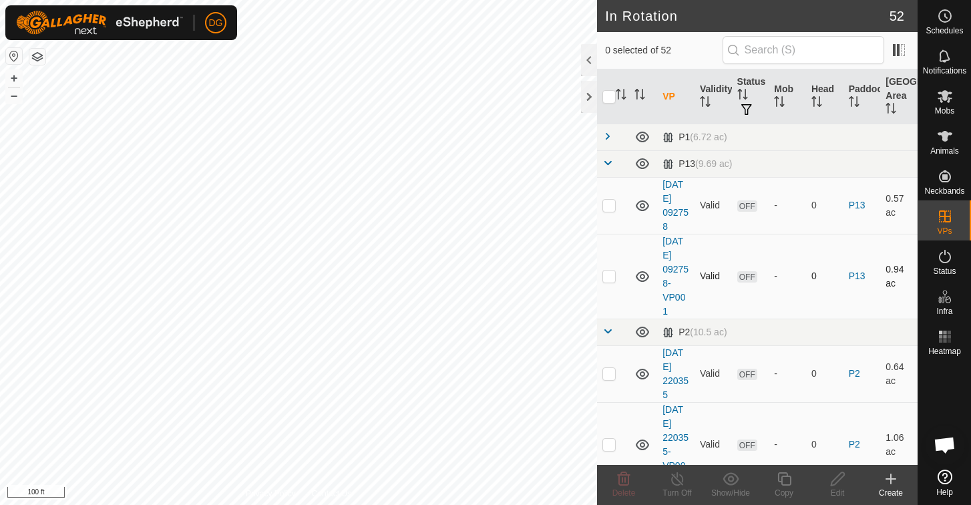
click at [610, 277] on p-checkbox at bounding box center [608, 275] width 13 height 11
checkbox input "true"
click at [785, 481] on icon at bounding box center [784, 479] width 17 height 16
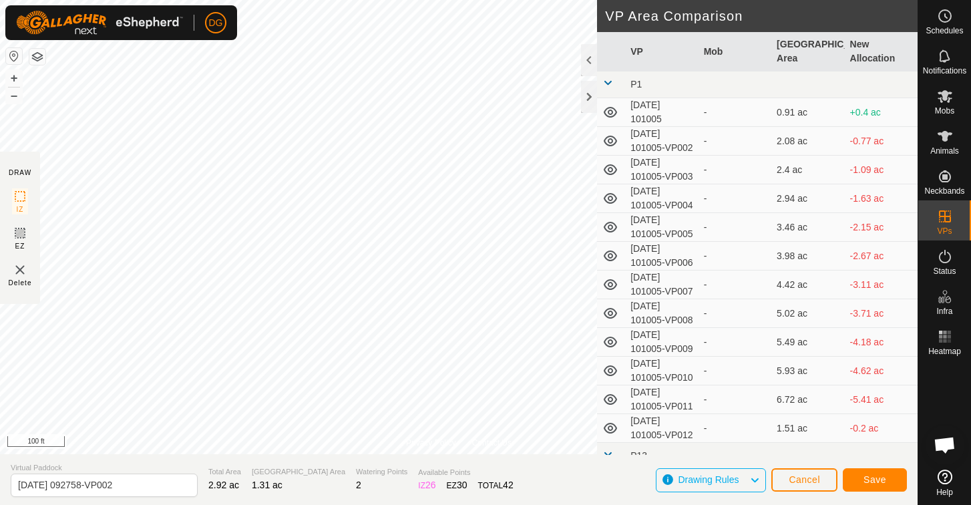
click at [868, 476] on span "Save" at bounding box center [875, 479] width 23 height 11
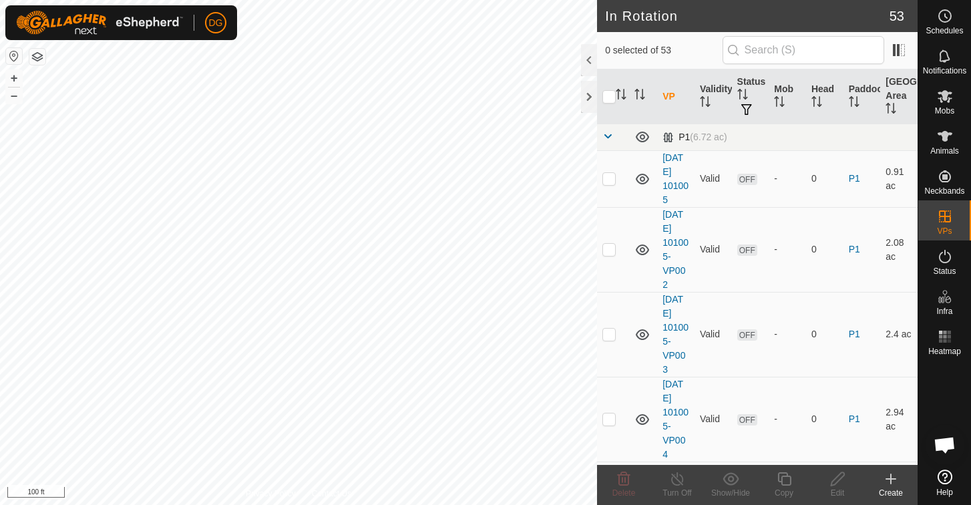
click at [608, 138] on div "DG Schedules Notifications Mobs Animals Neckbands VPs Status Infra Heatmap Help…" at bounding box center [485, 252] width 971 height 505
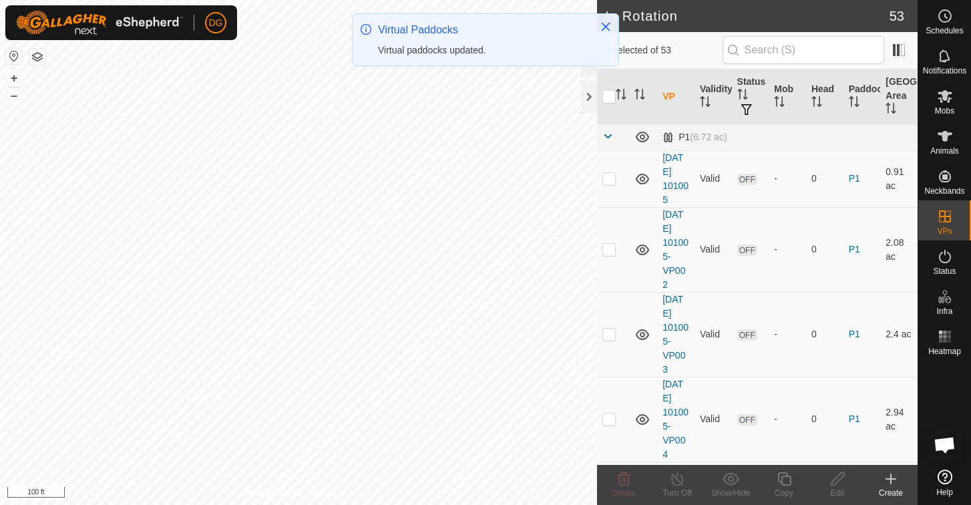
click at [608, 138] on span at bounding box center [607, 136] width 11 height 11
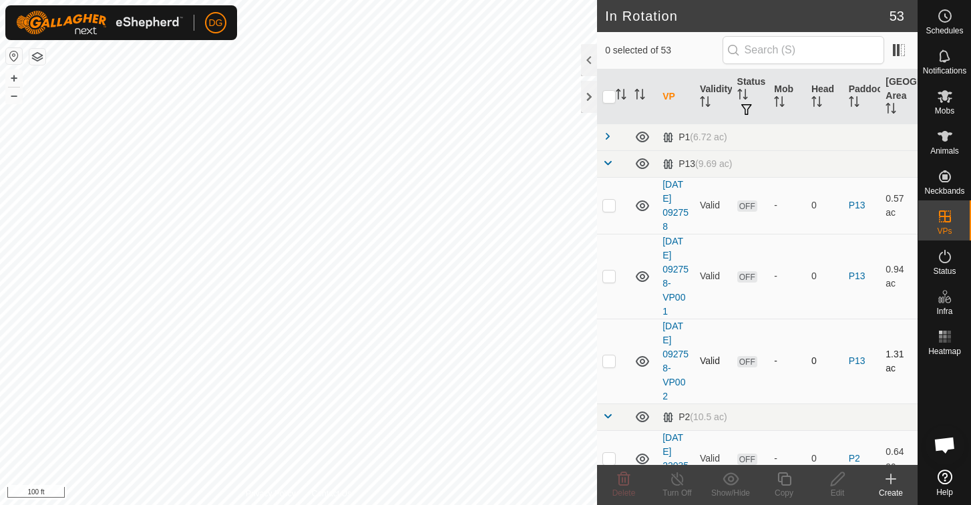
click at [611, 363] on p-checkbox at bounding box center [608, 360] width 13 height 11
checkbox input "true"
click at [787, 482] on icon at bounding box center [784, 479] width 17 height 16
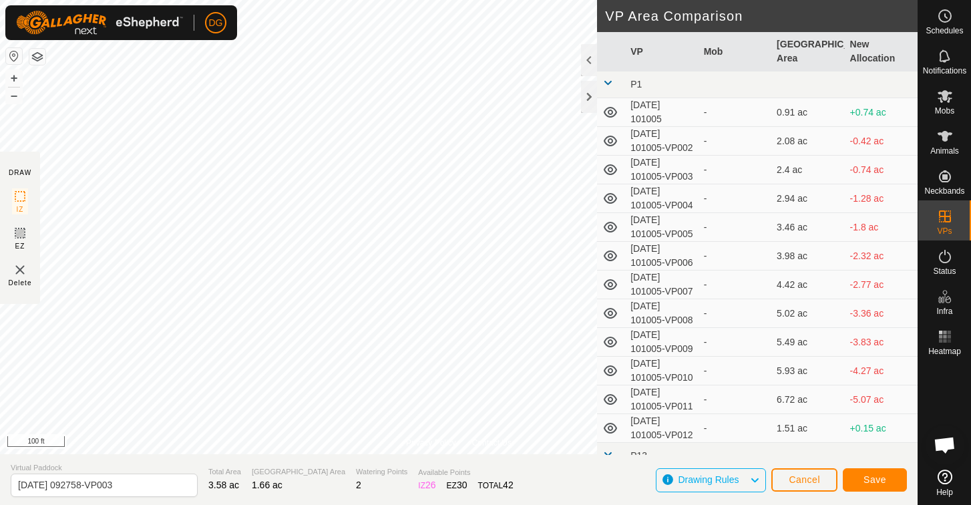
click at [870, 480] on span "Save" at bounding box center [875, 479] width 23 height 11
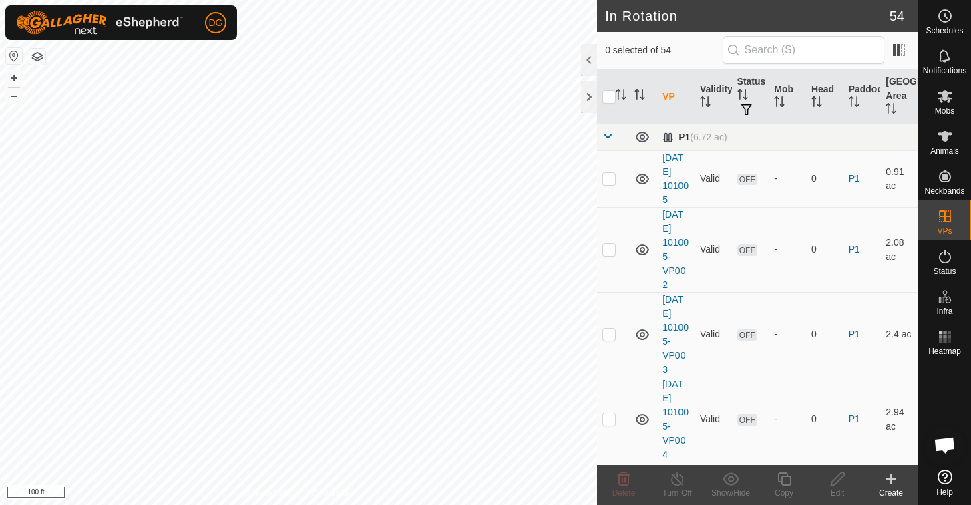
click at [607, 138] on span at bounding box center [607, 136] width 11 height 11
click at [608, 136] on span at bounding box center [607, 136] width 11 height 11
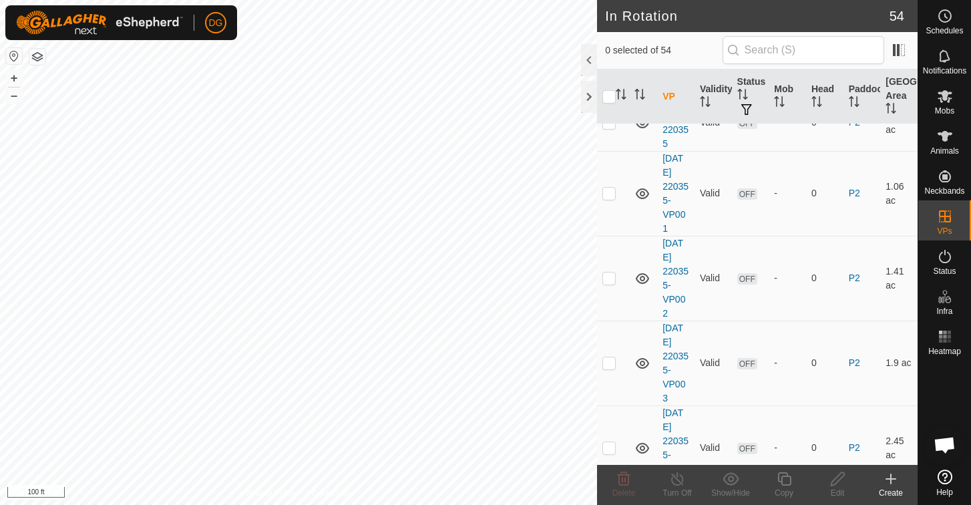
scroll to position [102, 0]
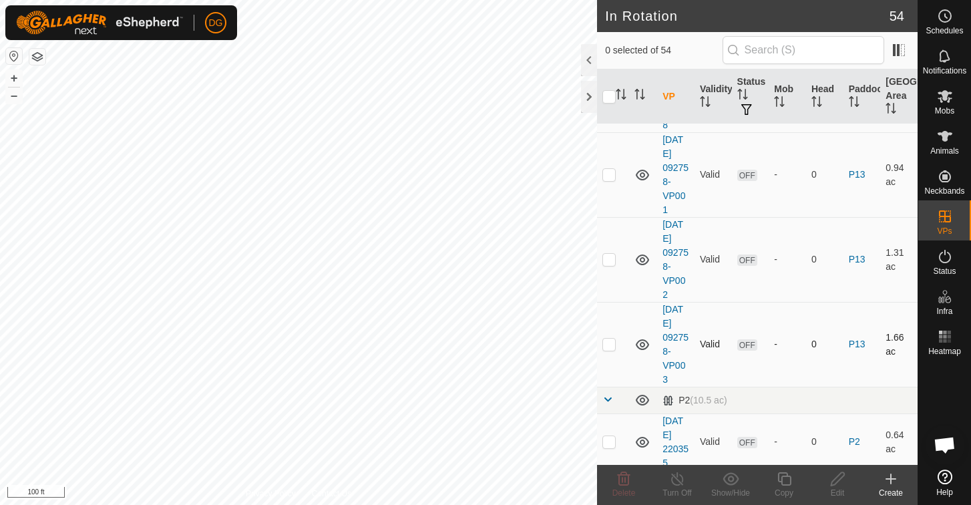
click at [611, 347] on p-checkbox at bounding box center [608, 344] width 13 height 11
checkbox input "true"
click at [785, 481] on icon at bounding box center [784, 479] width 17 height 16
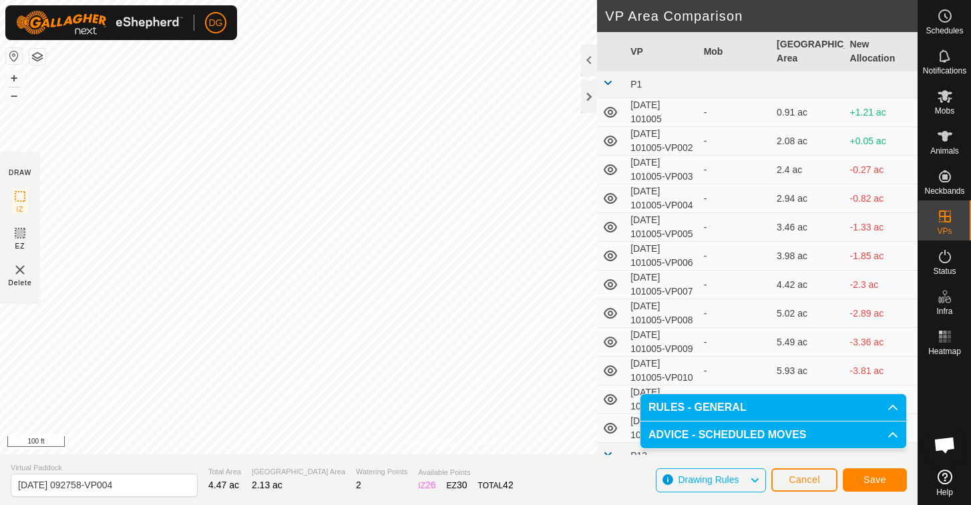
click at [874, 476] on span "Save" at bounding box center [875, 479] width 23 height 11
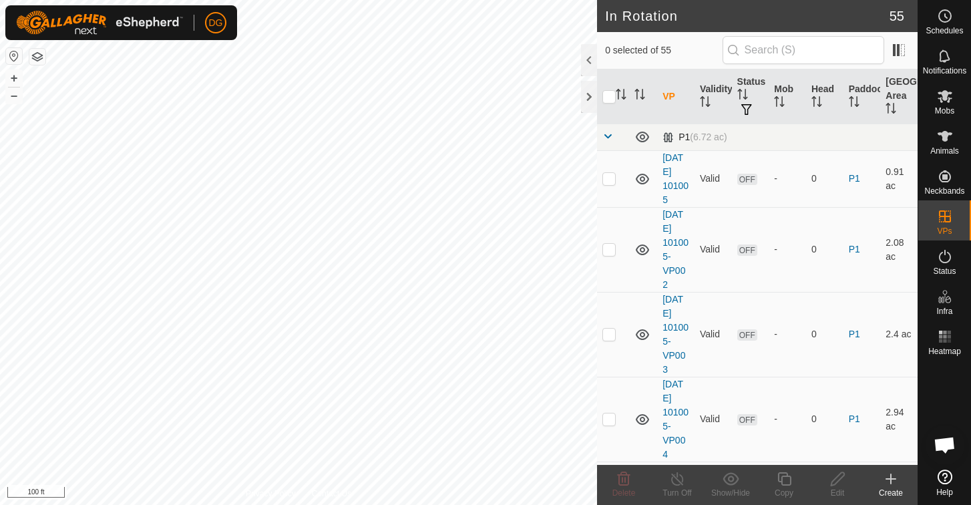
click at [608, 137] on span at bounding box center [607, 136] width 11 height 11
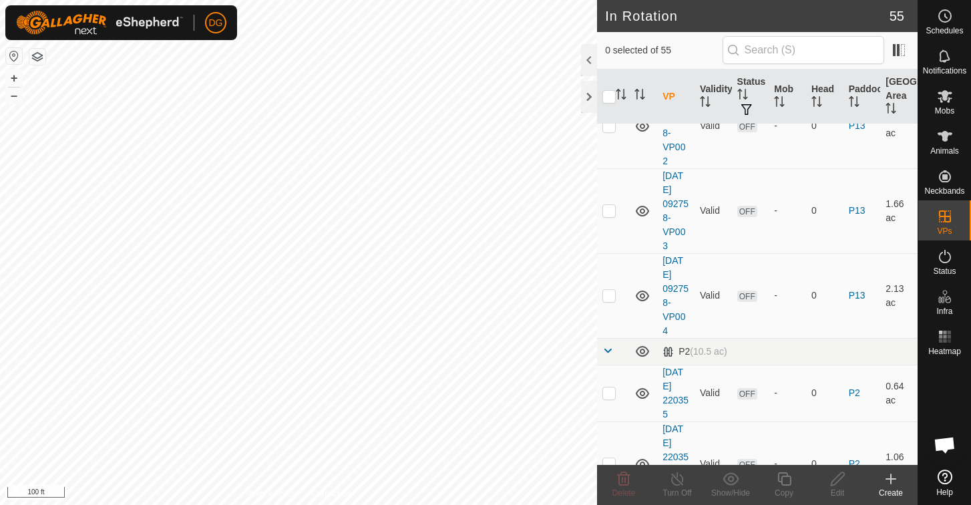
scroll to position [236, 0]
click at [608, 296] on p-checkbox at bounding box center [608, 294] width 13 height 11
checkbox input "true"
click at [781, 477] on icon at bounding box center [784, 479] width 17 height 16
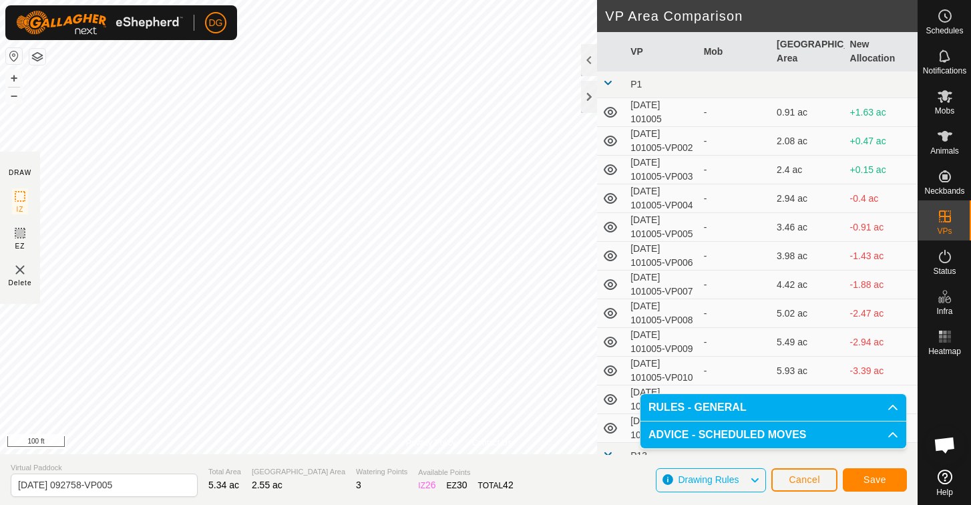
click at [881, 478] on span "Save" at bounding box center [875, 479] width 23 height 11
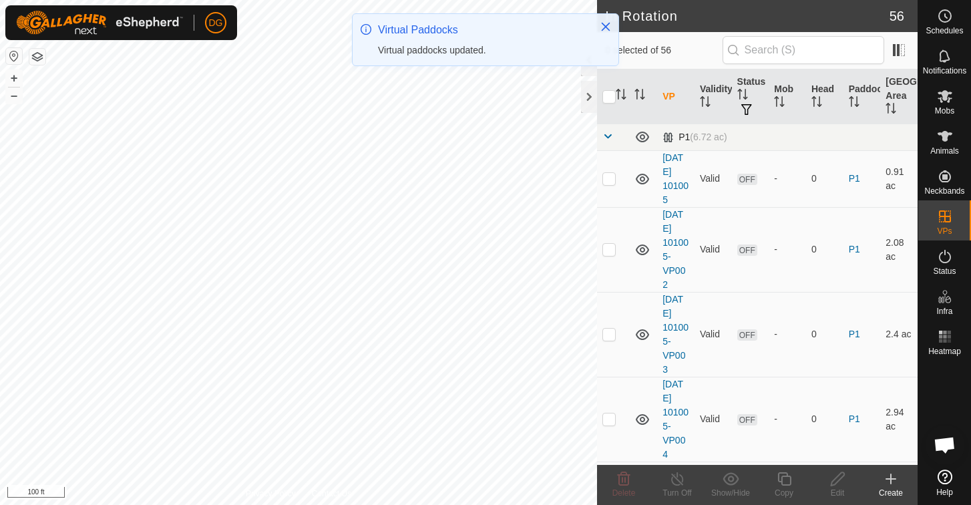
click at [608, 139] on span at bounding box center [607, 136] width 11 height 11
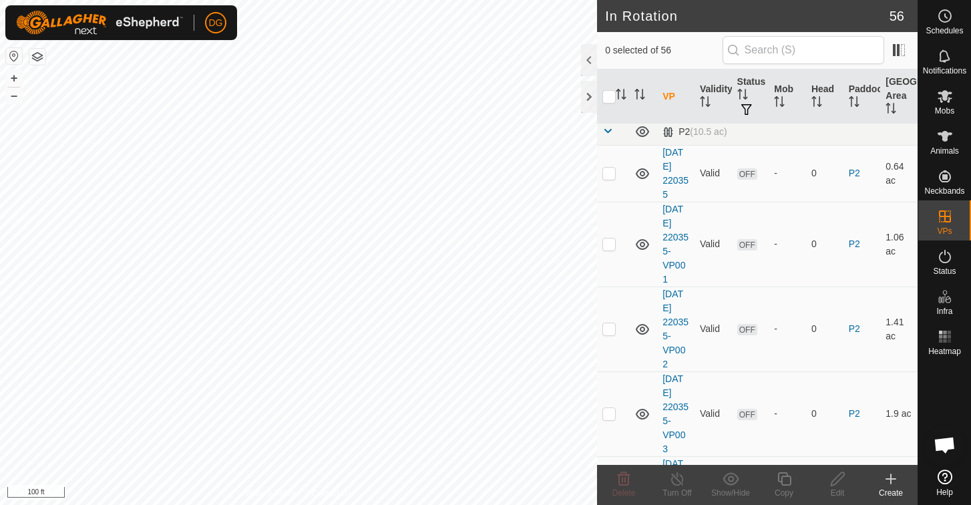
scroll to position [319, 0]
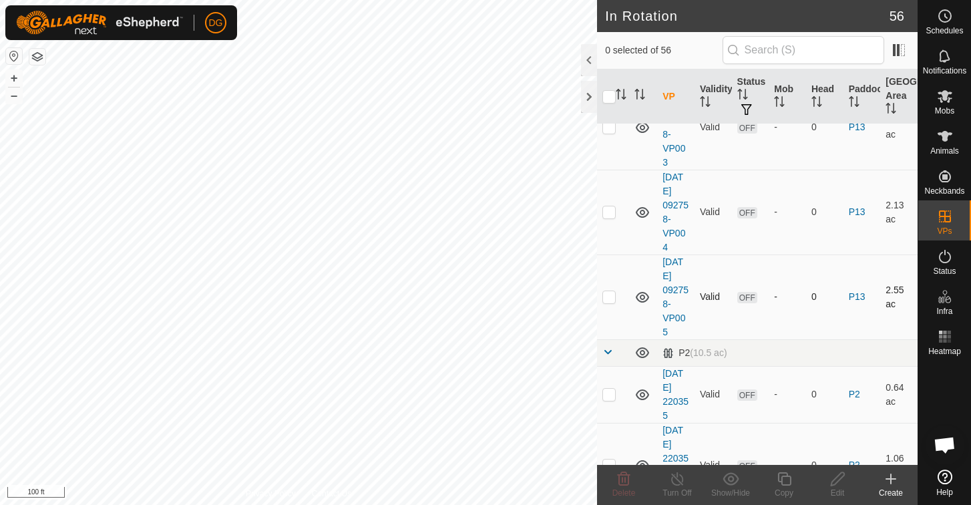
click at [609, 297] on p-checkbox at bounding box center [608, 296] width 13 height 11
checkbox input "true"
click at [787, 476] on icon at bounding box center [783, 478] width 13 height 13
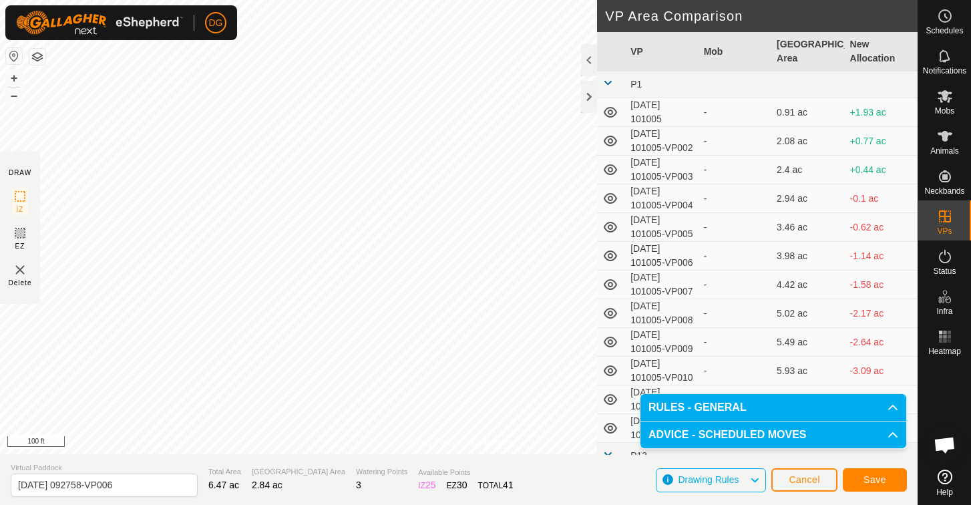
click at [875, 478] on span "Save" at bounding box center [875, 479] width 23 height 11
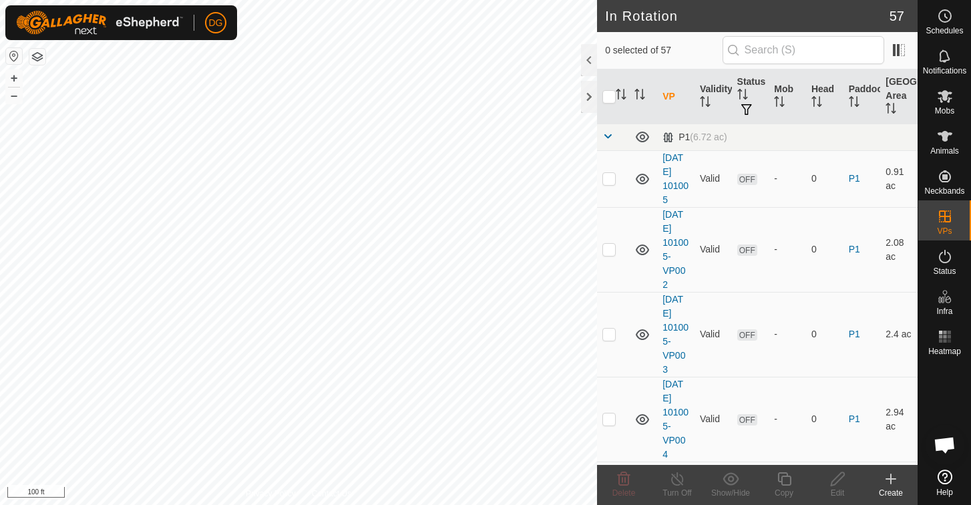
click at [607, 137] on span at bounding box center [607, 136] width 11 height 11
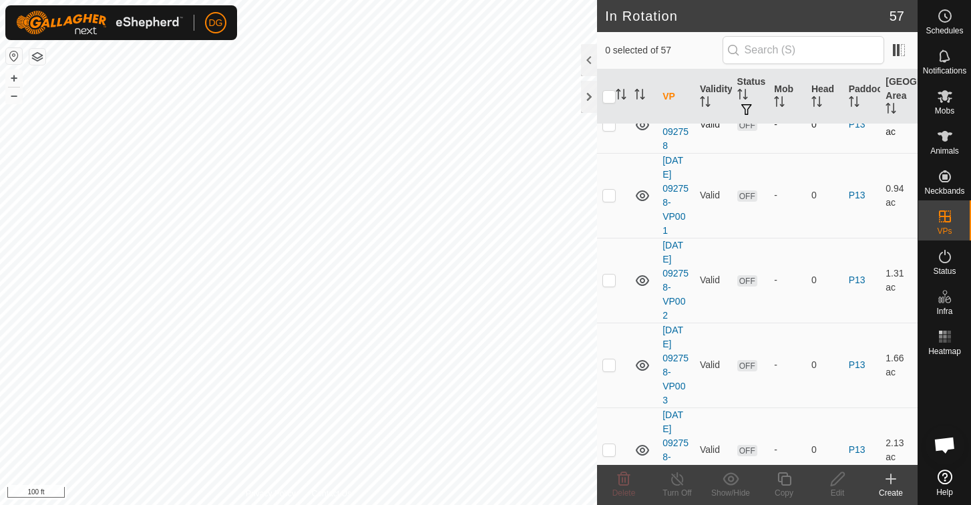
scroll to position [488, 0]
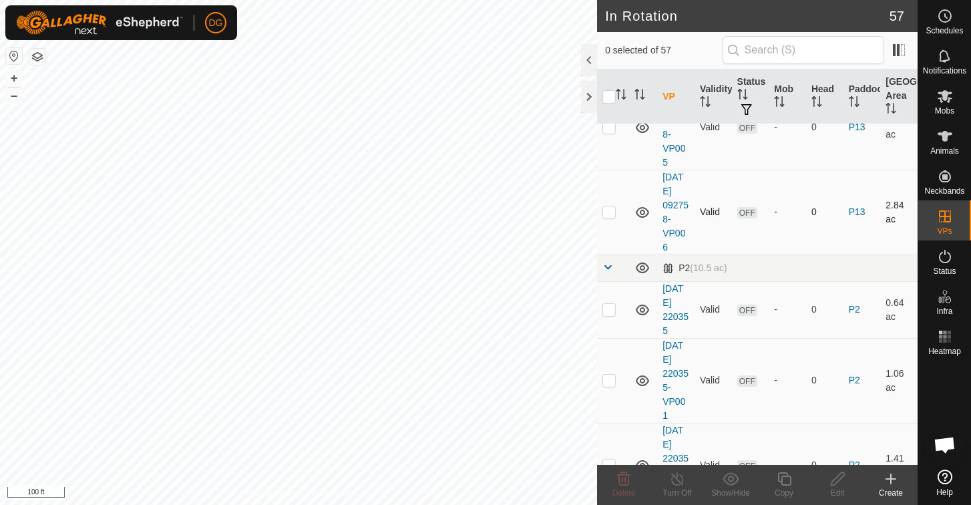
click at [610, 212] on p-checkbox at bounding box center [608, 211] width 13 height 11
checkbox input "true"
click at [787, 478] on icon at bounding box center [784, 479] width 17 height 16
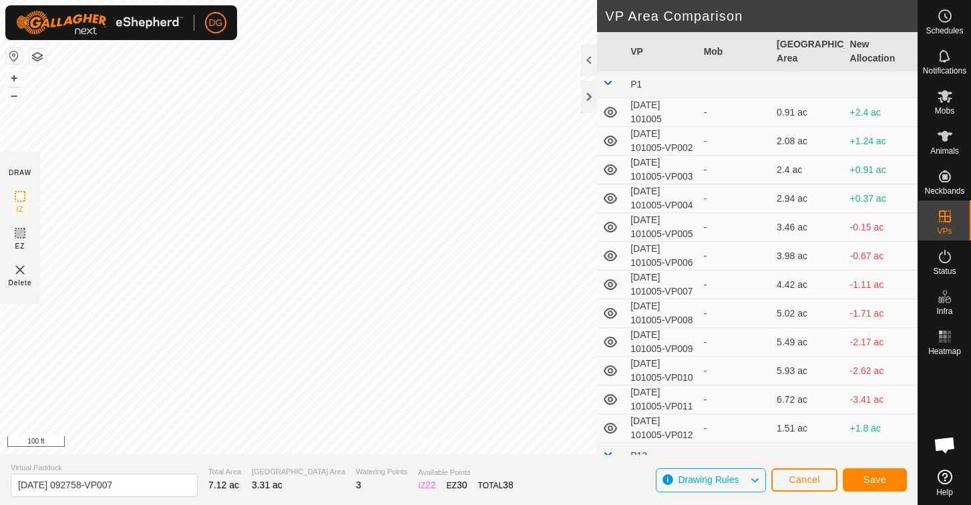
click at [874, 478] on span "Save" at bounding box center [875, 479] width 23 height 11
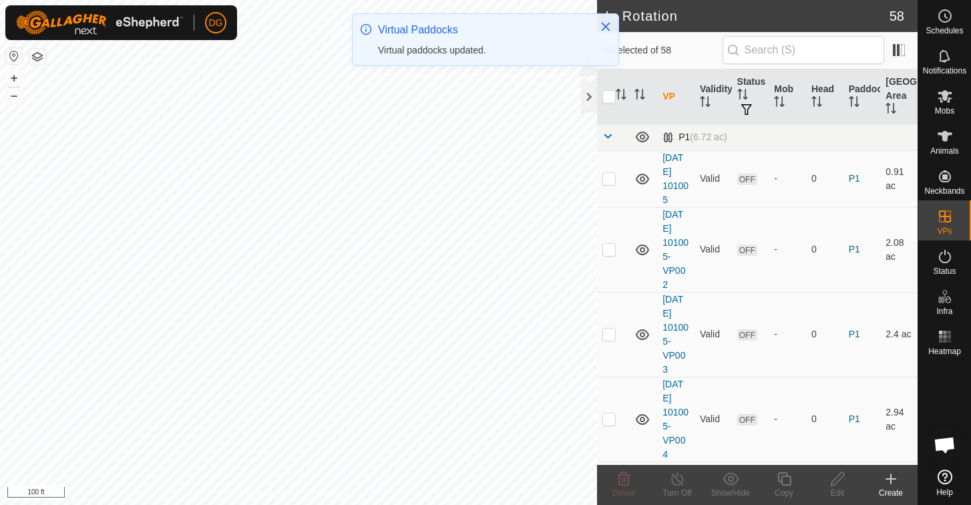
click at [608, 137] on span at bounding box center [607, 136] width 11 height 11
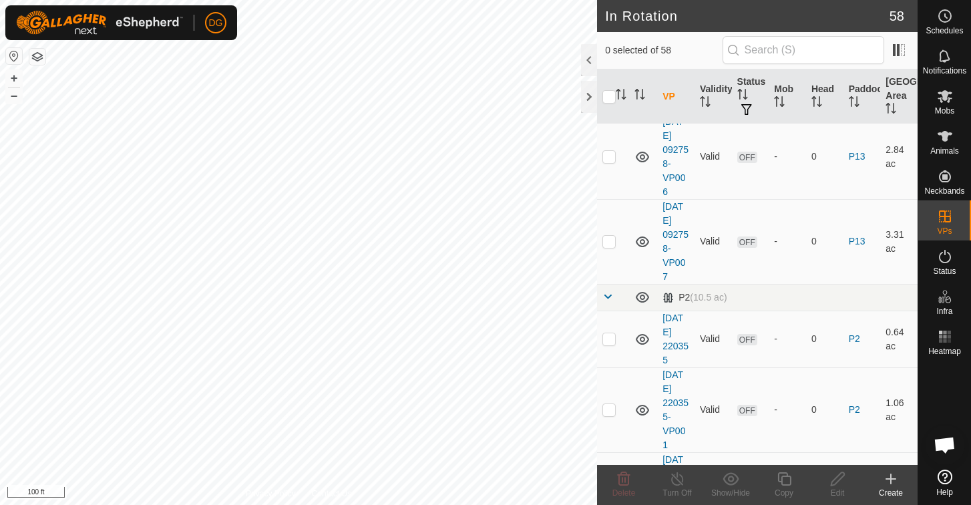
scroll to position [530, 0]
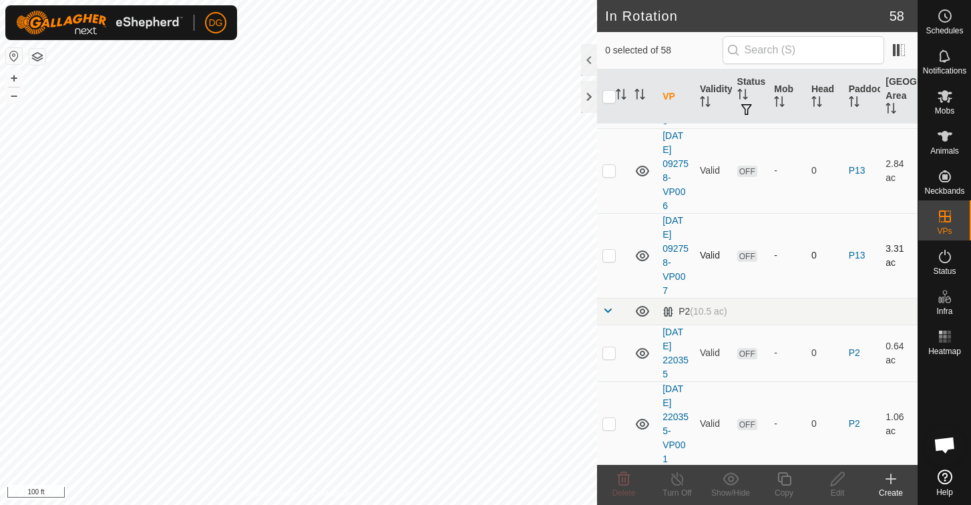
click at [609, 257] on p-checkbox at bounding box center [608, 255] width 13 height 11
checkbox input "true"
click at [781, 480] on icon at bounding box center [783, 478] width 13 height 13
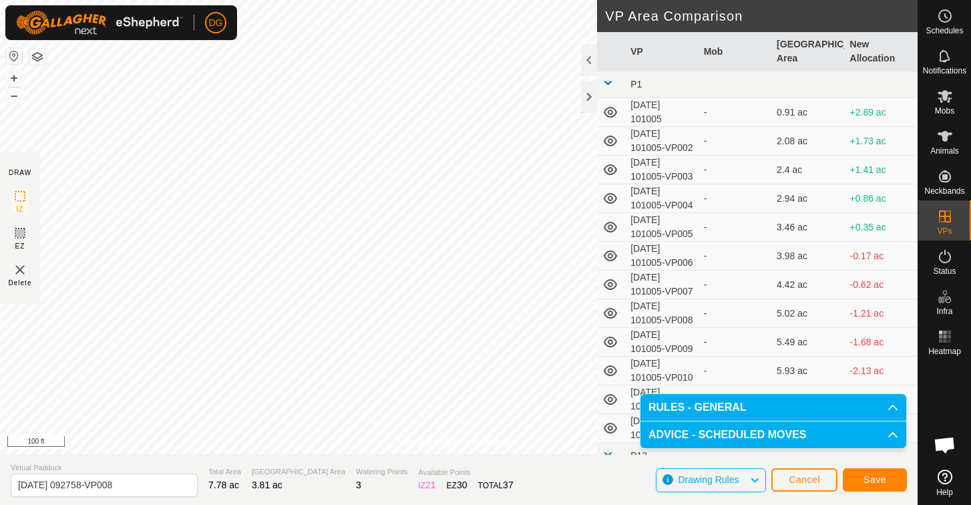
click at [874, 481] on span "Save" at bounding box center [875, 479] width 23 height 11
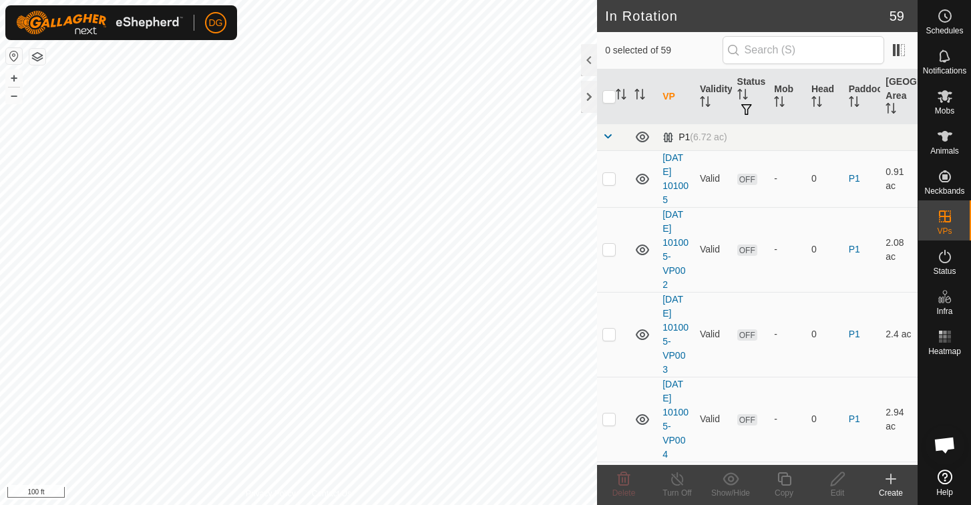
click at [607, 137] on span at bounding box center [607, 136] width 11 height 11
click at [606, 136] on span at bounding box center [607, 136] width 11 height 11
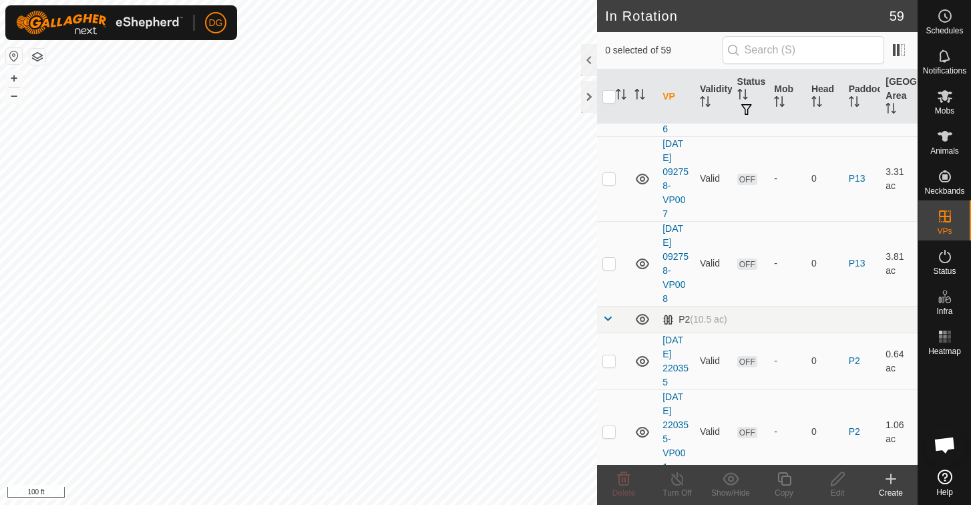
scroll to position [606, 0]
click at [608, 267] on p-checkbox at bounding box center [608, 263] width 13 height 11
checkbox input "true"
click at [785, 479] on icon at bounding box center [784, 479] width 17 height 16
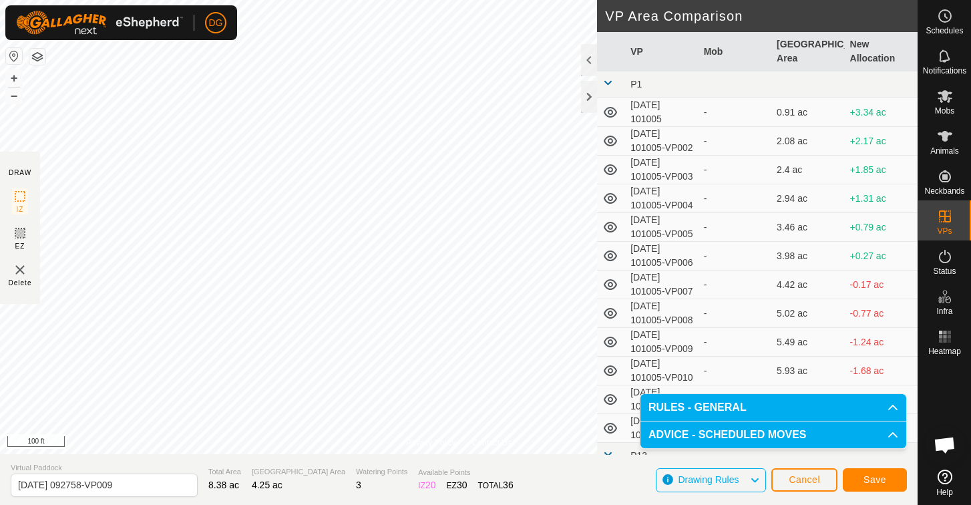
click at [876, 482] on span "Save" at bounding box center [875, 479] width 23 height 11
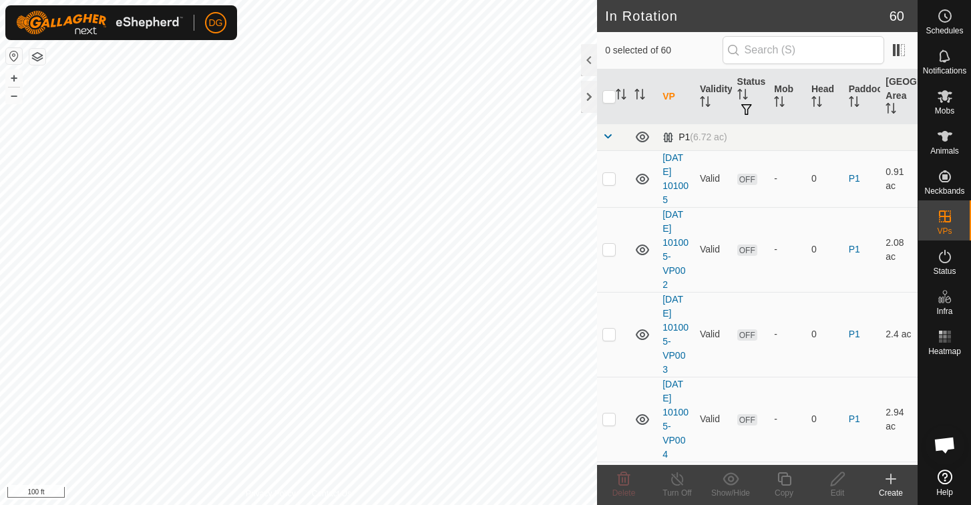
click at [609, 136] on span at bounding box center [607, 136] width 11 height 11
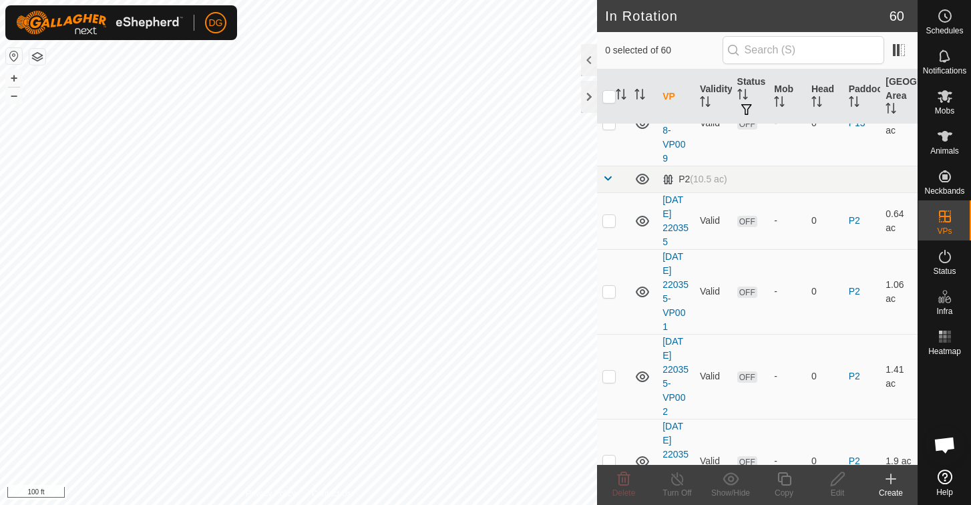
scroll to position [670, 0]
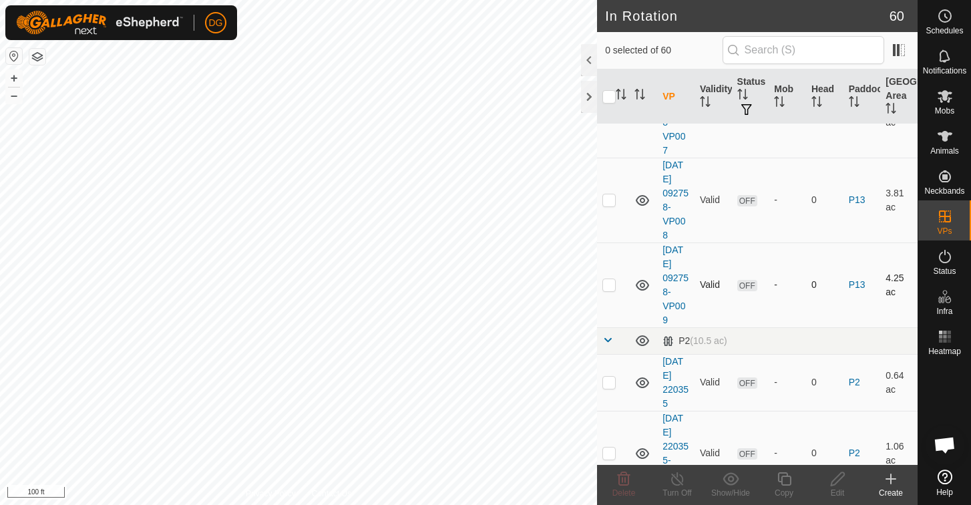
click at [610, 286] on p-checkbox at bounding box center [608, 284] width 13 height 11
checkbox input "true"
click at [785, 481] on icon at bounding box center [784, 479] width 17 height 16
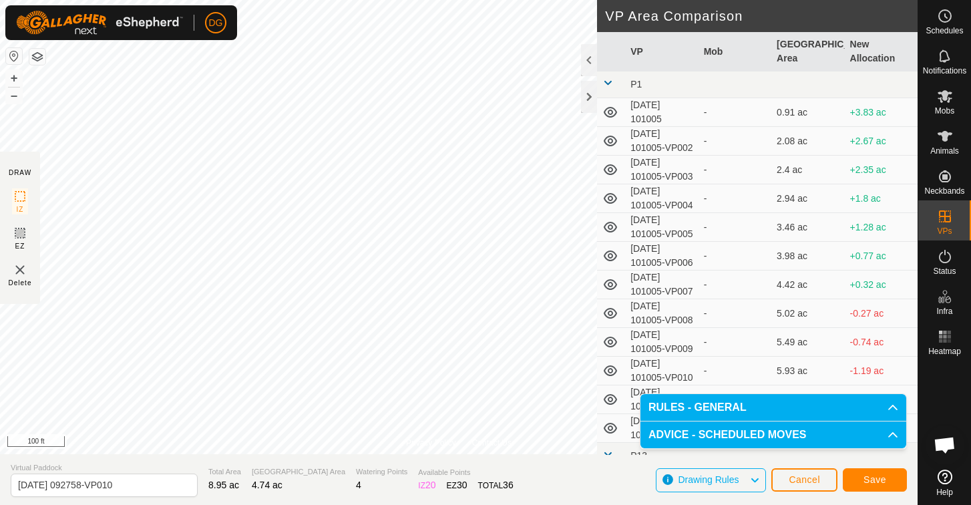
click at [872, 478] on span "Save" at bounding box center [875, 479] width 23 height 11
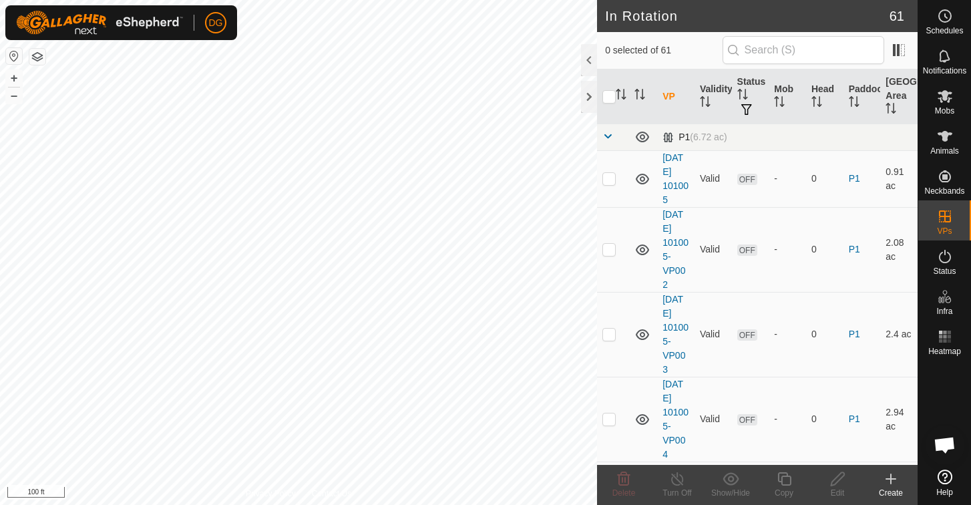
click at [606, 138] on span at bounding box center [607, 136] width 11 height 11
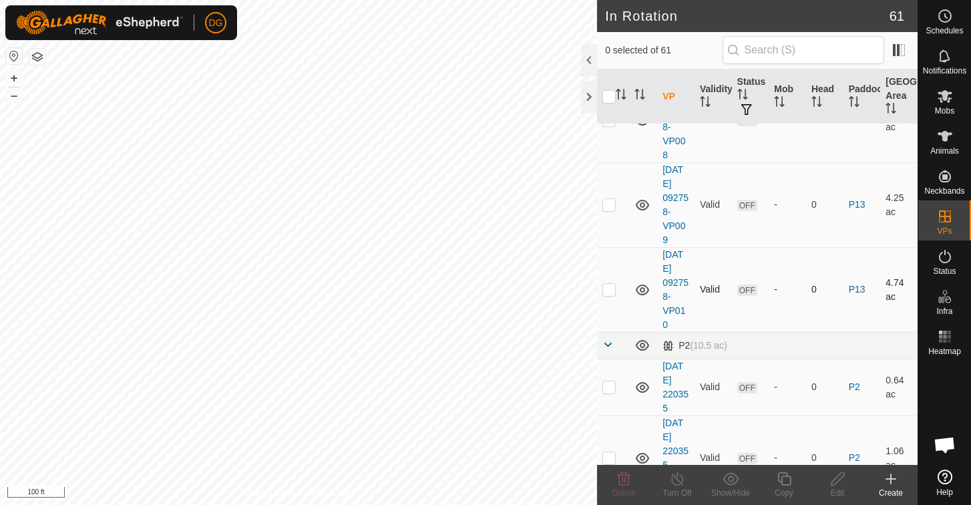
scroll to position [797, 0]
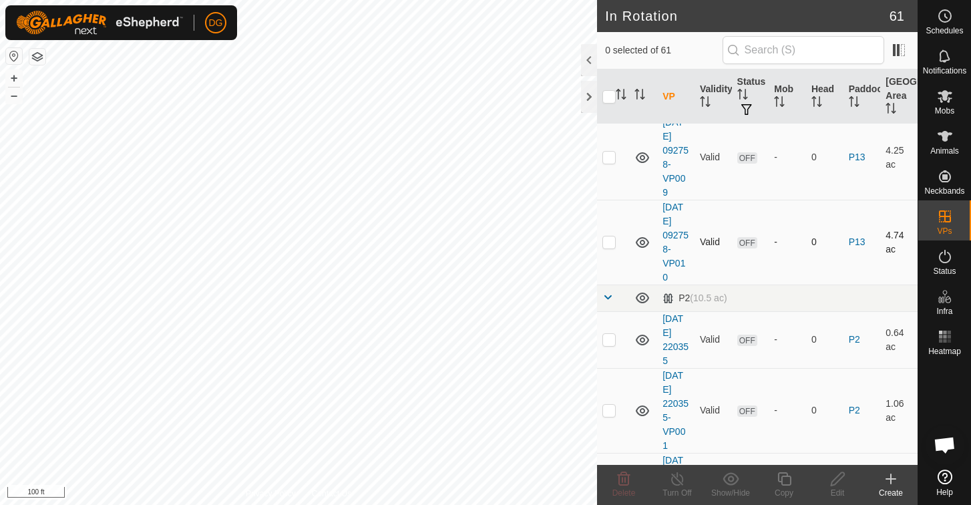
click at [611, 242] on p-checkbox at bounding box center [608, 241] width 13 height 11
checkbox input "true"
click at [784, 482] on icon at bounding box center [784, 479] width 17 height 16
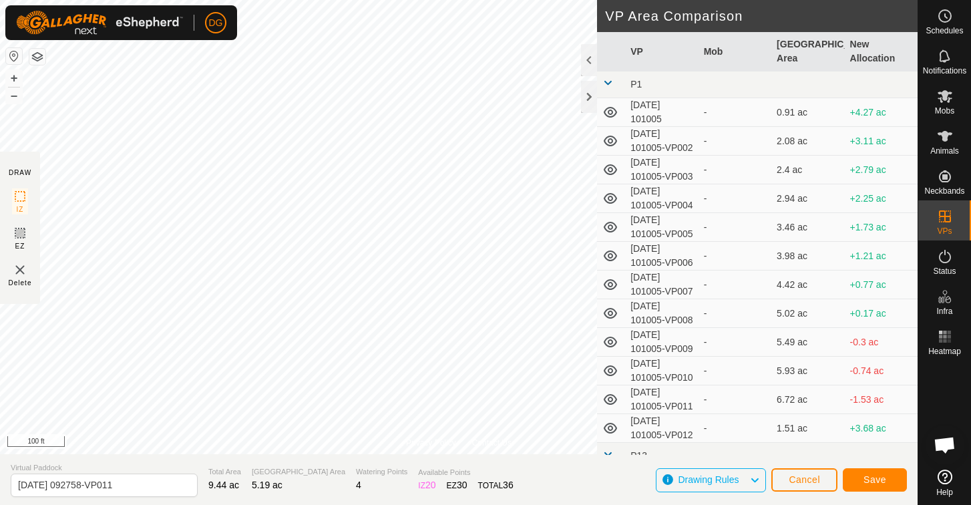
click at [873, 483] on span "Save" at bounding box center [875, 479] width 23 height 11
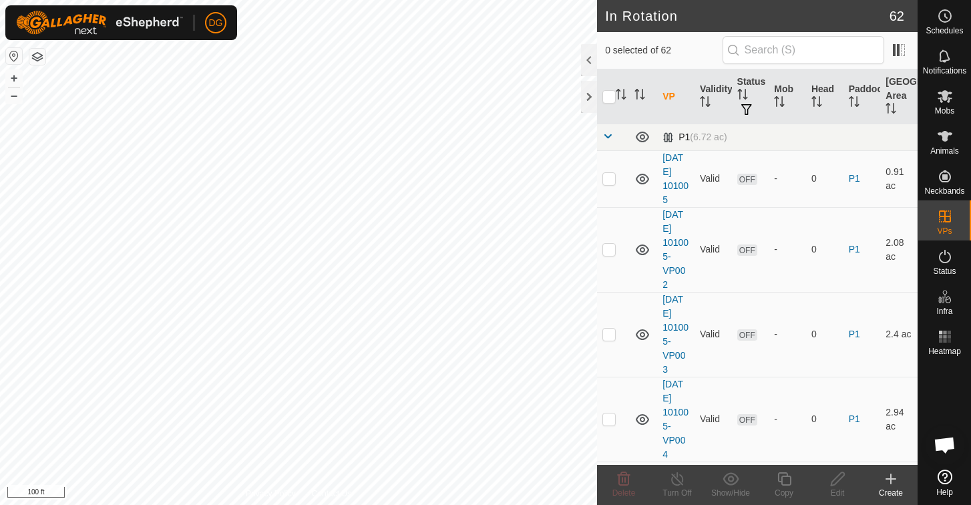
click at [607, 137] on span at bounding box center [607, 136] width 11 height 11
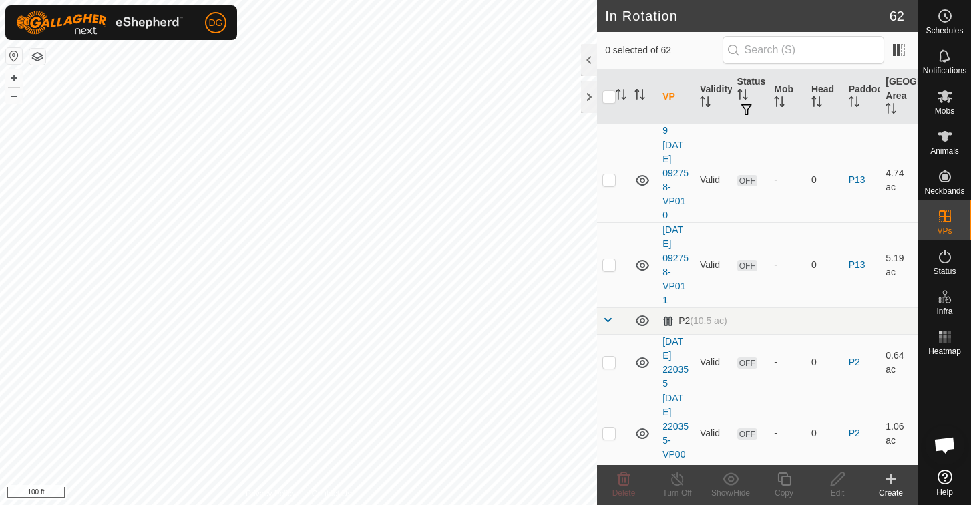
scroll to position [865, 0]
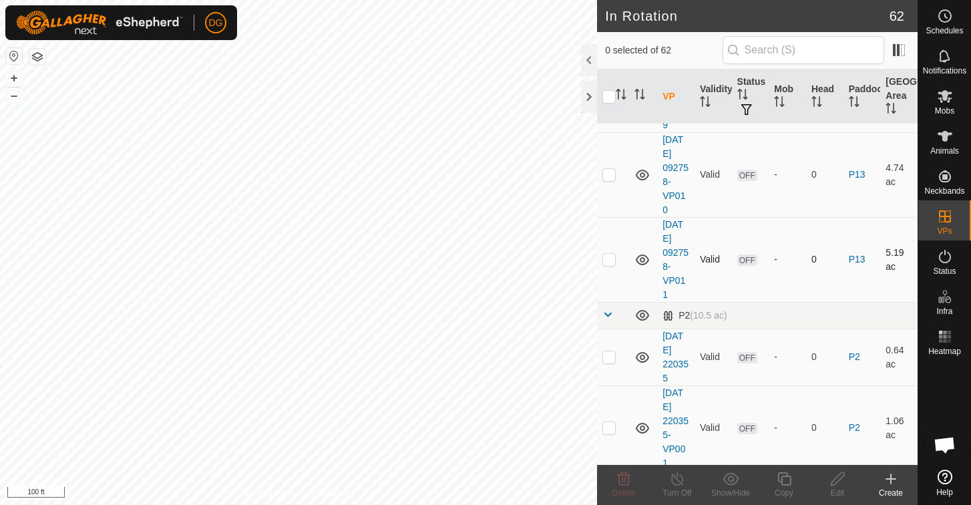
click at [608, 259] on p-checkbox at bounding box center [608, 259] width 13 height 11
click at [608, 260] on p-checkbox at bounding box center [608, 259] width 13 height 11
checkbox input "true"
click at [783, 479] on icon at bounding box center [784, 479] width 17 height 16
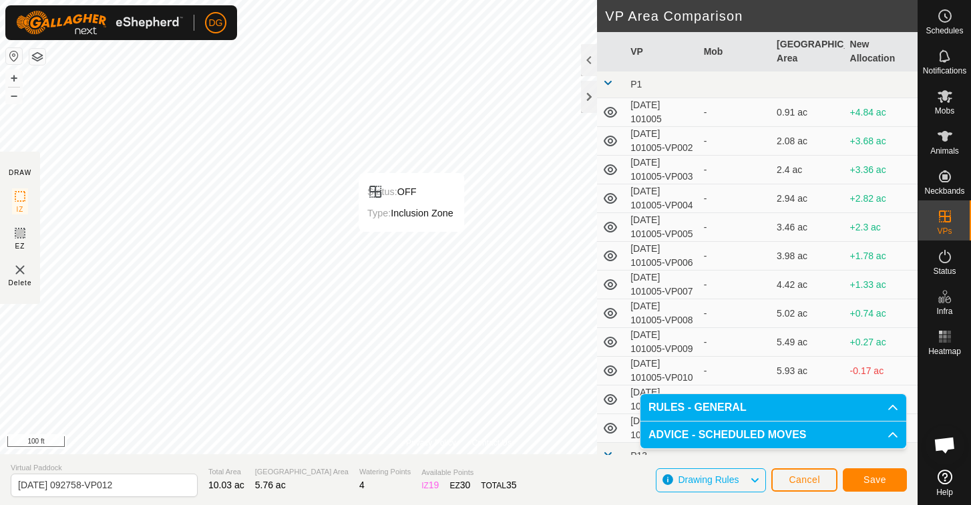
click at [880, 478] on span "Save" at bounding box center [875, 479] width 23 height 11
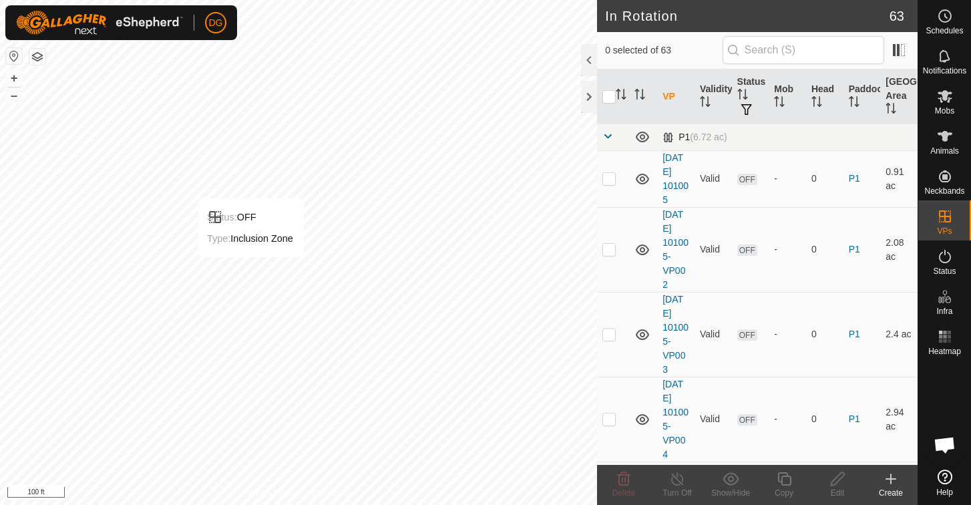
click at [607, 140] on span at bounding box center [607, 136] width 11 height 11
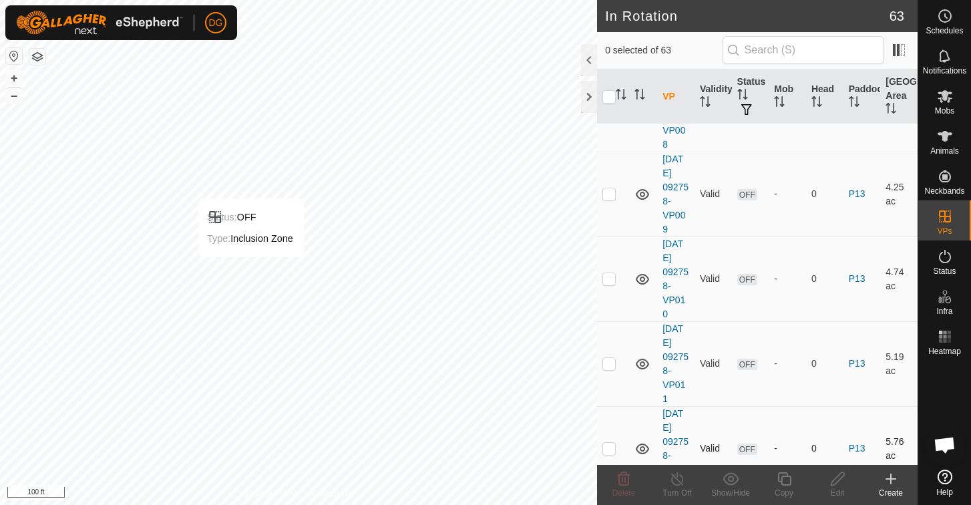
scroll to position [1057, 0]
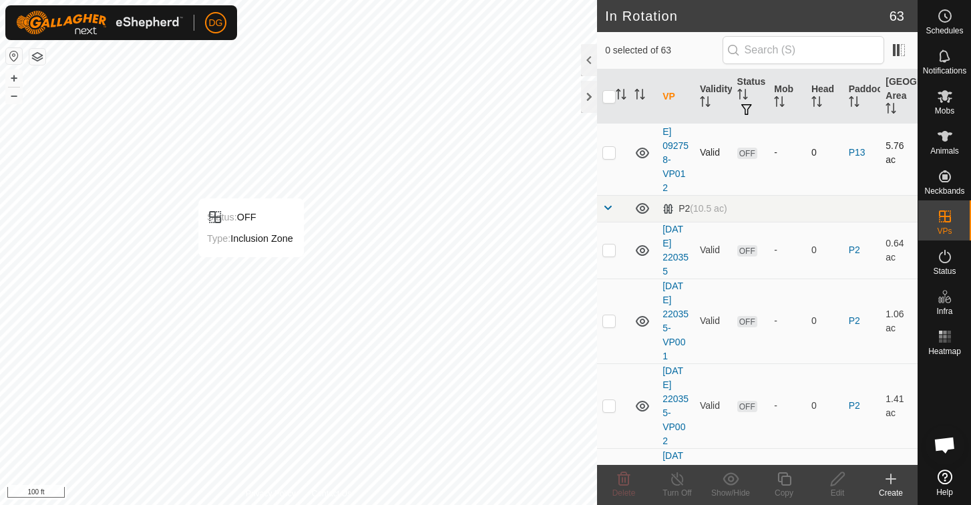
click at [609, 155] on p-checkbox at bounding box center [608, 152] width 13 height 11
checkbox input "true"
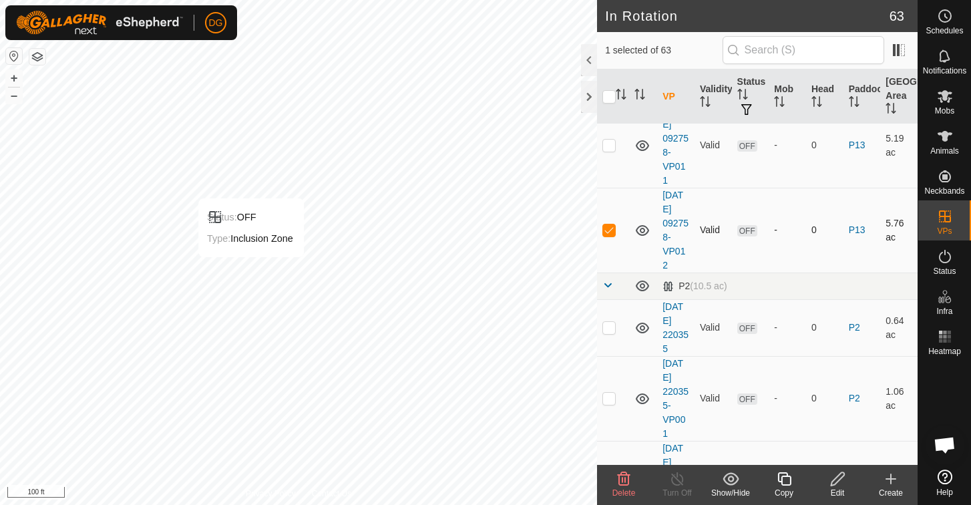
scroll to position [958, 0]
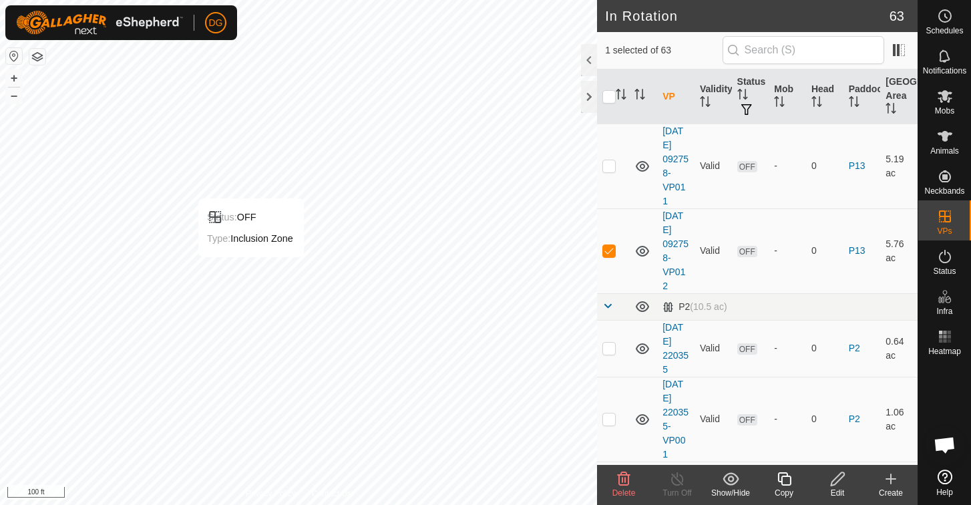
click at [783, 478] on icon at bounding box center [784, 479] width 17 height 16
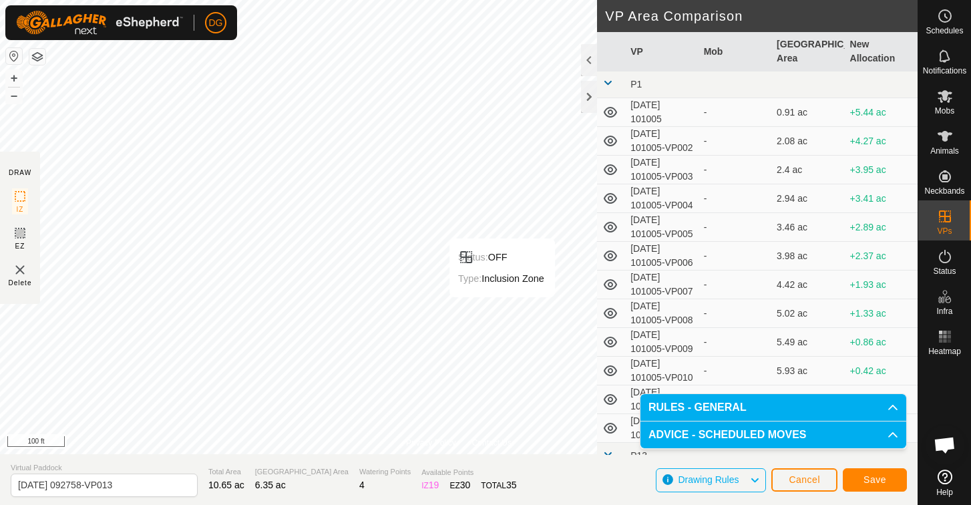
click at [878, 479] on span "Save" at bounding box center [875, 479] width 23 height 11
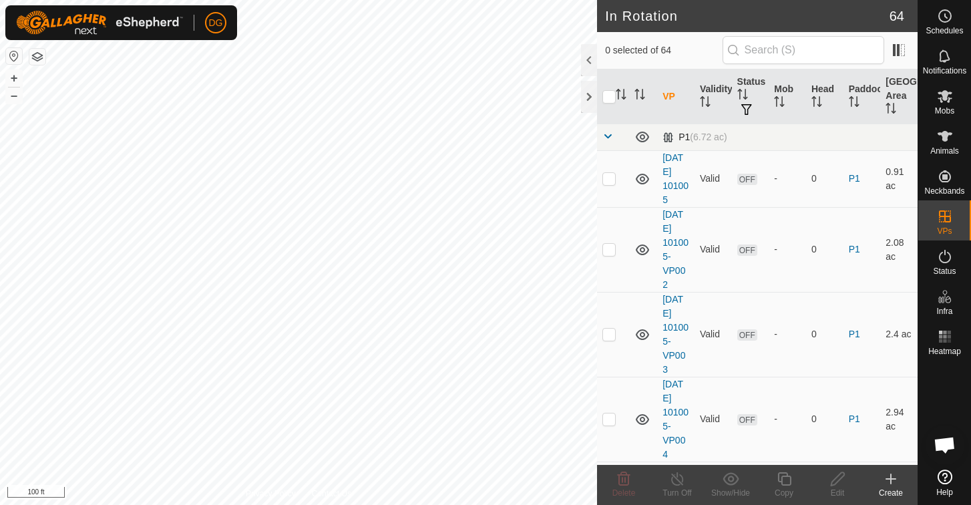
click at [608, 136] on span at bounding box center [607, 136] width 11 height 11
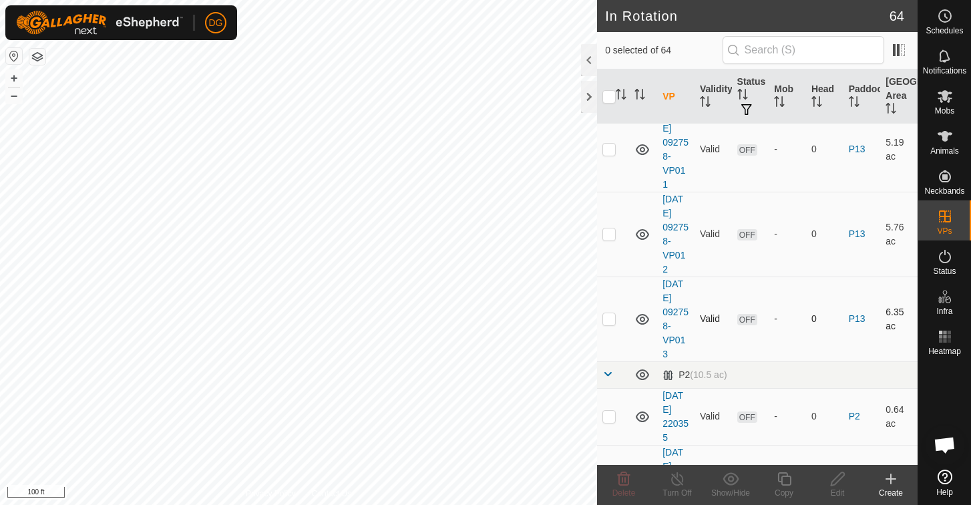
scroll to position [1015, 0]
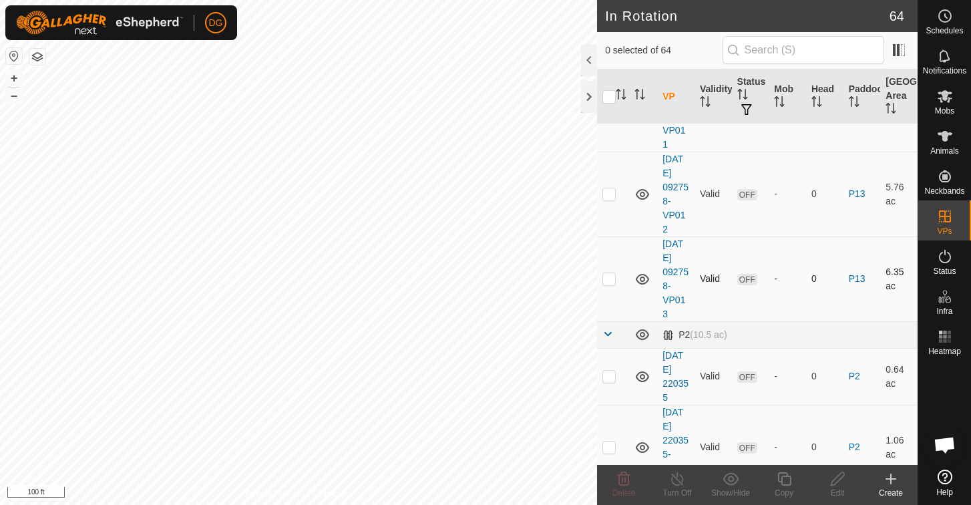
click at [608, 279] on p-checkbox at bounding box center [608, 278] width 13 height 11
checkbox input "true"
click at [783, 476] on icon at bounding box center [784, 479] width 17 height 16
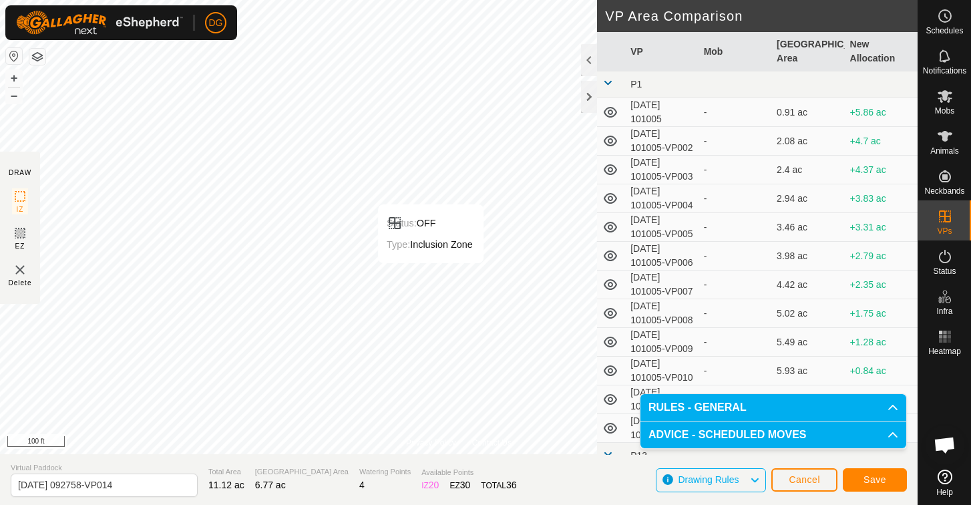
click at [874, 475] on span "Save" at bounding box center [875, 479] width 23 height 11
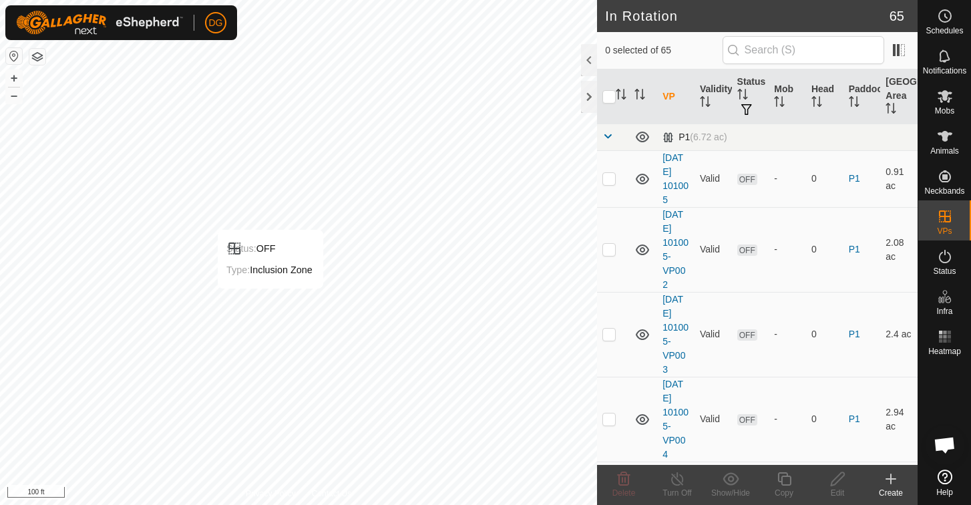
click at [608, 137] on span at bounding box center [607, 136] width 11 height 11
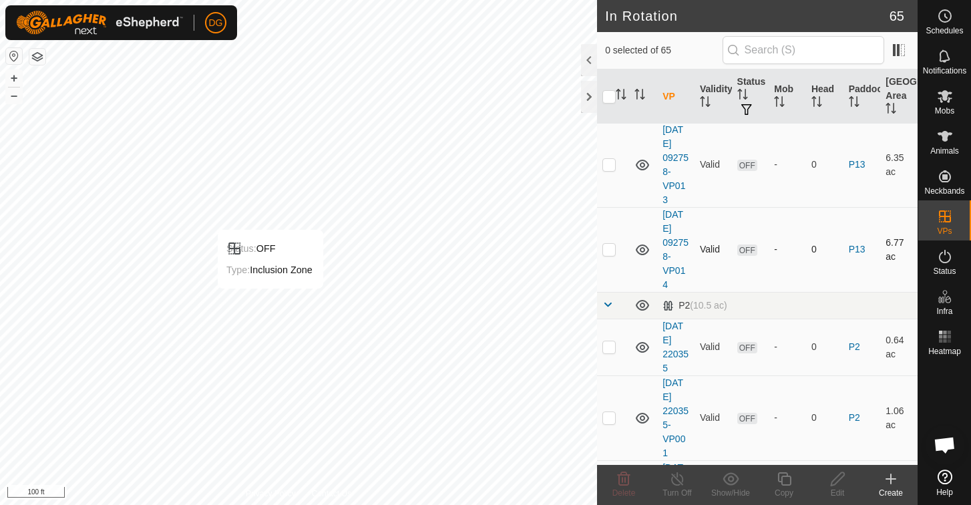
scroll to position [1125, 0]
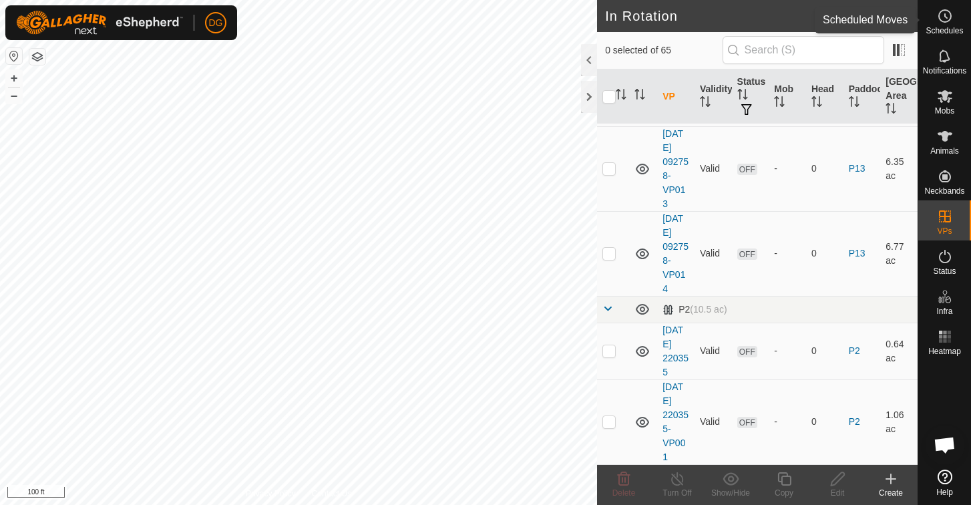
click at [946, 17] on icon at bounding box center [946, 16] width 2 height 4
